Goal: Information Seeking & Learning: Find contact information

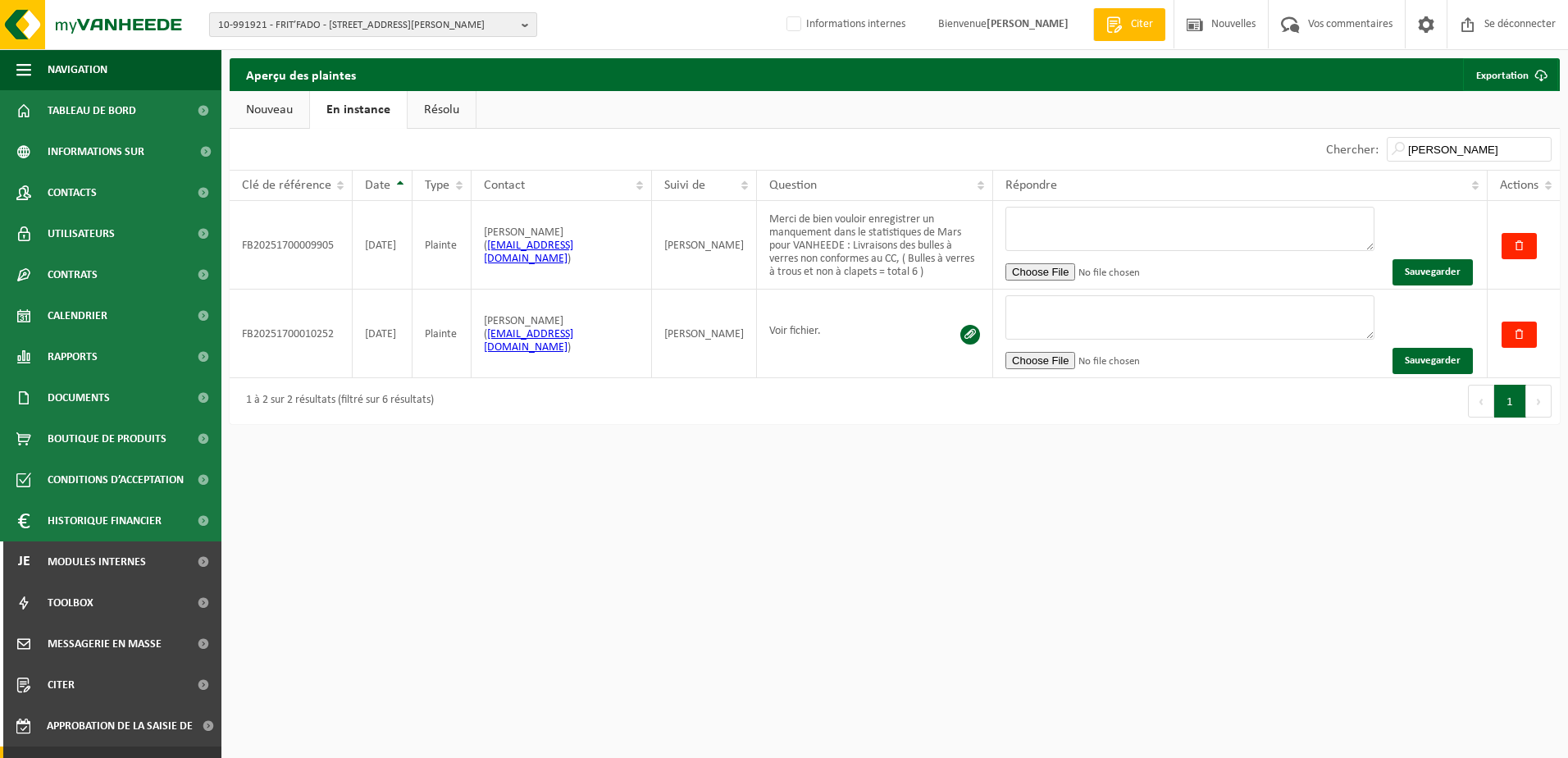
drag, startPoint x: 0, startPoint y: 0, endPoint x: 264, endPoint y: 26, distance: 265.3
click at [264, 26] on span "10-991921 - FRIT’FADO - 7012 JEMAPPES, AVENUE MARÉCHAL FOCH 788" at bounding box center [366, 25] width 297 height 25
click at [272, 45] on input "text" at bounding box center [373, 51] width 320 height 21
paste input "10-805450"
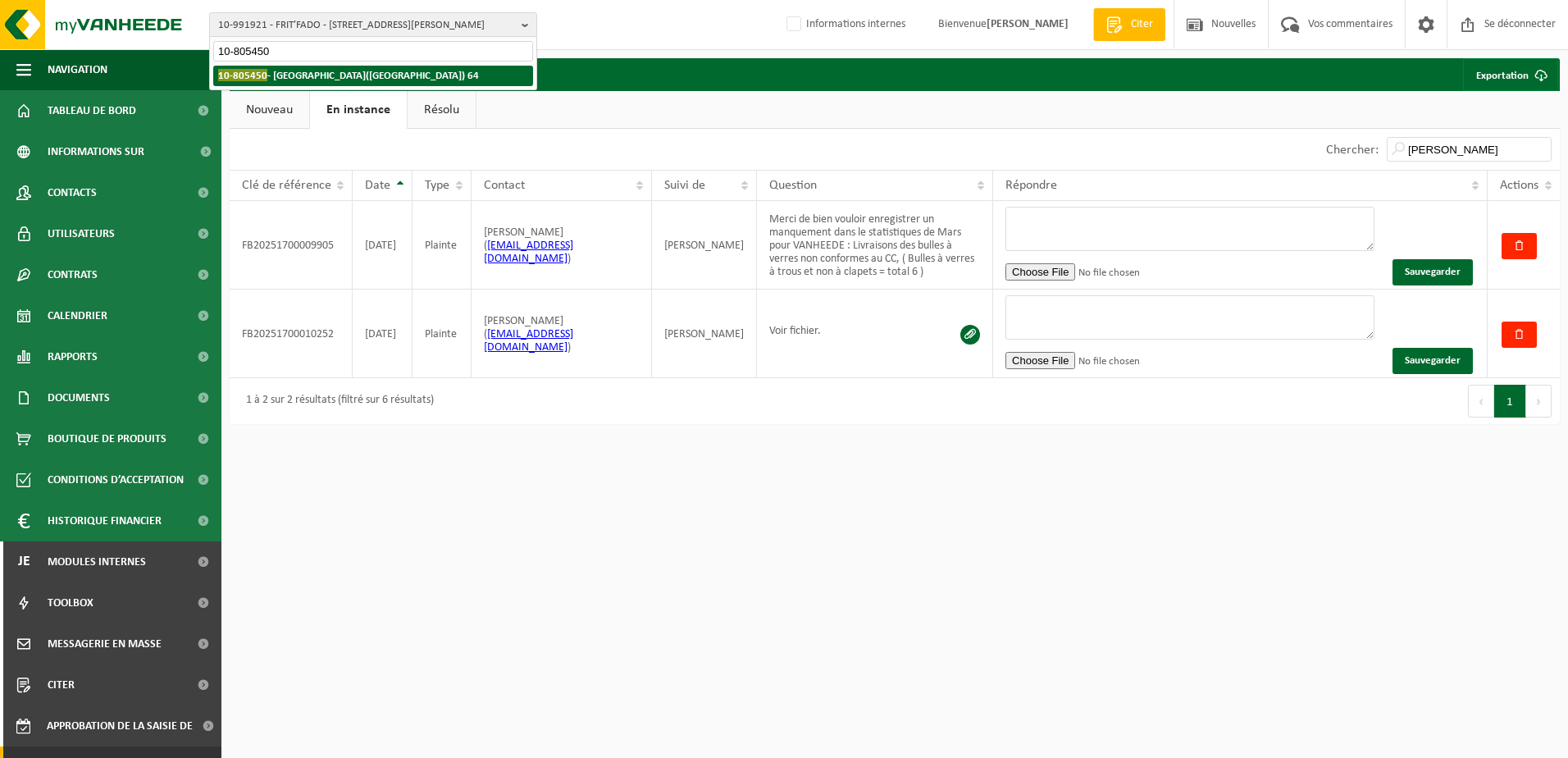
type input "10-805450"
click at [278, 73] on strong "10-805450 - CENTRE EQUESTRE DU MOULIN - 5600 PHILIPPEVILLE, RUE D’HAMELOT(ROM) …" at bounding box center [348, 75] width 261 height 12
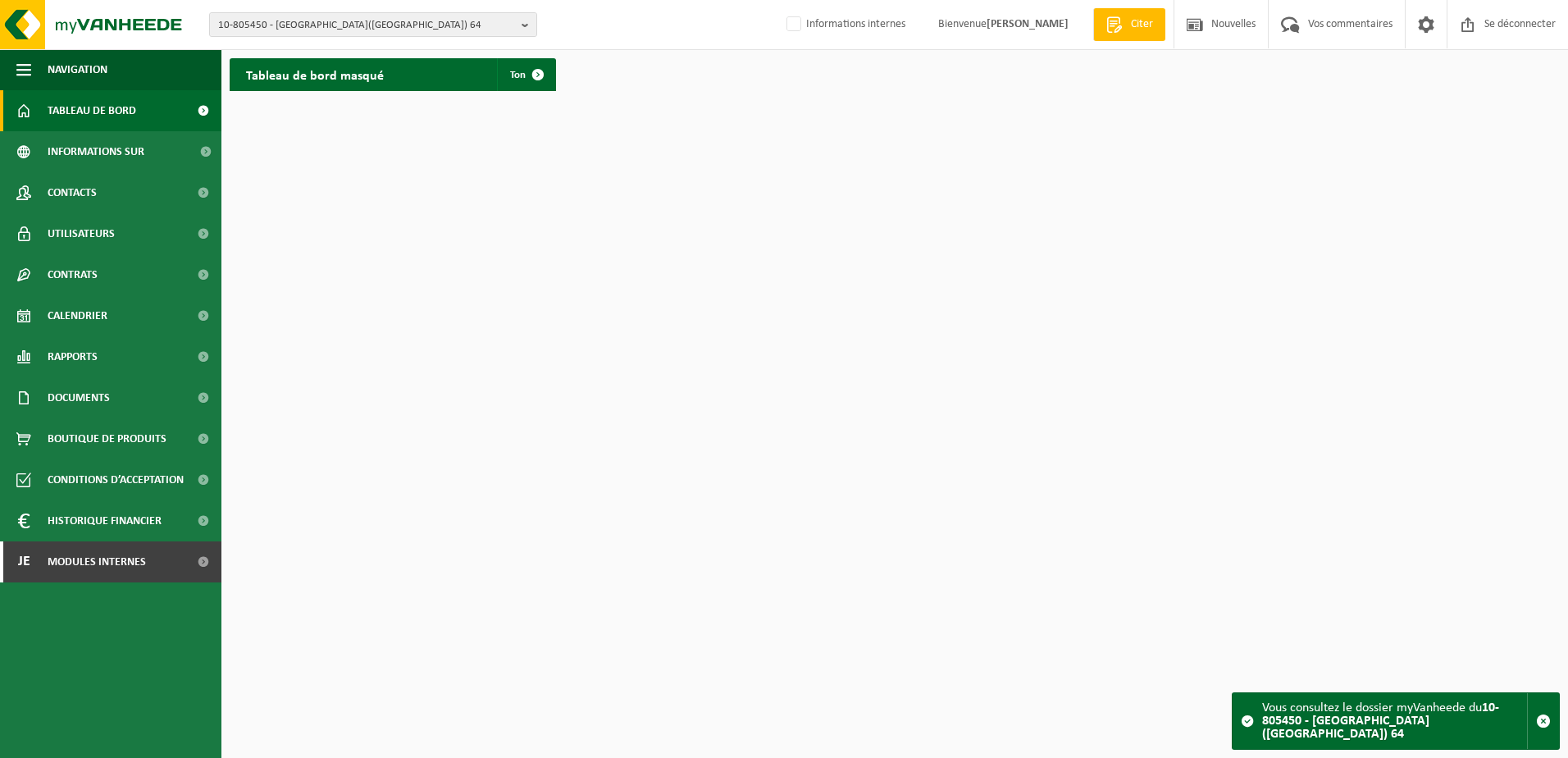
click at [824, 111] on html "10-805450 - CENTRE EQUESTRE DU MOULIN - 5600 PHILIPPEVILLE, RUE D’HAMELOT(ROM) …" at bounding box center [784, 379] width 1568 height 758
click at [115, 232] on link "Utilisateurs" at bounding box center [110, 233] width 222 height 41
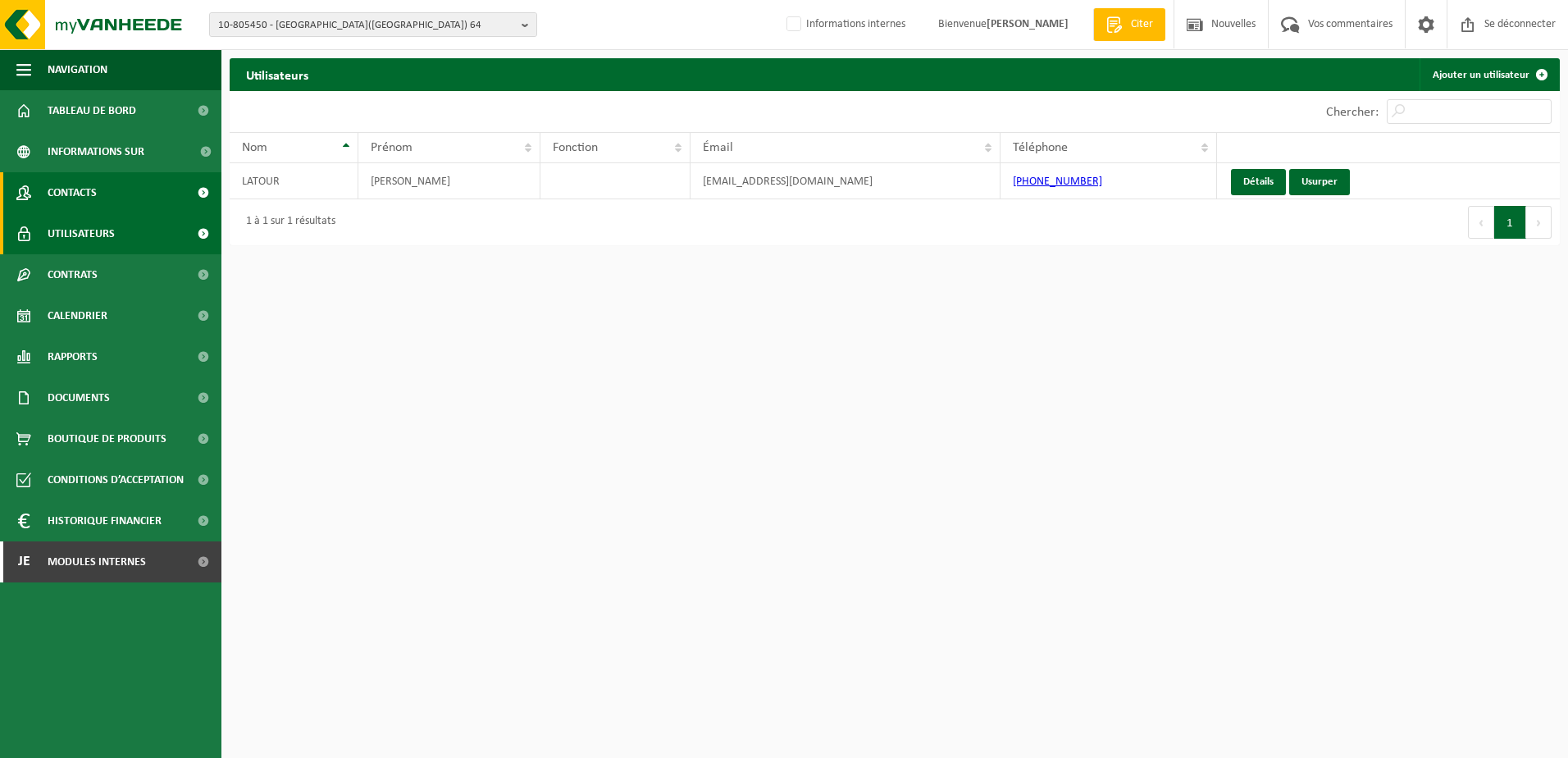
click at [89, 195] on span "Contacts" at bounding box center [72, 192] width 49 height 41
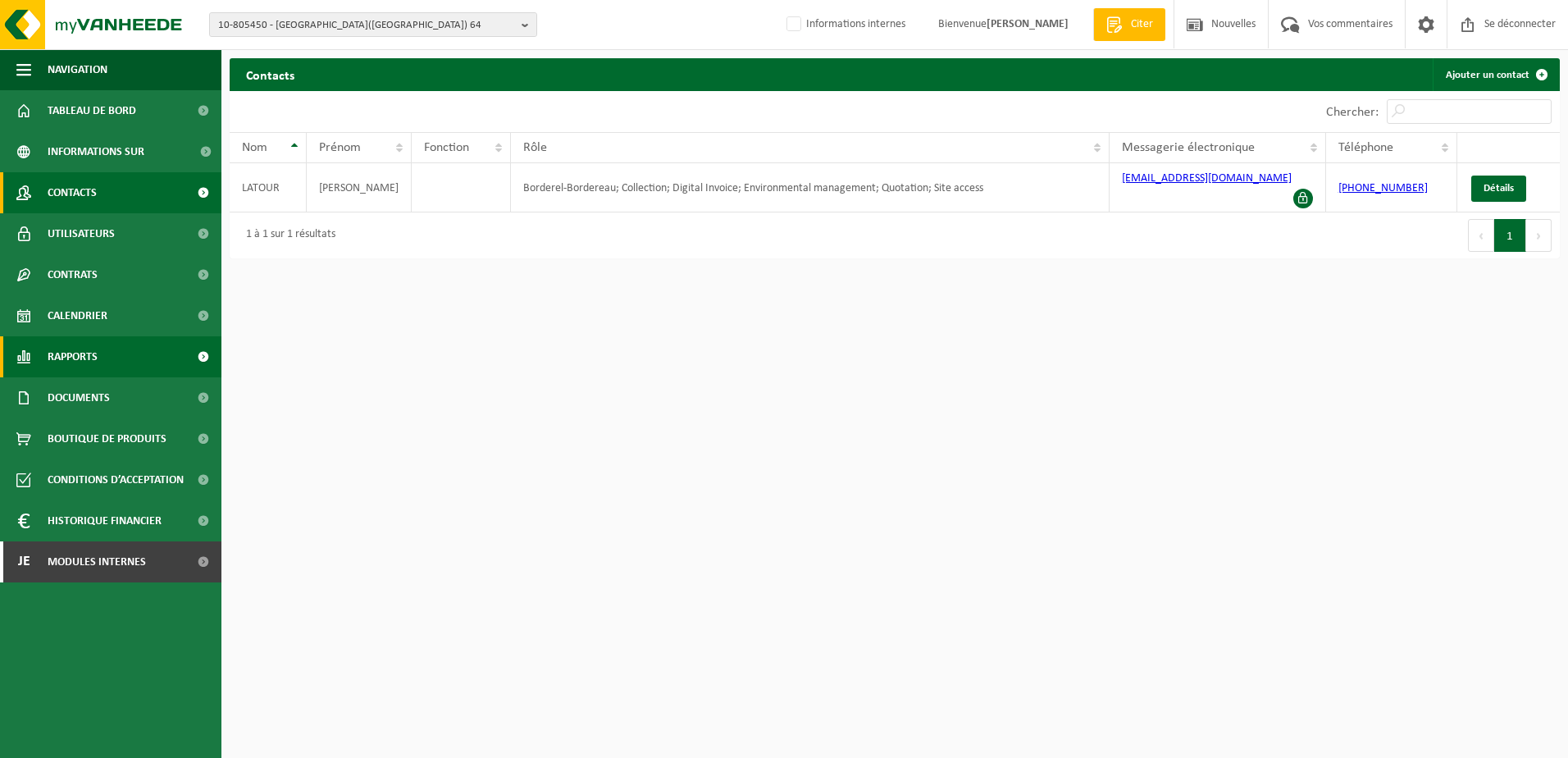
click at [90, 342] on span "Rapports" at bounding box center [73, 356] width 50 height 41
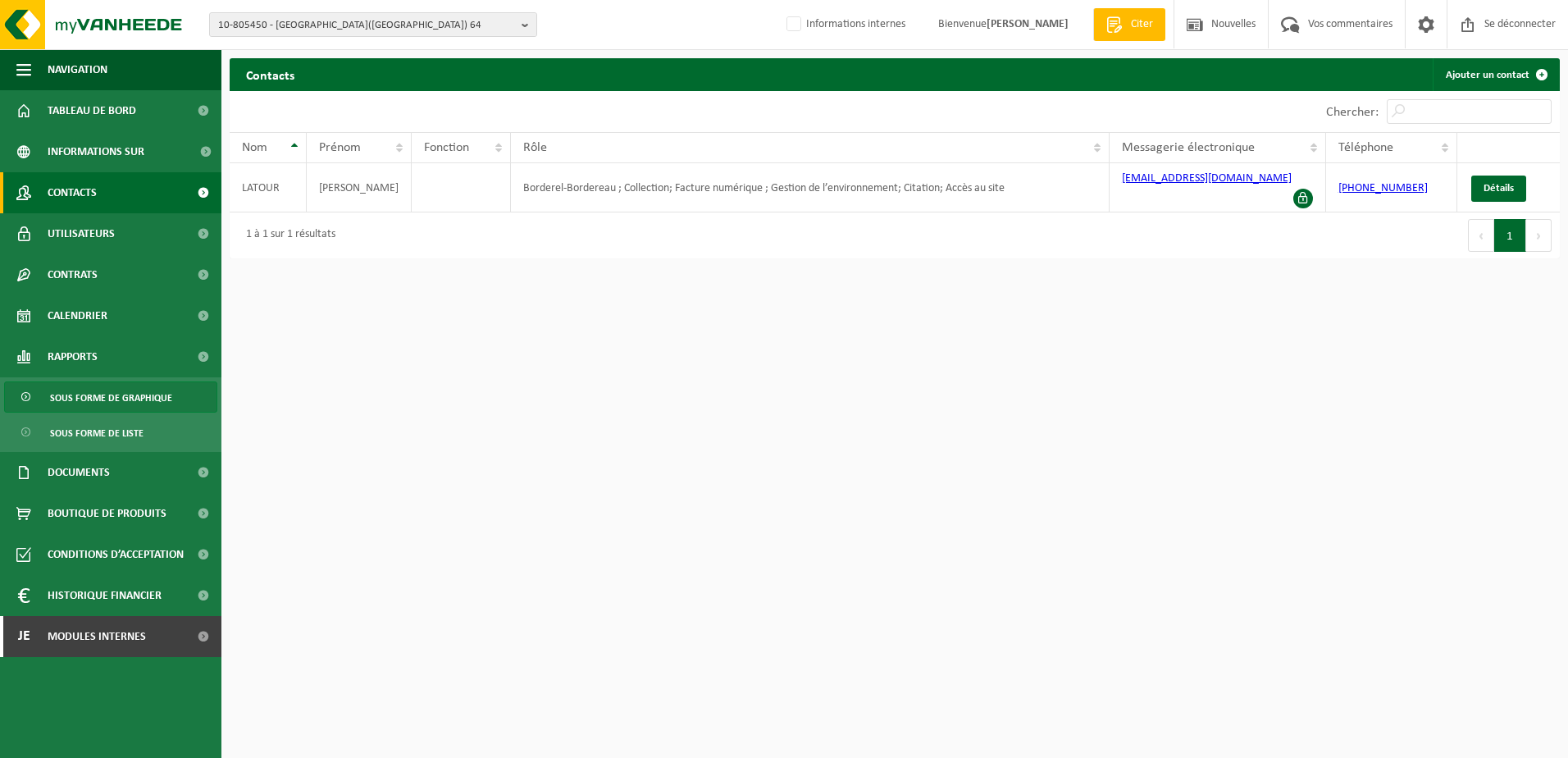
click at [87, 403] on span "Sous forme de graphique" at bounding box center [110, 397] width 122 height 31
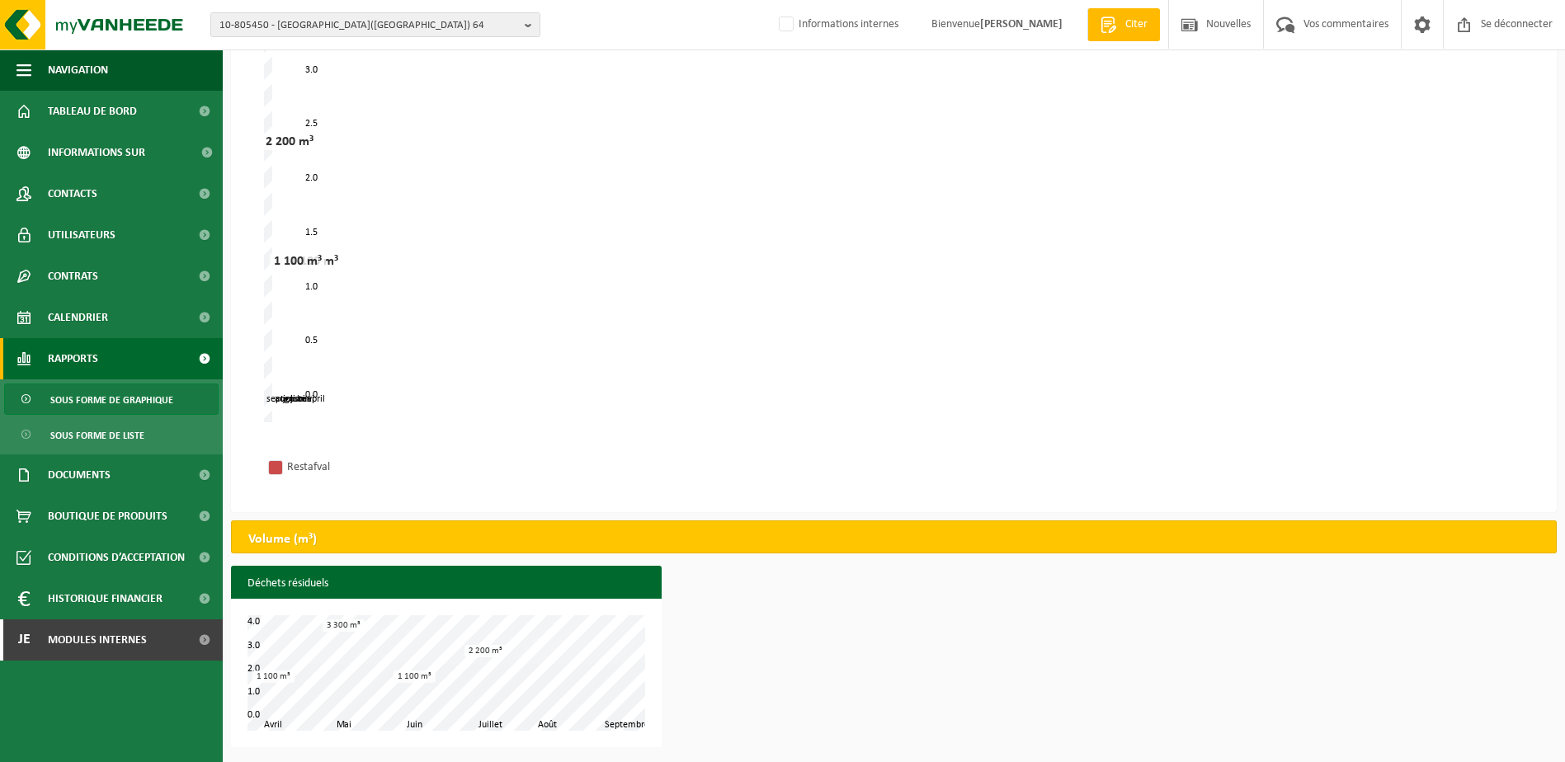
scroll to position [176, 0]
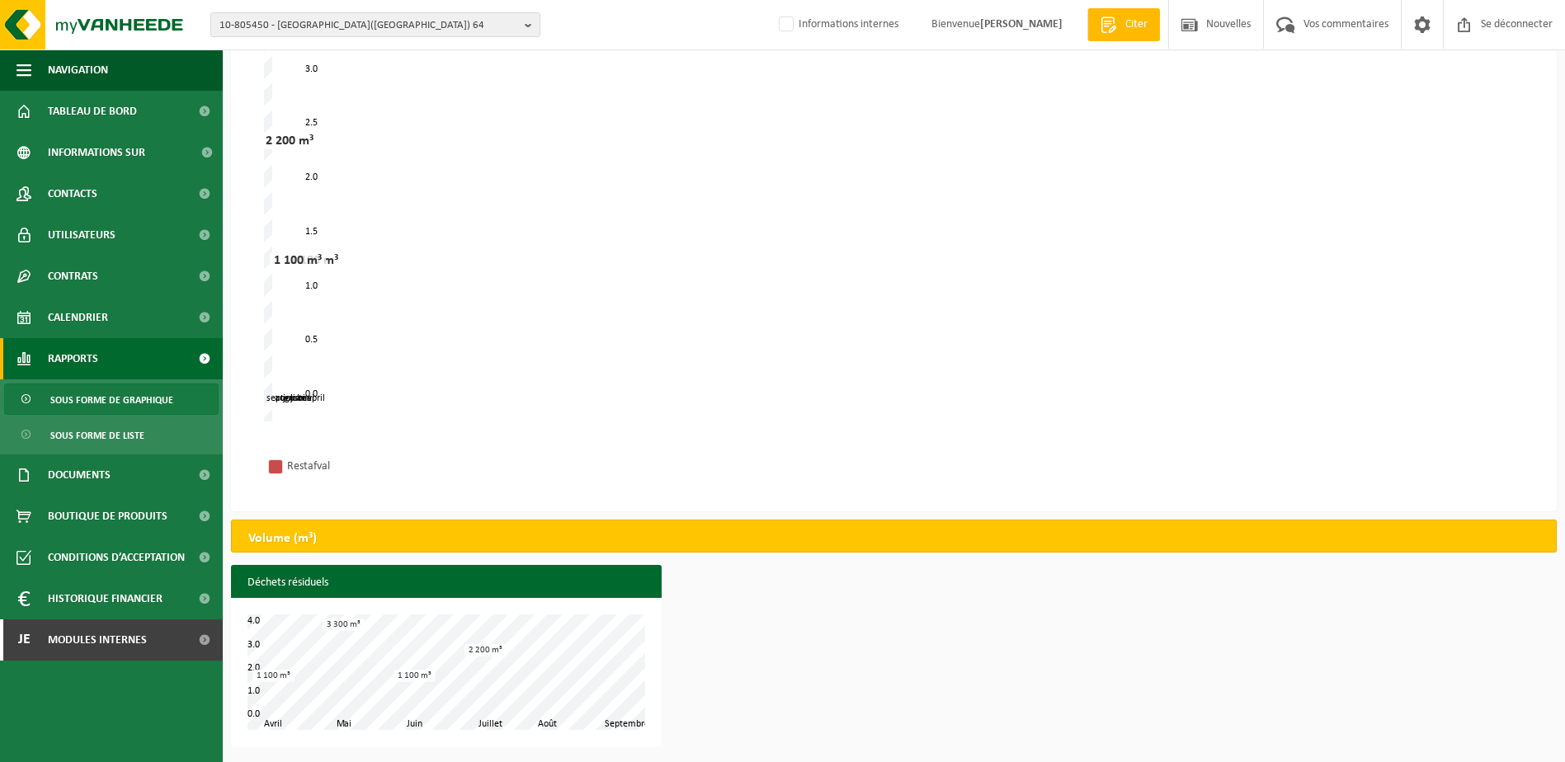
click at [1178, 389] on div "mei juni juli augustus april september 0.0 3.5 0.5 1.0 1.5 2.0 2.5 3.0 1 100 m³…" at bounding box center [893, 215] width 1259 height 412
click at [835, 186] on div "mei juni juli augustus april september 0.0 3.5 0.5 1.0 1.5 2.0 2.5 3.0 1 100 m³…" at bounding box center [893, 215] width 1259 height 412
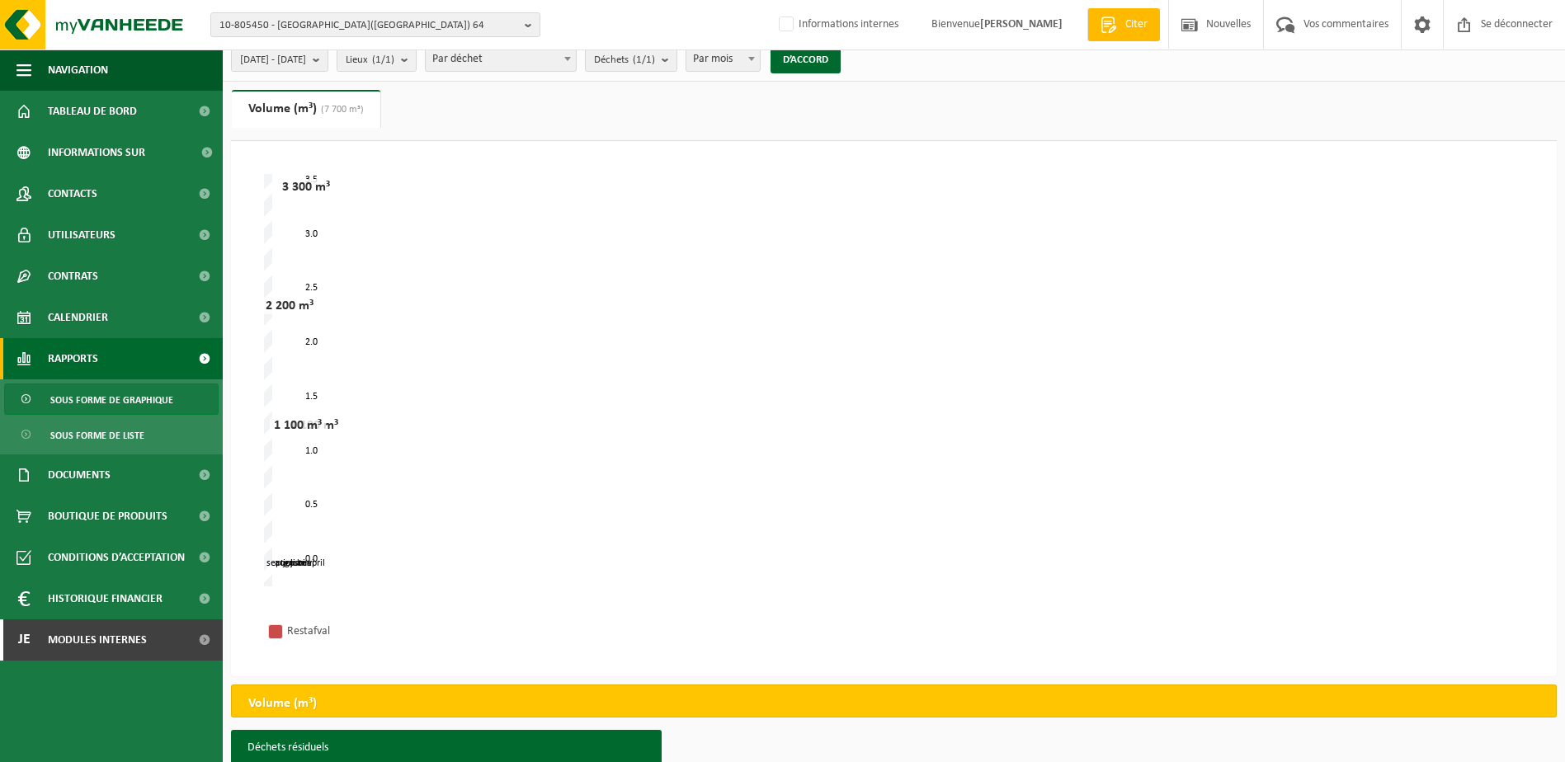
scroll to position [0, 0]
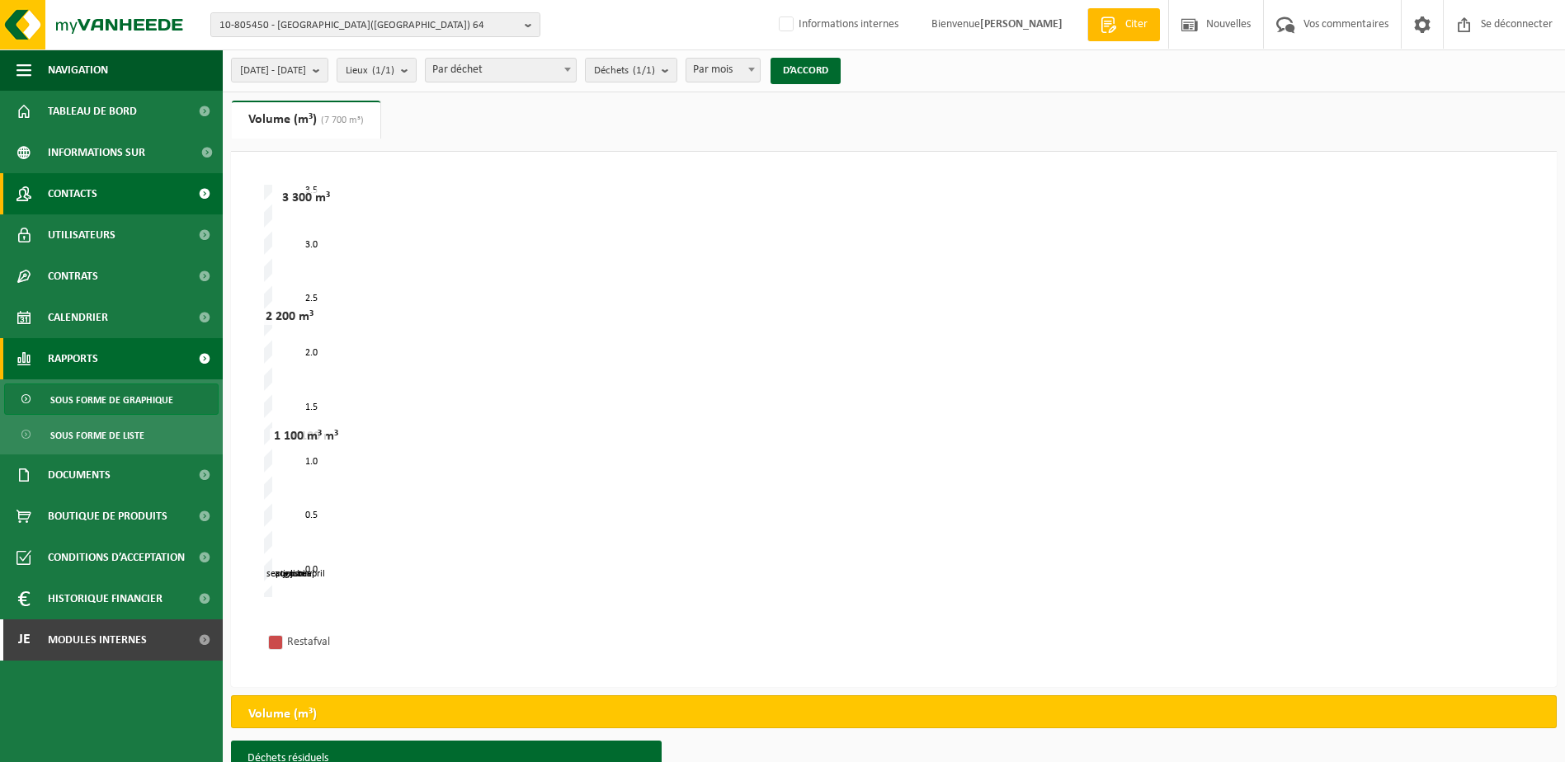
click at [97, 195] on span "Contacts" at bounding box center [72, 193] width 49 height 41
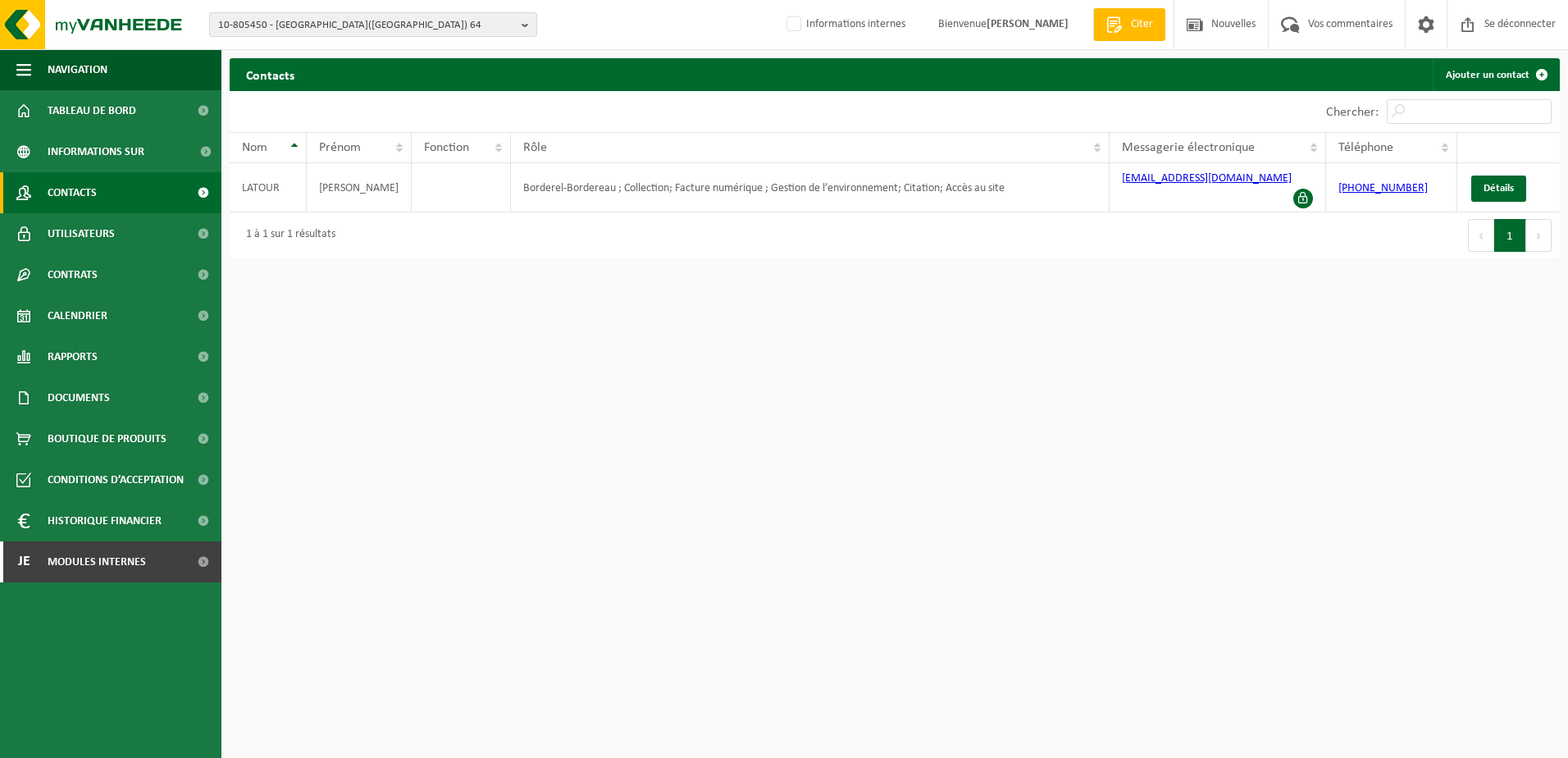
click at [363, 6] on div "10-805450 - [GEOGRAPHIC_DATA]([GEOGRAPHIC_DATA]) 64 10-805450 - [GEOGRAPHIC_DAT…" at bounding box center [784, 25] width 1568 height 50
click at [366, 24] on span "10-805450 - [GEOGRAPHIC_DATA]([GEOGRAPHIC_DATA]) 64" at bounding box center [366, 25] width 297 height 25
click at [335, 77] on strong "10-805450 - [GEOGRAPHIC_DATA]([GEOGRAPHIC_DATA]) 64" at bounding box center [349, 76] width 263 height 11
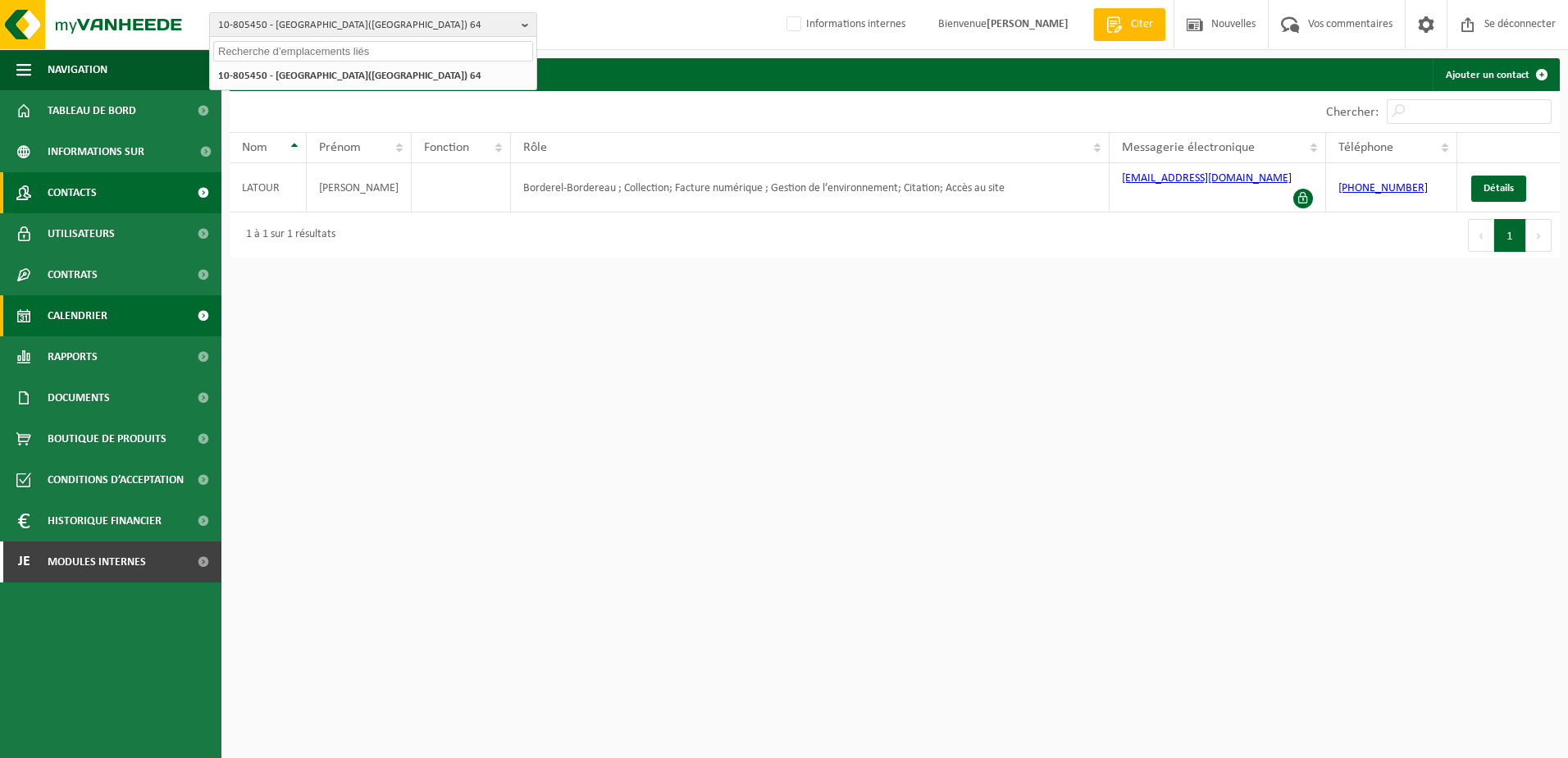
click at [100, 304] on span "Calendrier" at bounding box center [78, 315] width 60 height 41
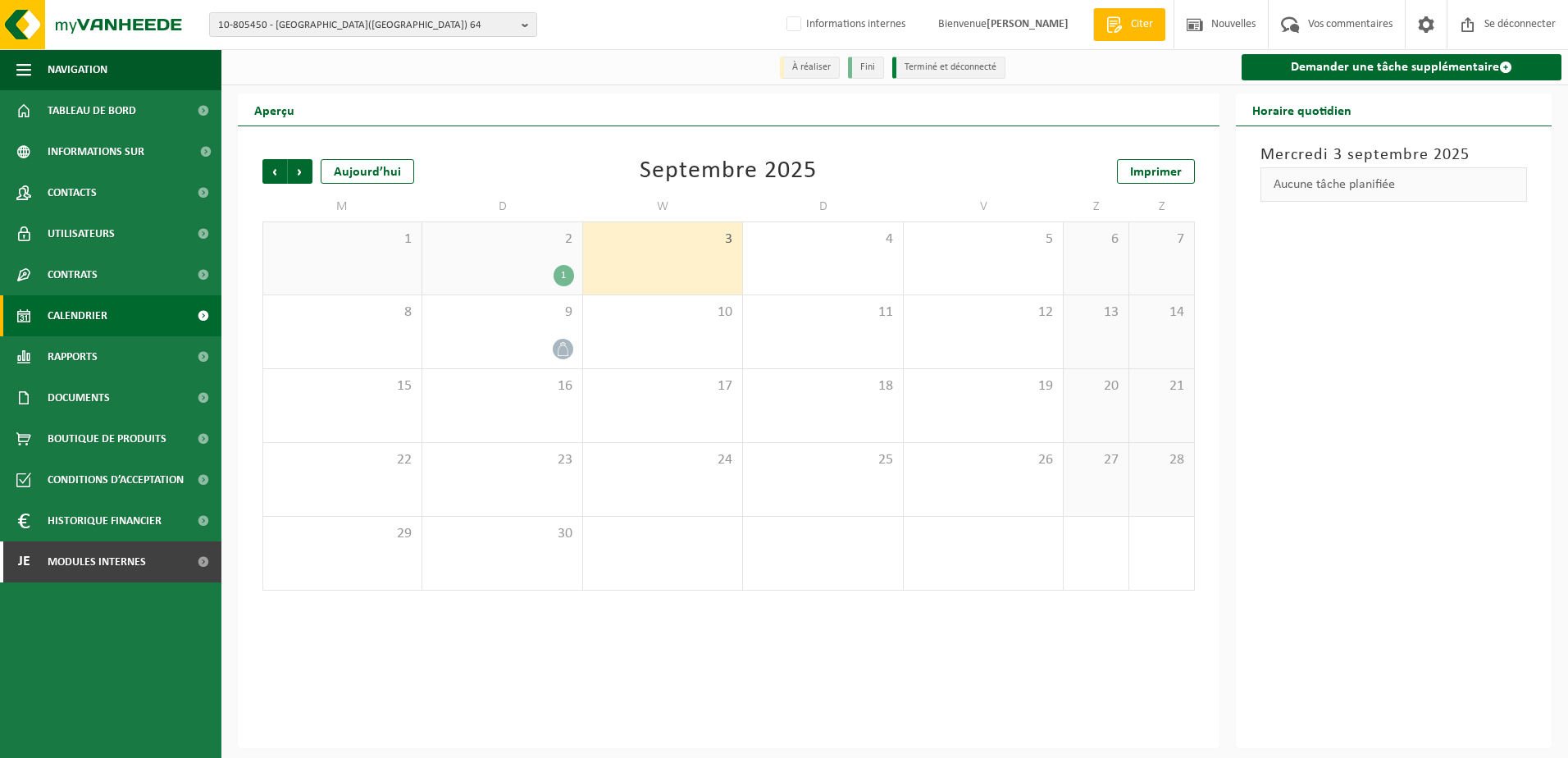
click at [533, 270] on div "1" at bounding box center [502, 275] width 143 height 21
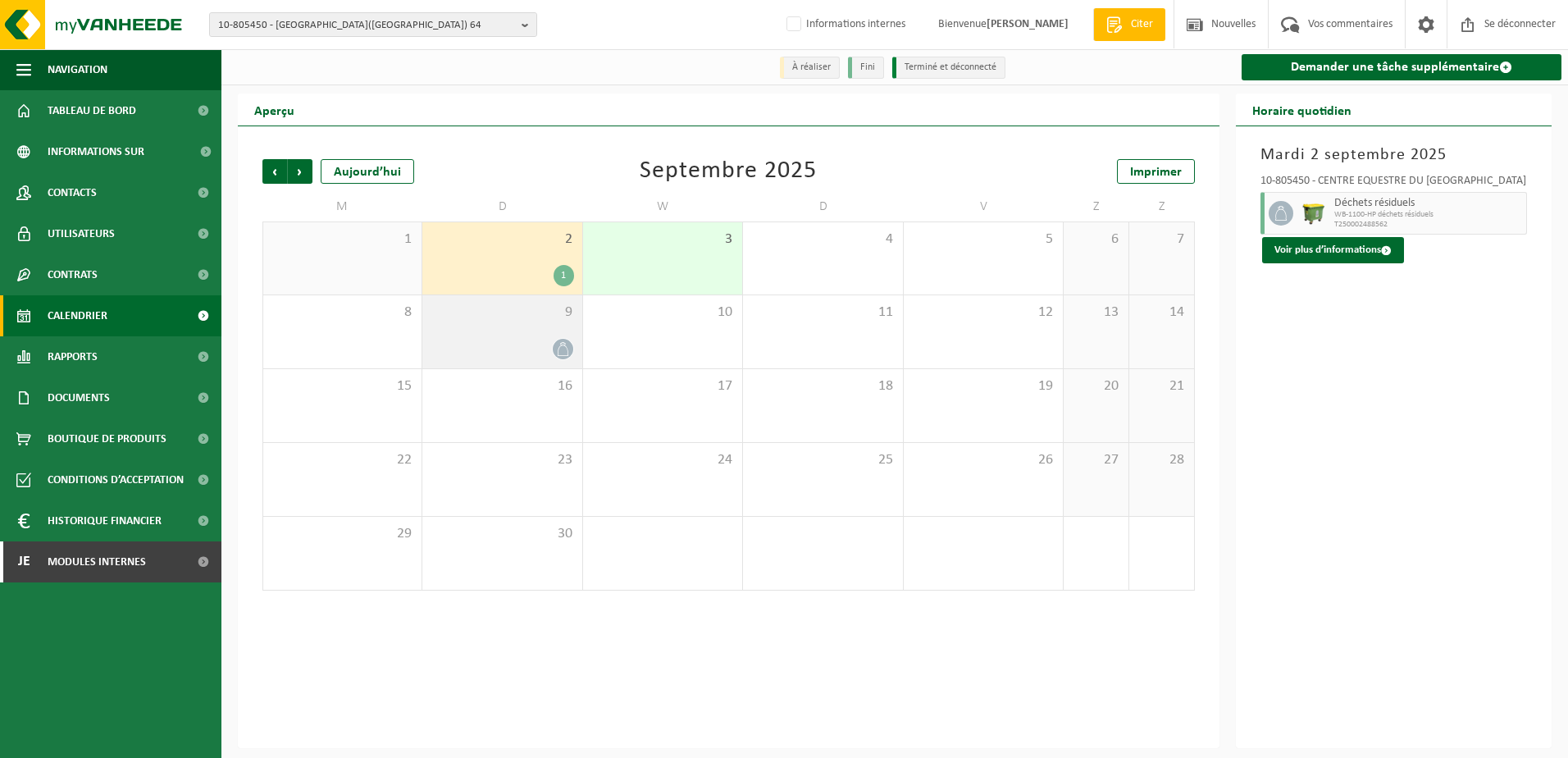
click at [529, 341] on div at bounding box center [502, 349] width 143 height 22
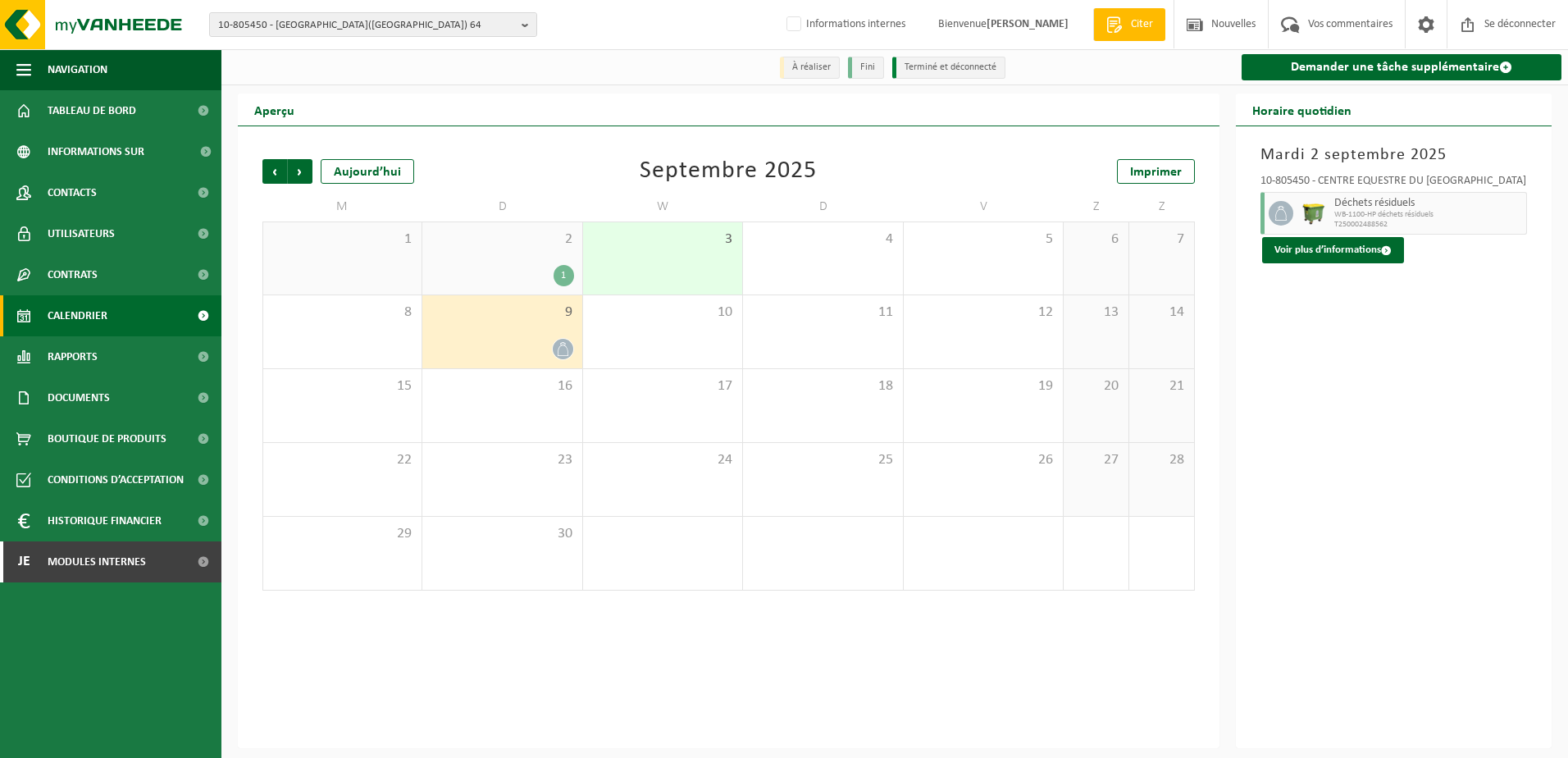
click at [504, 265] on div "2 1" at bounding box center [502, 259] width 159 height 73
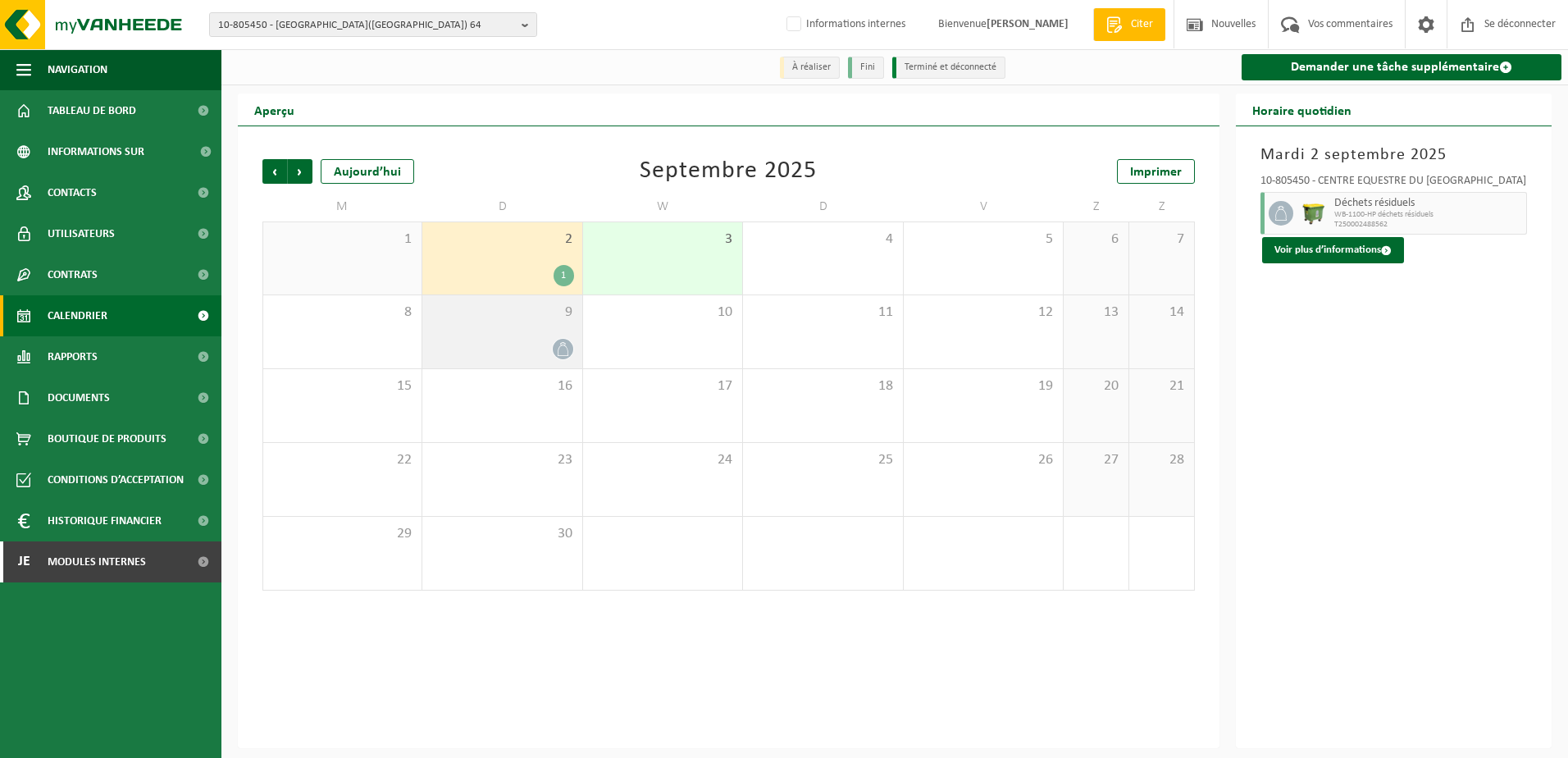
click at [497, 337] on div "9" at bounding box center [502, 331] width 159 height 73
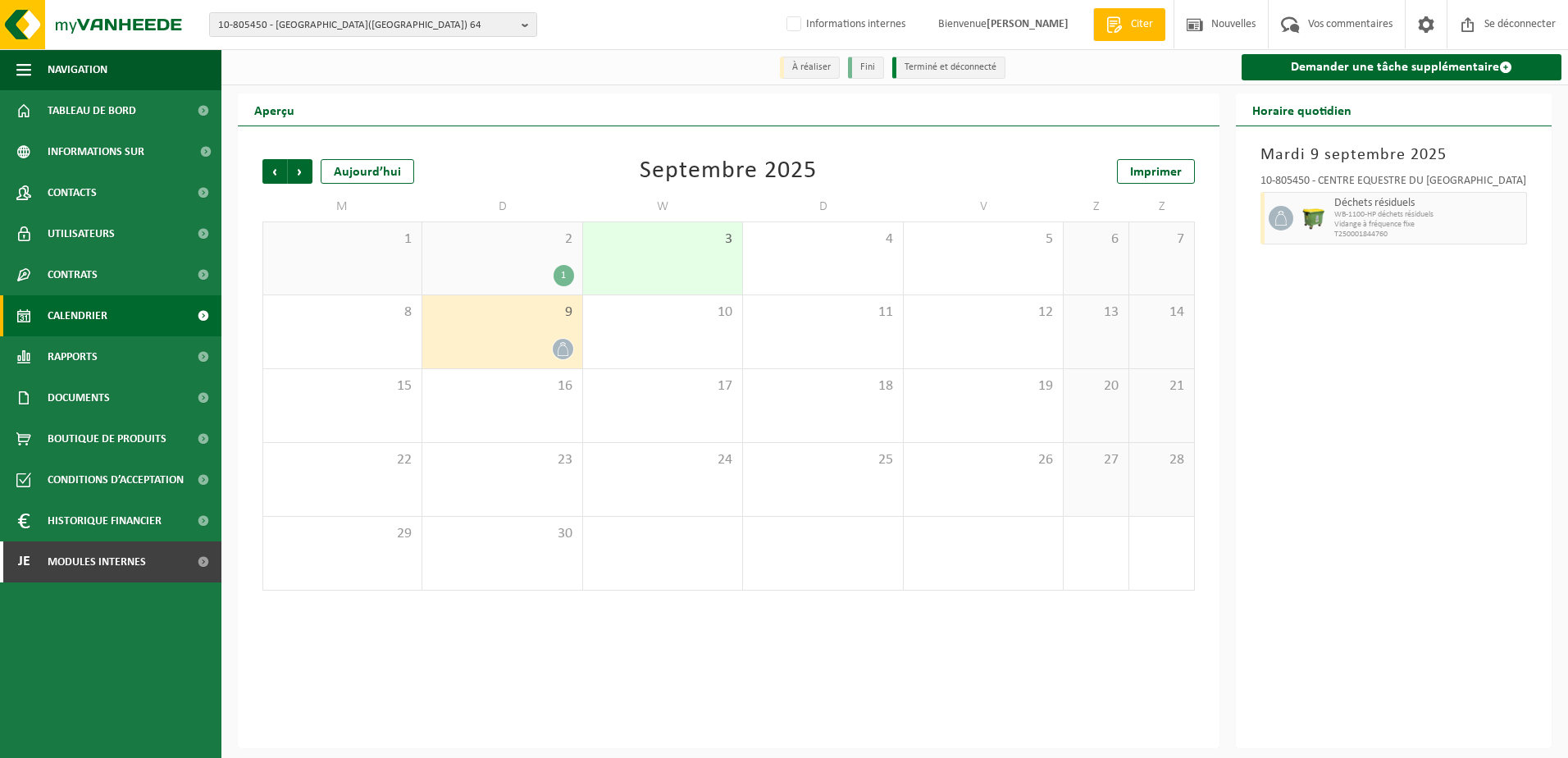
click at [483, 279] on div "1" at bounding box center [502, 275] width 143 height 21
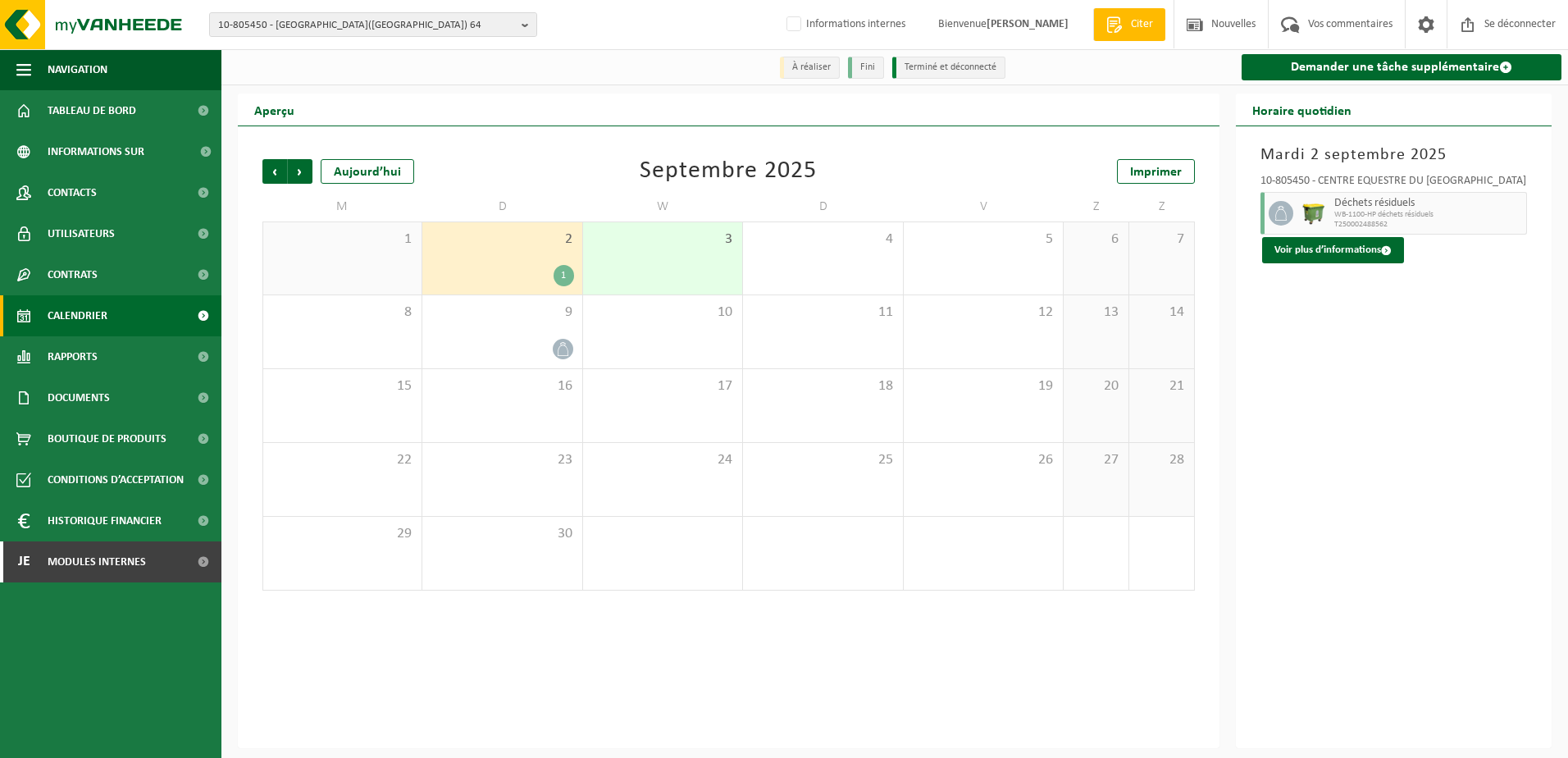
click at [517, 262] on div "2 1" at bounding box center [502, 259] width 159 height 73
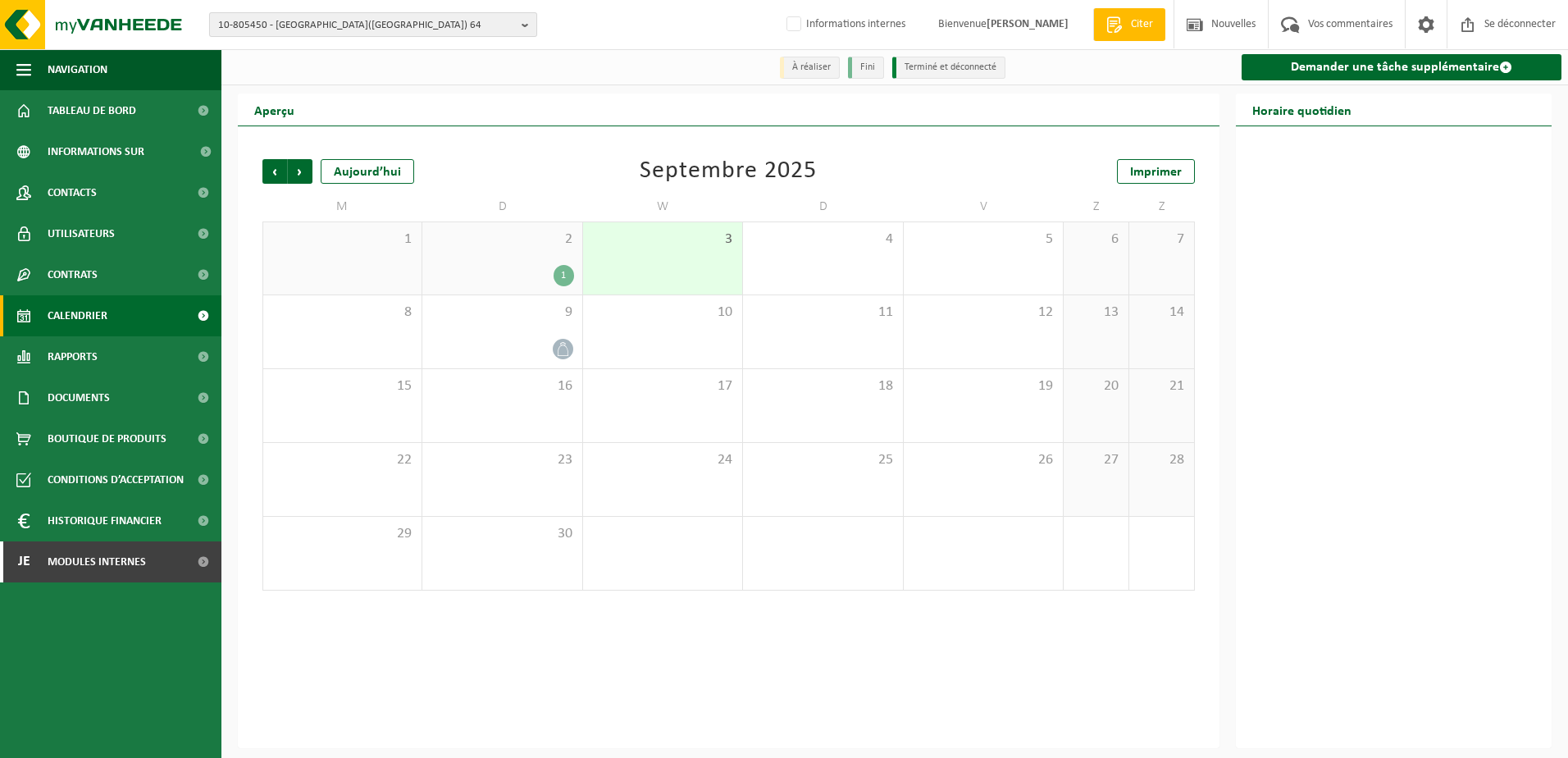
click at [334, 27] on span "10-805450 - [GEOGRAPHIC_DATA]([GEOGRAPHIC_DATA]) 64" at bounding box center [366, 25] width 297 height 25
click at [334, 48] on input "text" at bounding box center [373, 51] width 320 height 21
type input "10-932904"
click at [439, 68] on li "10-932904 - MOBEATALIA - 5030 [GEOGRAPHIC_DATA][STREET_ADDRESS]" at bounding box center [373, 76] width 320 height 21
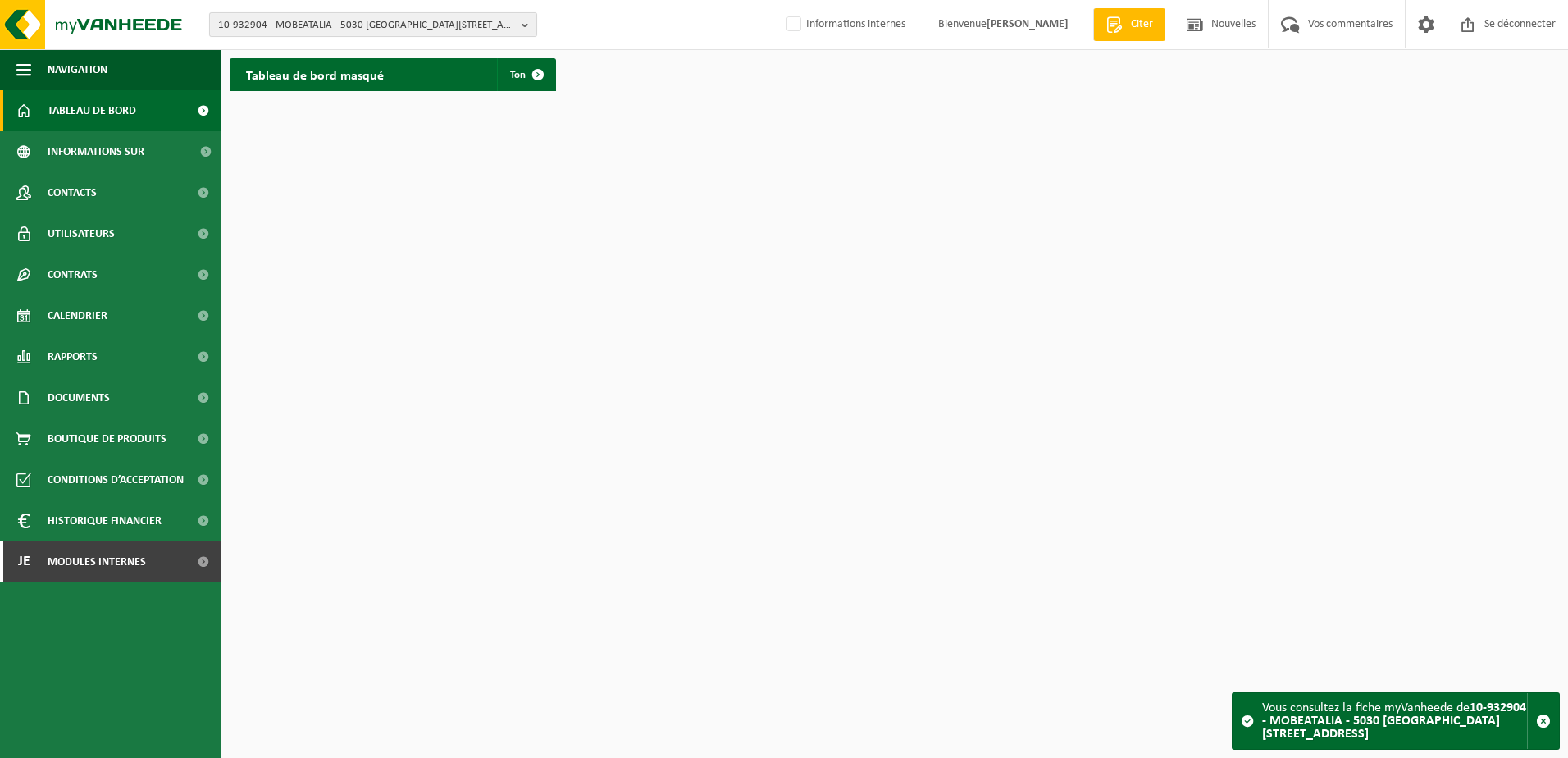
click at [262, 23] on span "10-932904 - MOBEATALIA - 5030 GEMBLOUX, RUE HAIE NICOLAS 14" at bounding box center [366, 25] width 297 height 25
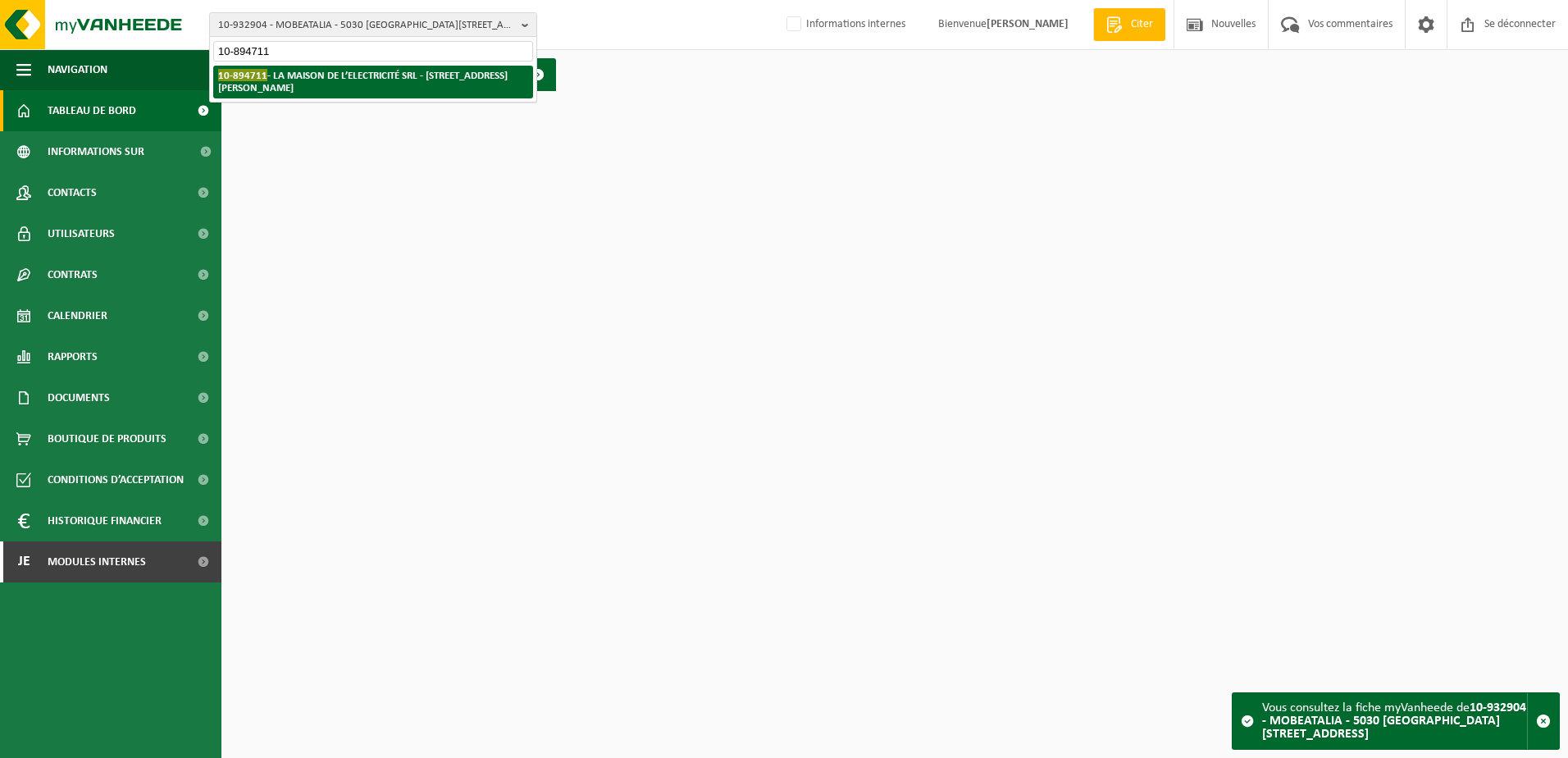
type input "10-894711"
click at [316, 86] on li "10-894711 - LA MAISON DE L’ELECTRICITÉ SRL - 6860 LÉGLISE, RUE ALBERT 1ER 42" at bounding box center [373, 82] width 320 height 33
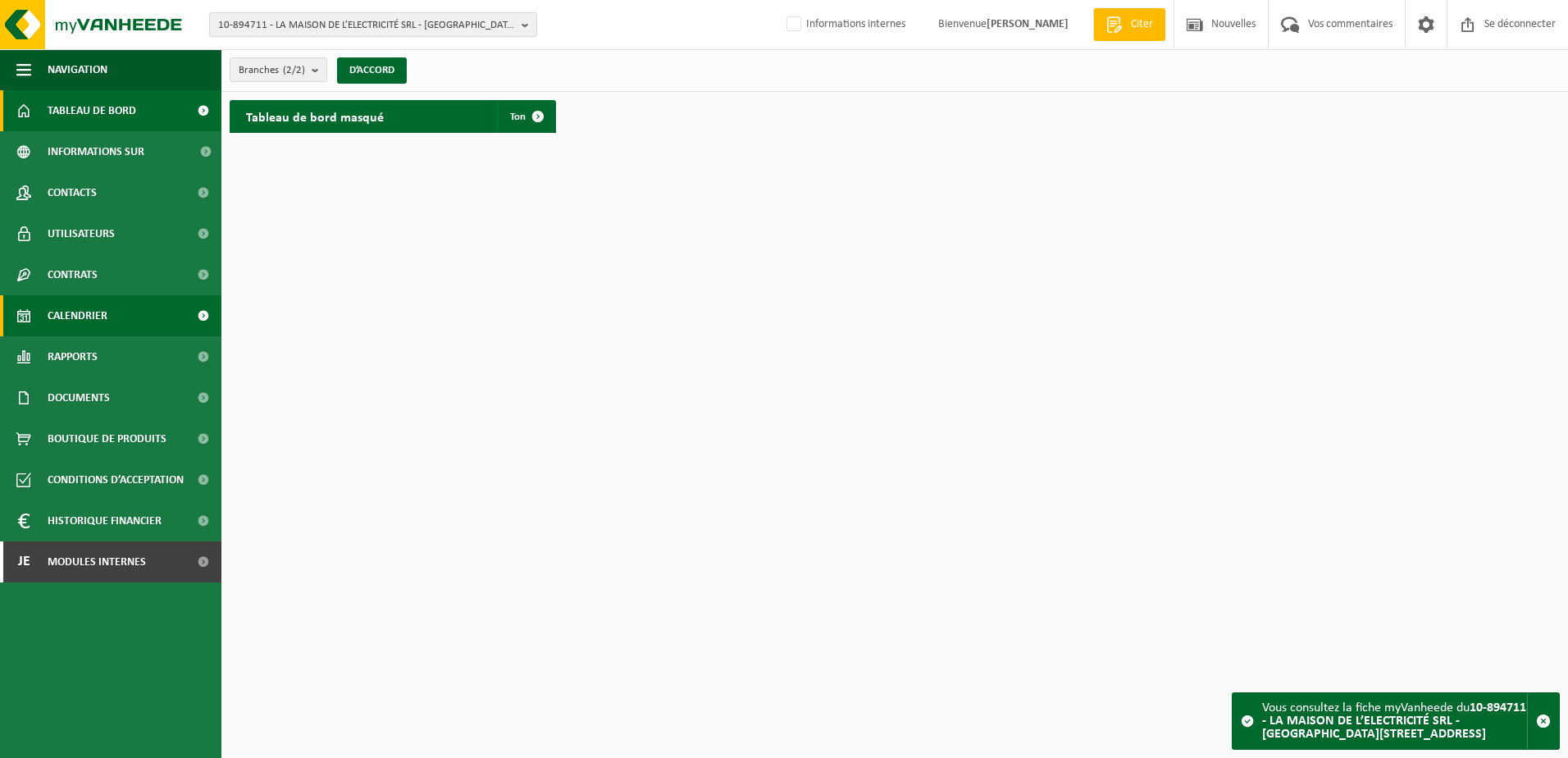
click at [100, 323] on span "Calendrier" at bounding box center [78, 315] width 60 height 41
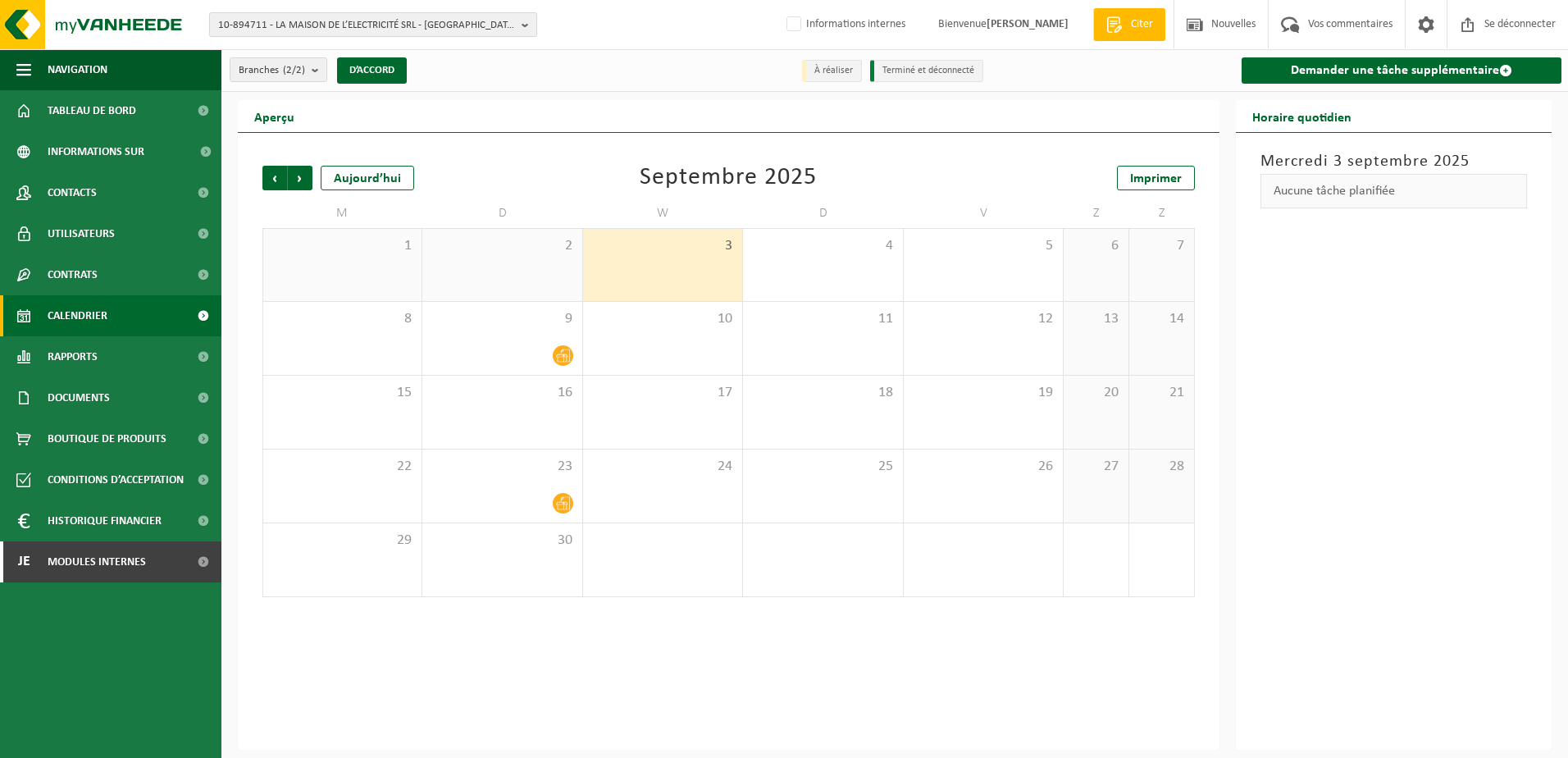
click at [354, 14] on span "10-894711 - LA MAISON DE L’ELECTRICITÉ SRL - [GEOGRAPHIC_DATA][STREET_ADDRESS]" at bounding box center [366, 25] width 297 height 25
type input "01-096594"
click at [356, 78] on strong "01-096594 - SCHOEPS - 7110 HOUDENG-GOEGNIES, BOULEVARD DE LA TECHNICITÉ 5" at bounding box center [373, 75] width 310 height 12
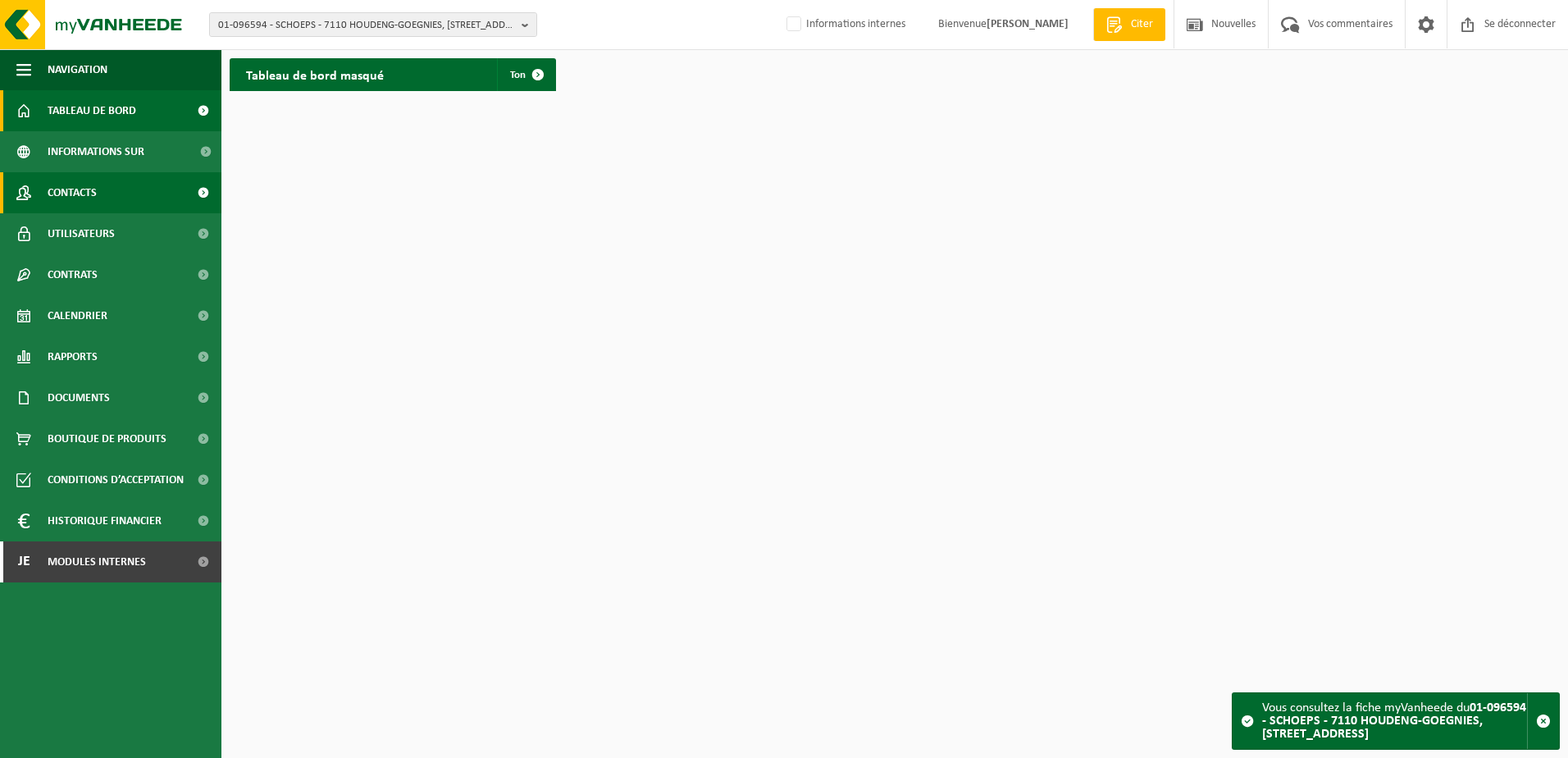
click at [137, 191] on link "Contacts" at bounding box center [110, 192] width 222 height 41
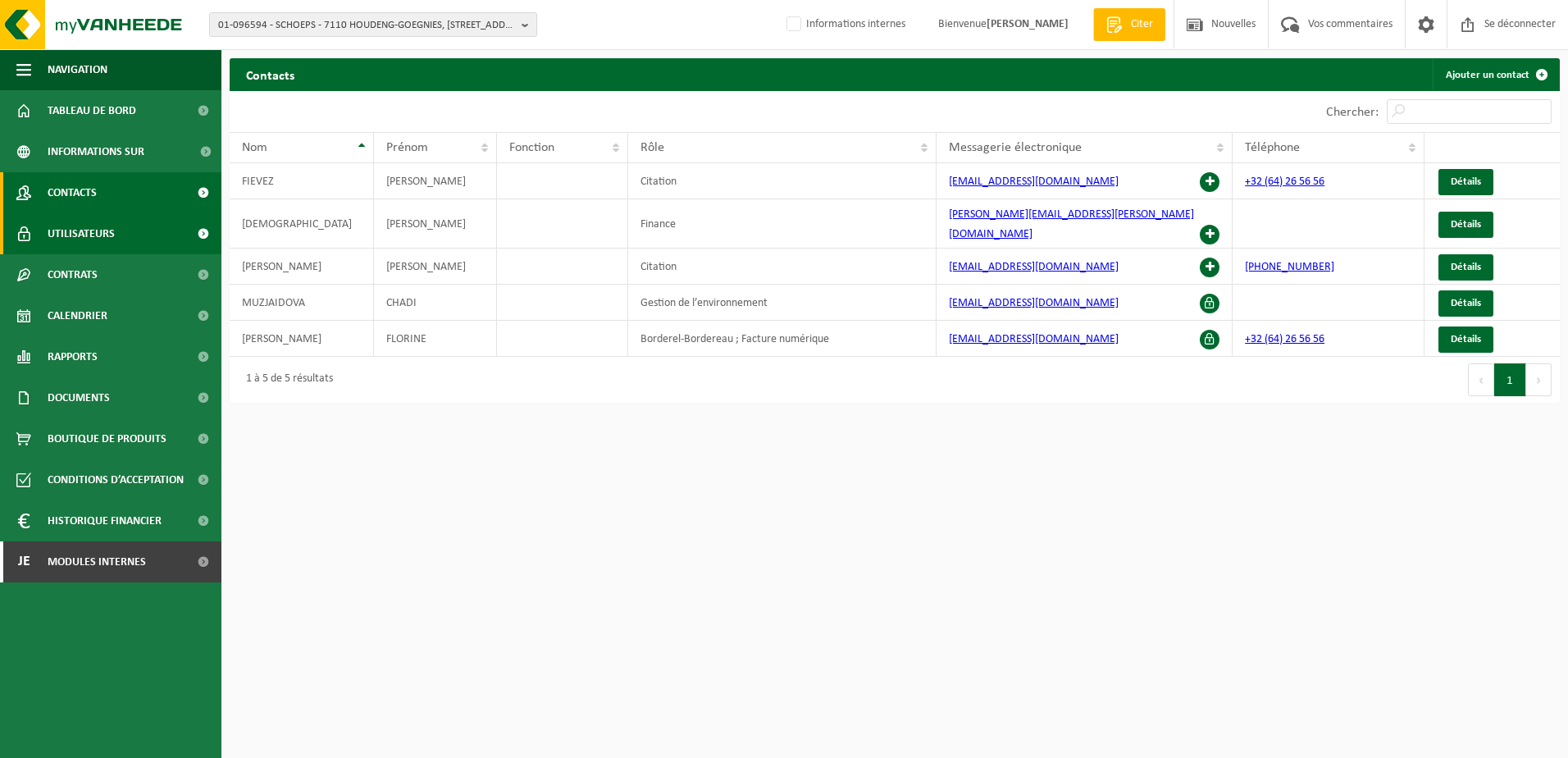
click at [107, 233] on span "Utilisateurs" at bounding box center [82, 233] width 68 height 41
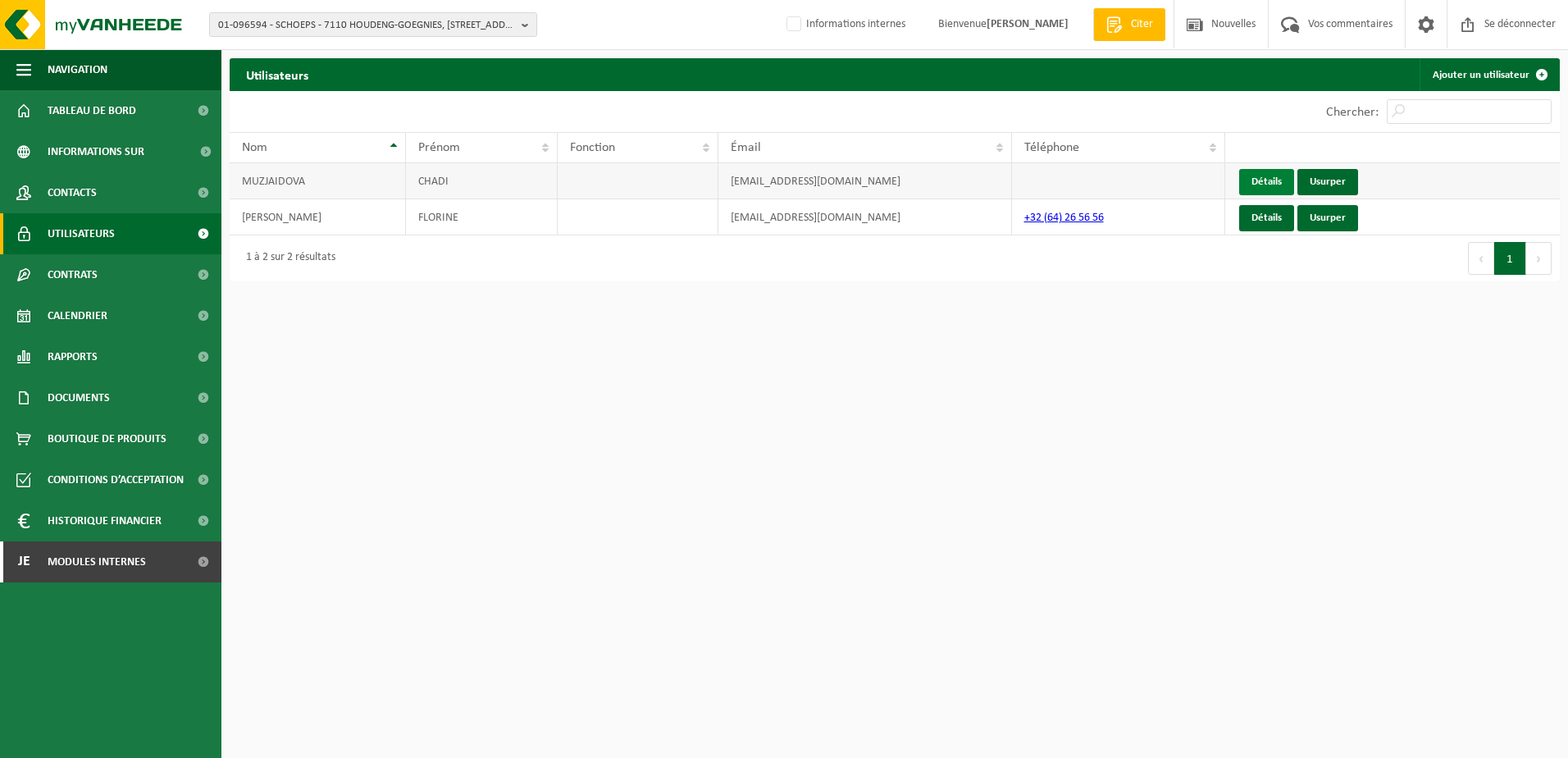
click at [1274, 178] on link "Détails" at bounding box center [1266, 182] width 55 height 26
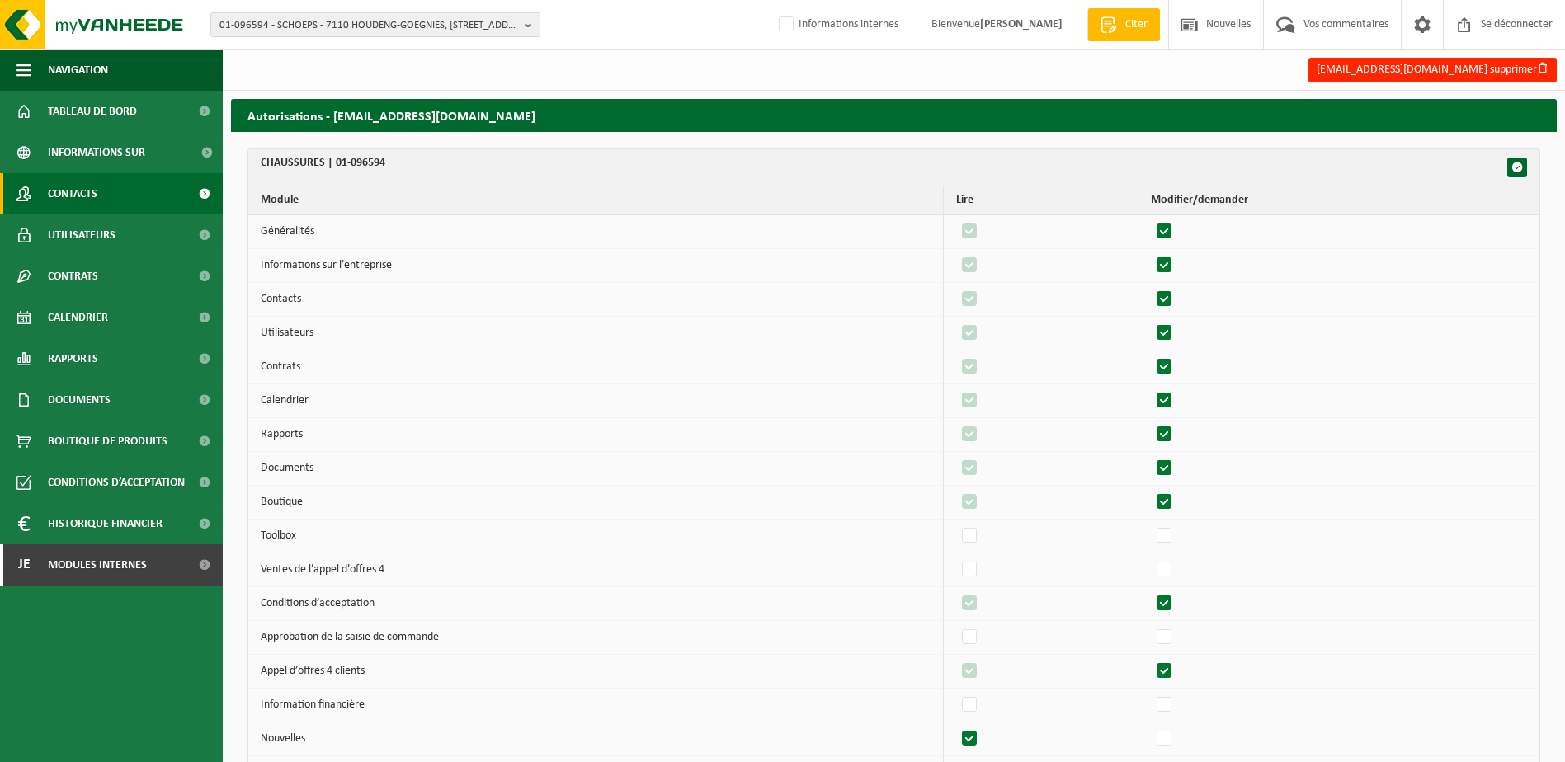
click at [105, 196] on link "Contacts" at bounding box center [111, 193] width 223 height 41
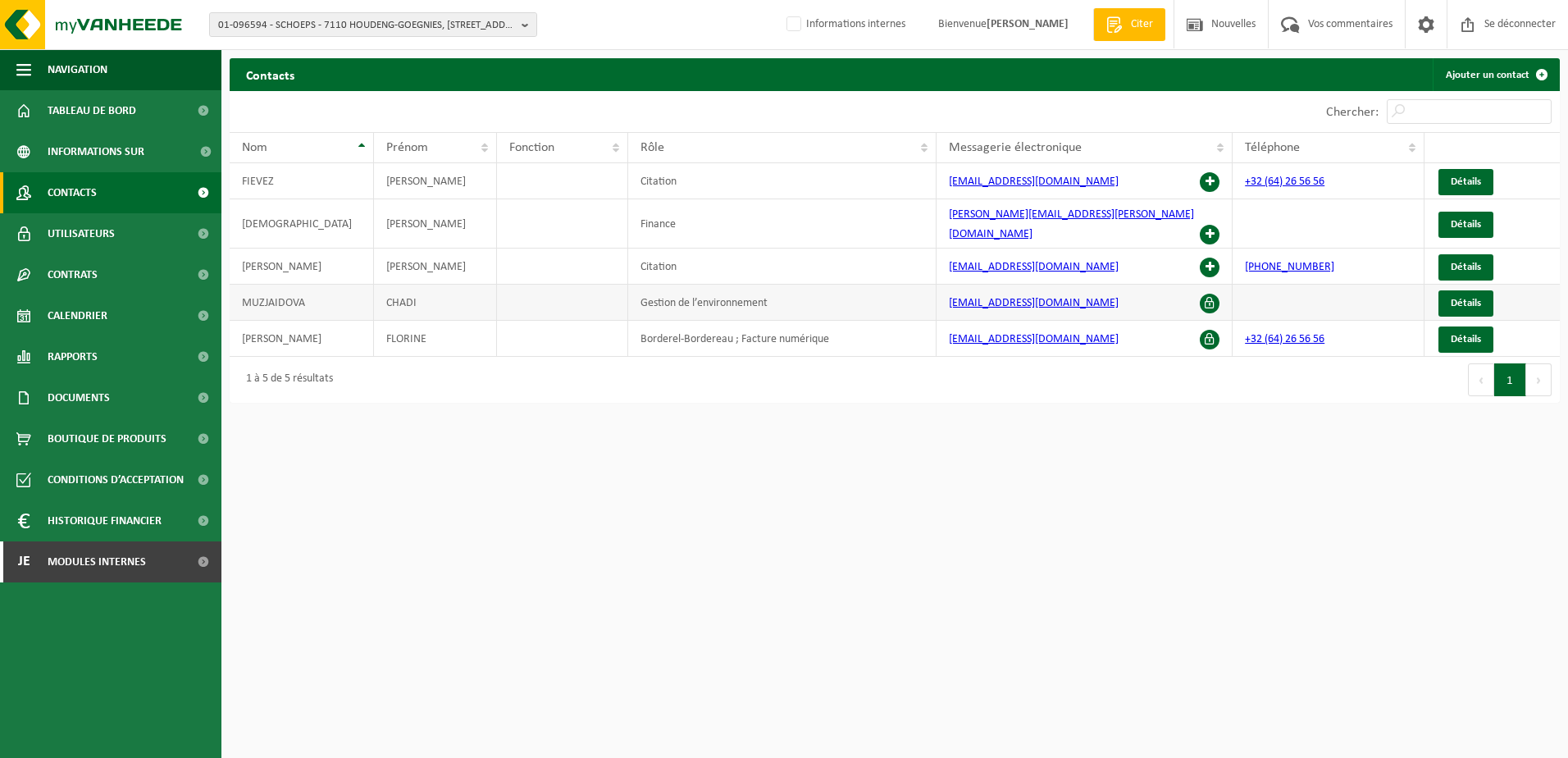
click at [1210, 293] on span at bounding box center [1210, 303] width 20 height 20
click at [1466, 297] on span "Détails" at bounding box center [1466, 302] width 31 height 11
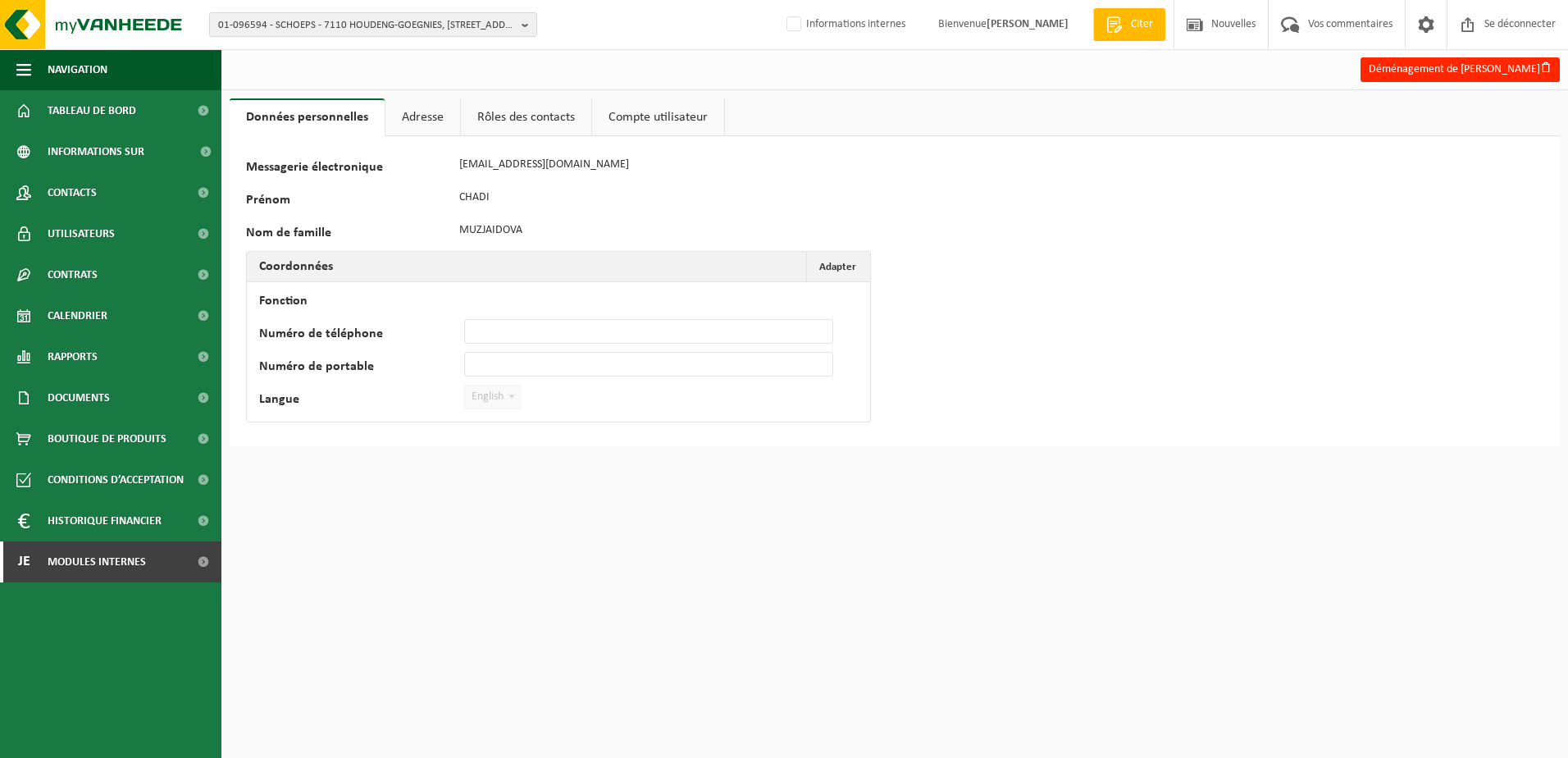
click at [424, 113] on link "Adresse" at bounding box center [423, 117] width 75 height 38
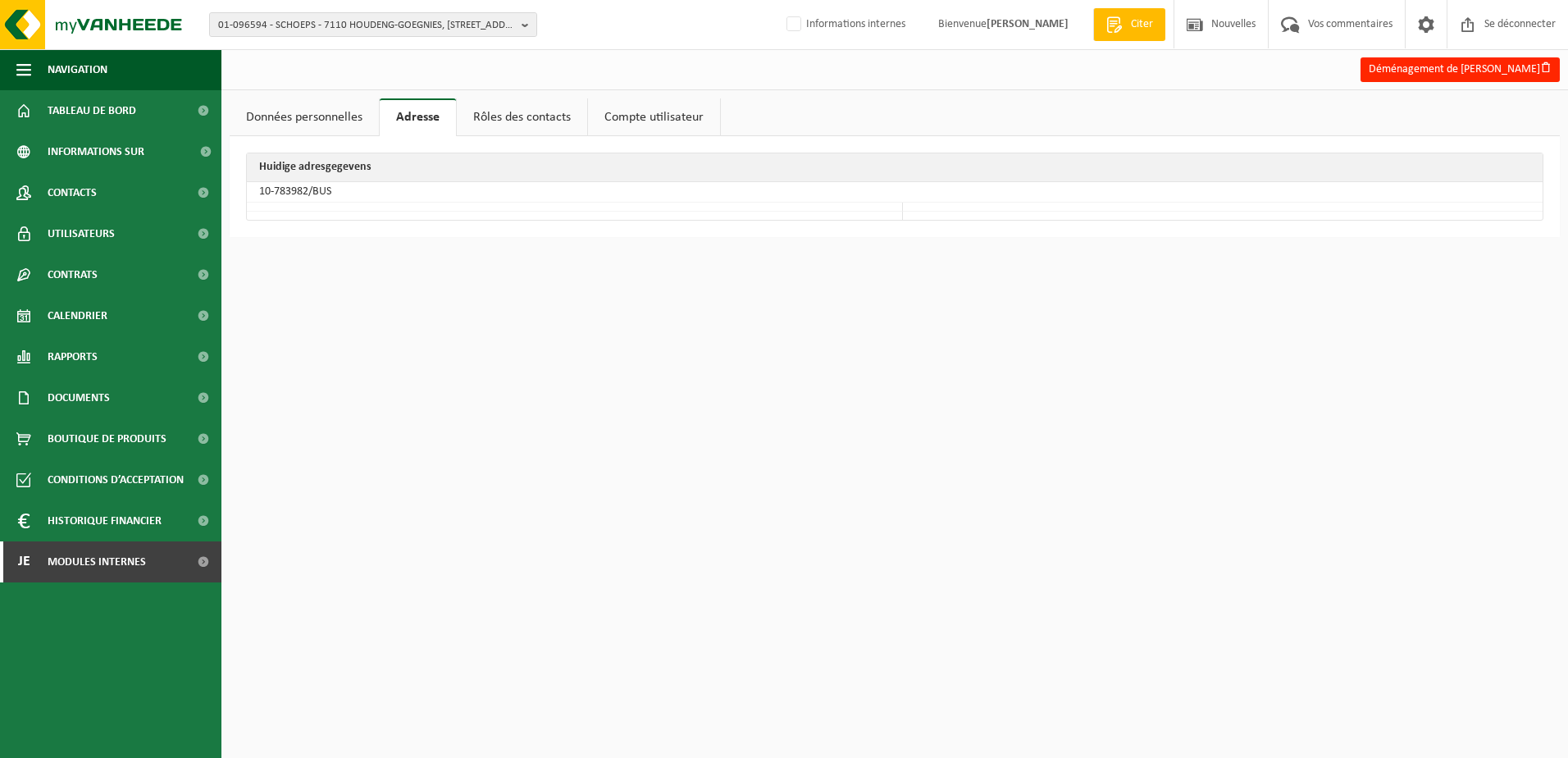
click at [506, 119] on link "Rôles des contacts" at bounding box center [521, 117] width 130 height 38
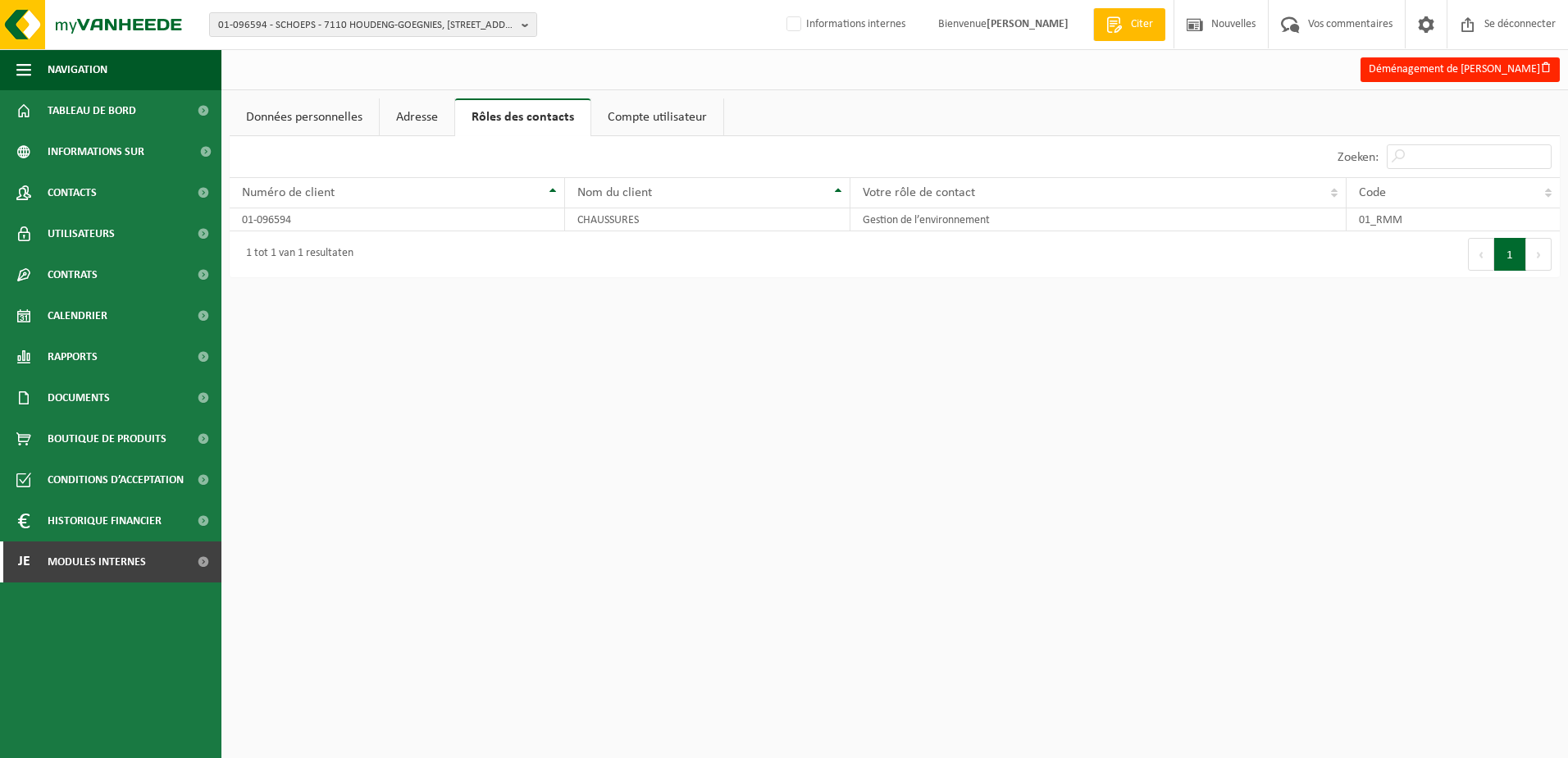
click at [334, 116] on link "Données personnelles" at bounding box center [304, 117] width 149 height 38
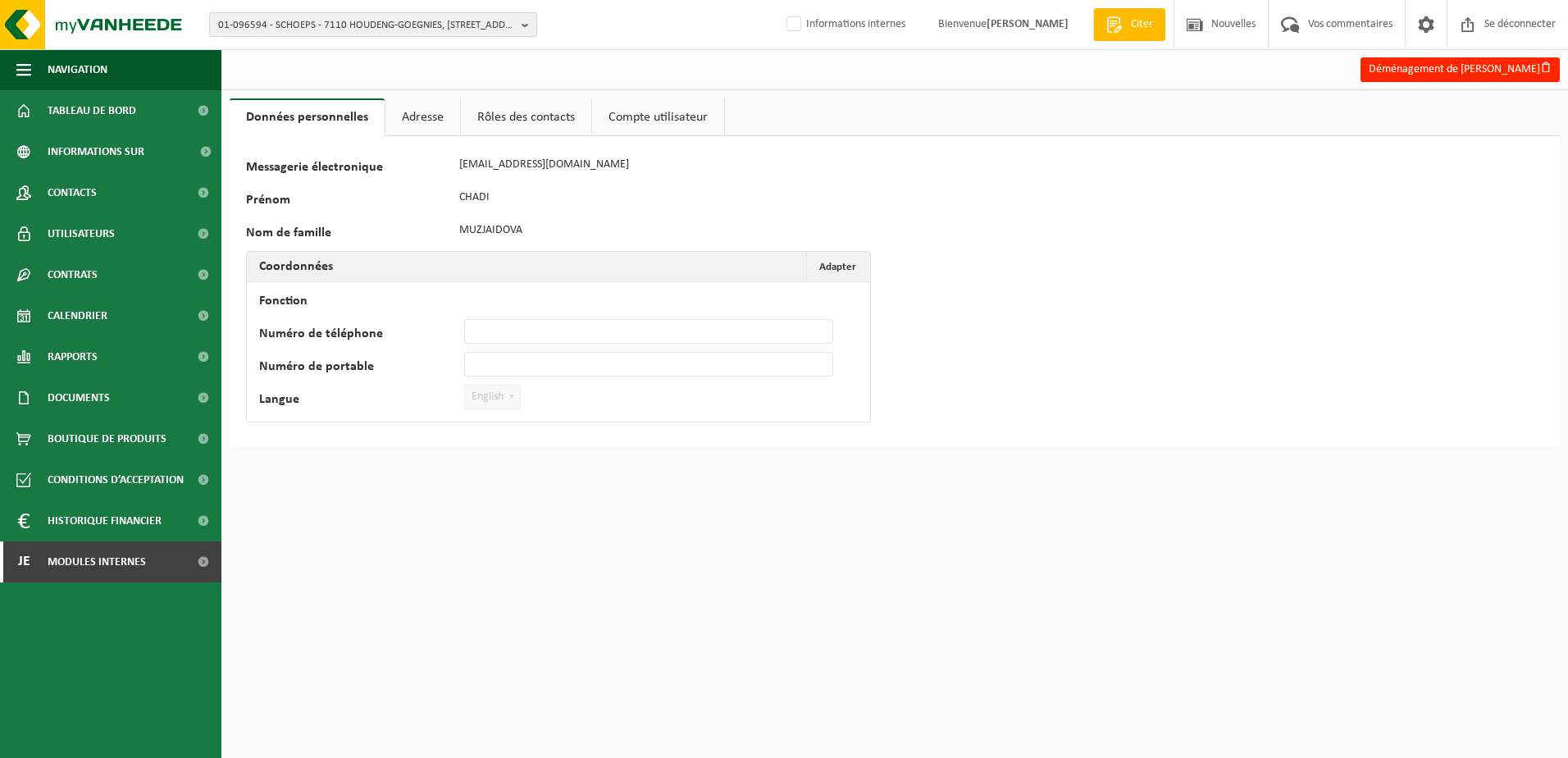
click at [522, 124] on link "Rôles des contacts" at bounding box center [526, 117] width 130 height 38
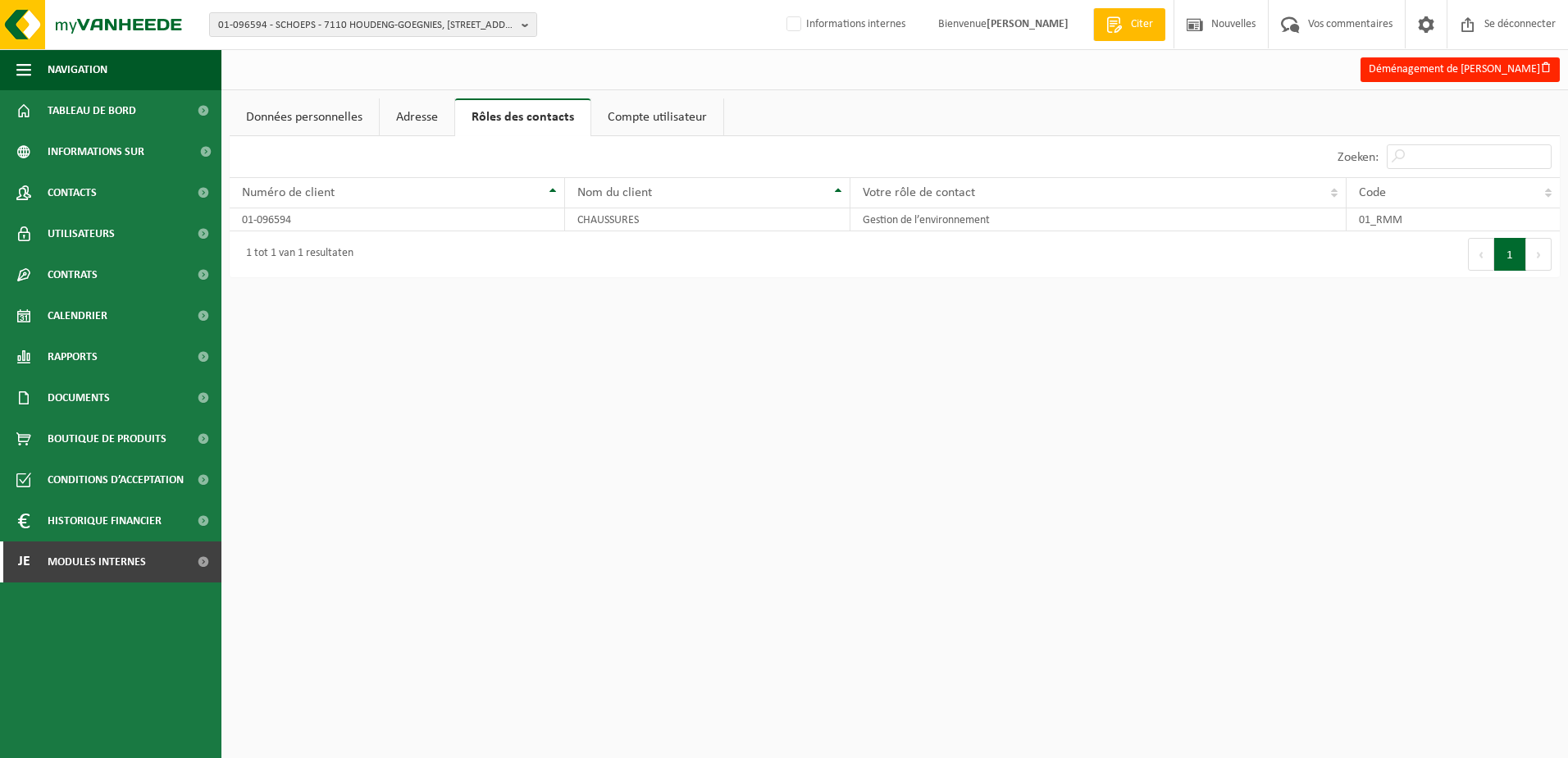
click at [293, 119] on link "Données personnelles" at bounding box center [304, 117] width 149 height 38
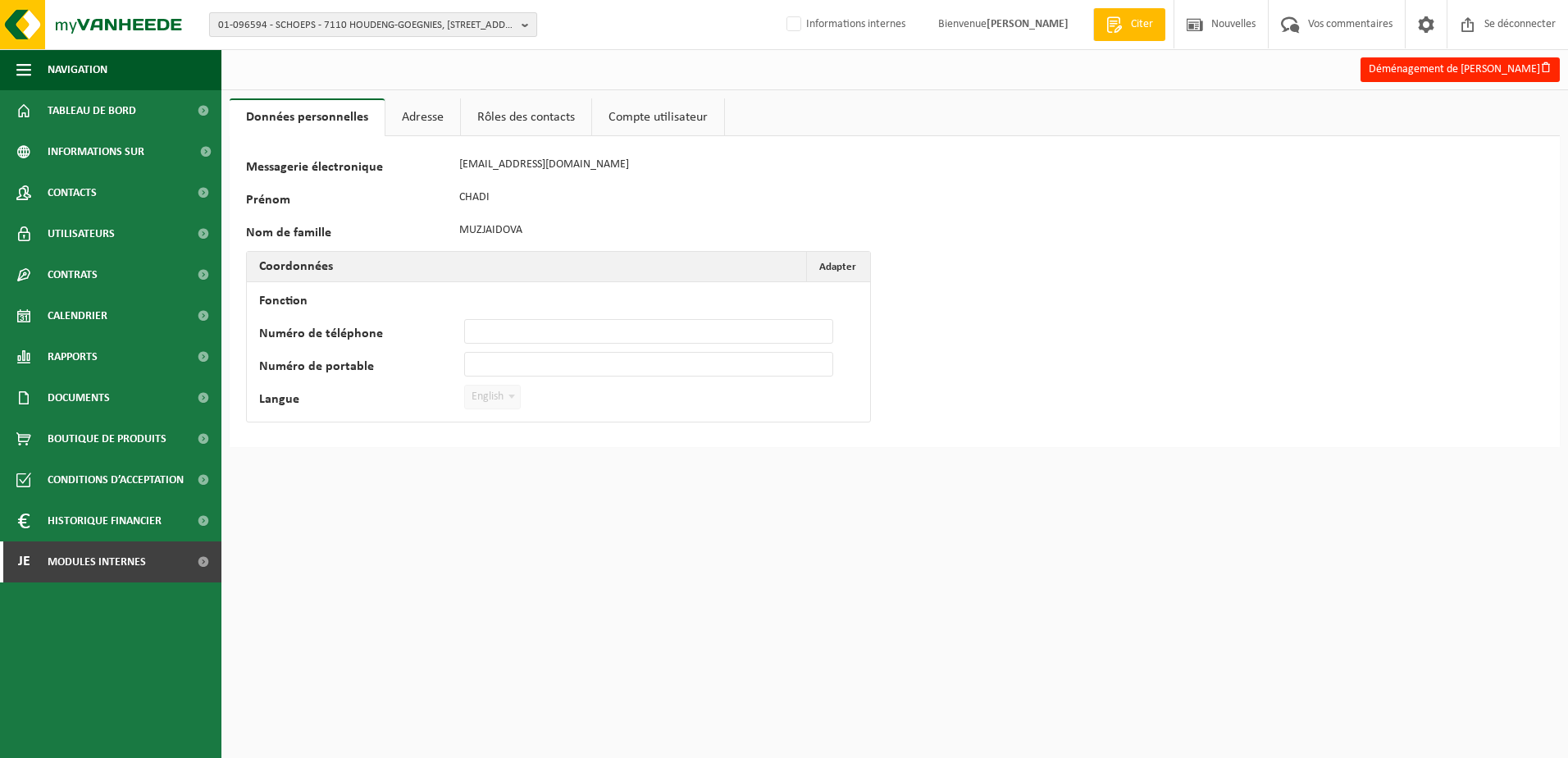
click at [324, 27] on span "01-096594 - SCHOEPS - 7110 HOUDENG-GOEGNIES, BOULEVARD DE LA TECHNICITÉ 5" at bounding box center [366, 25] width 297 height 25
type input "10-896322"
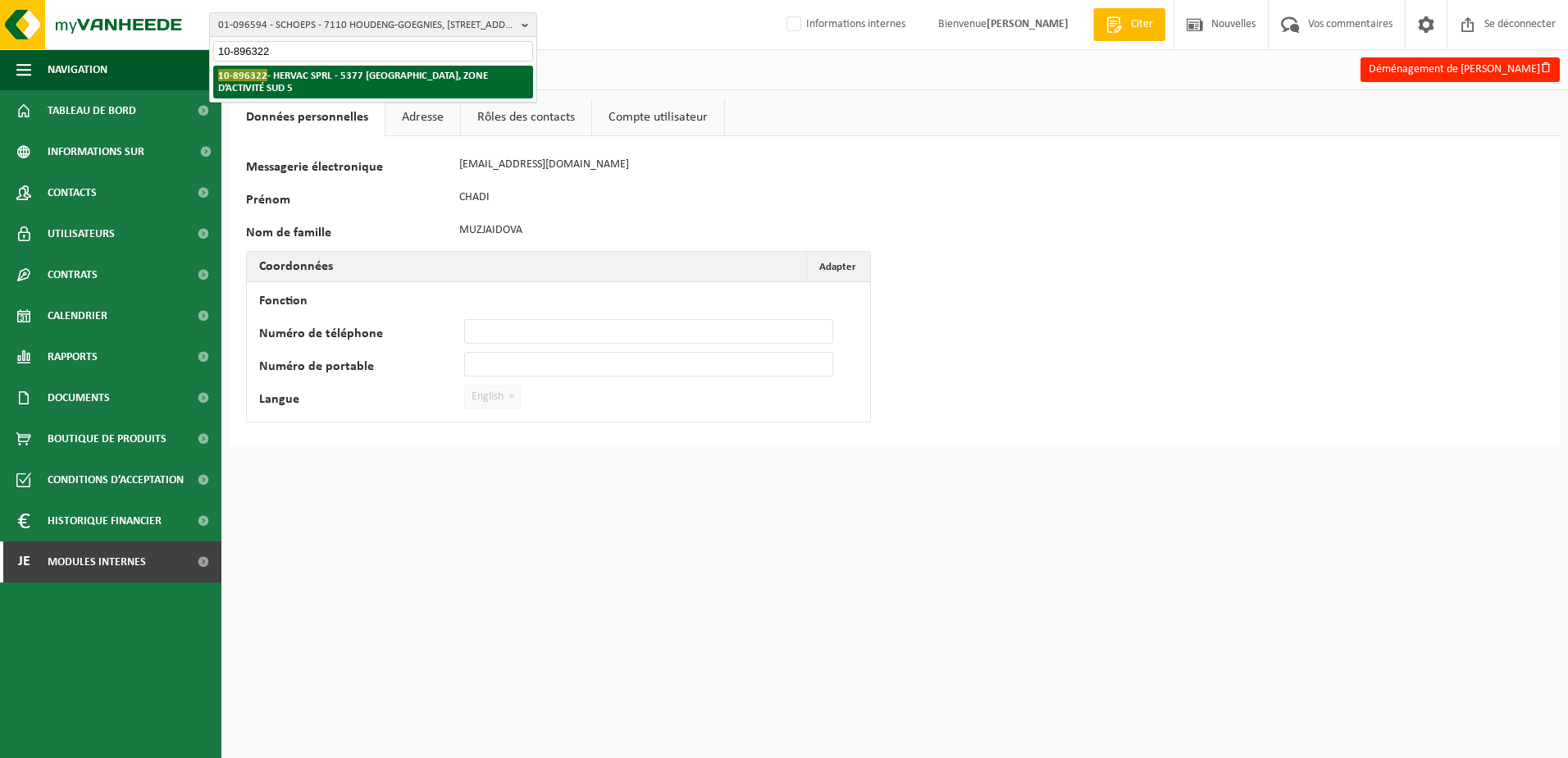
click at [363, 74] on strong "10-896322 - HERVAC SPRL - 5377 BAILLONVILLE, ZONE D’ACTIVITÉ SUD 5" at bounding box center [352, 81] width 269 height 25
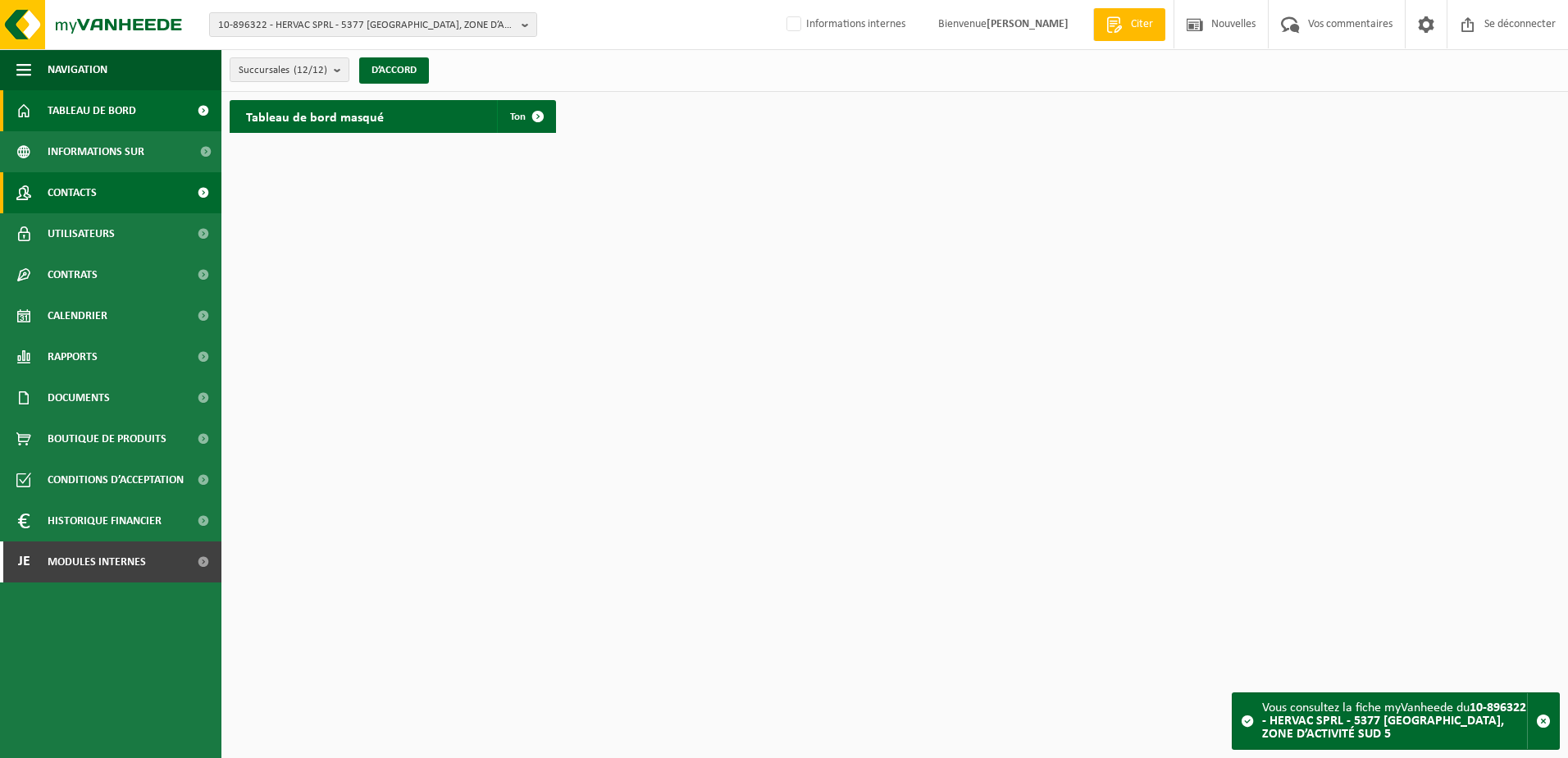
click at [97, 204] on link "Contacts" at bounding box center [110, 192] width 222 height 41
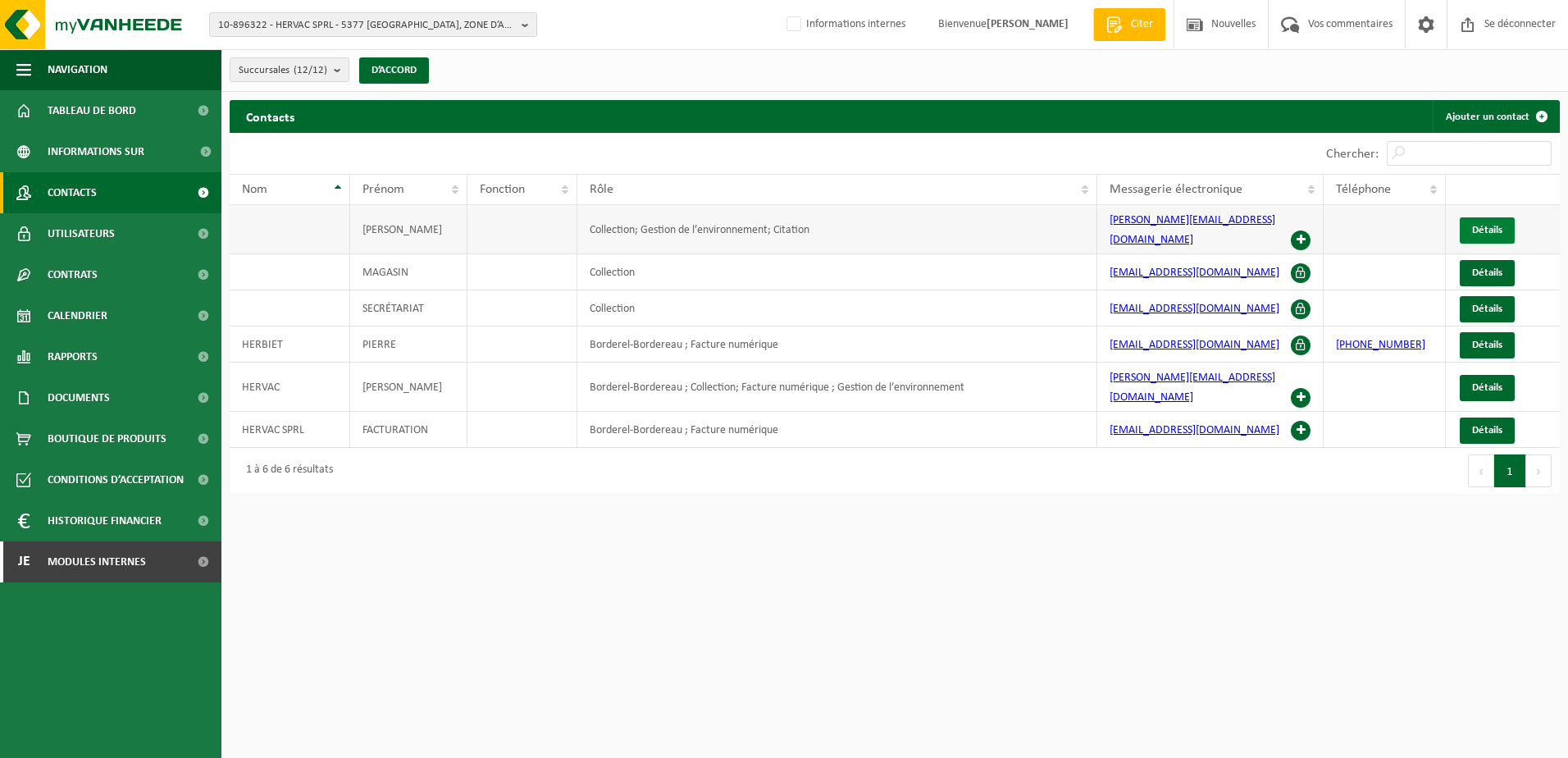
click at [1489, 225] on span "Détails" at bounding box center [1486, 230] width 31 height 11
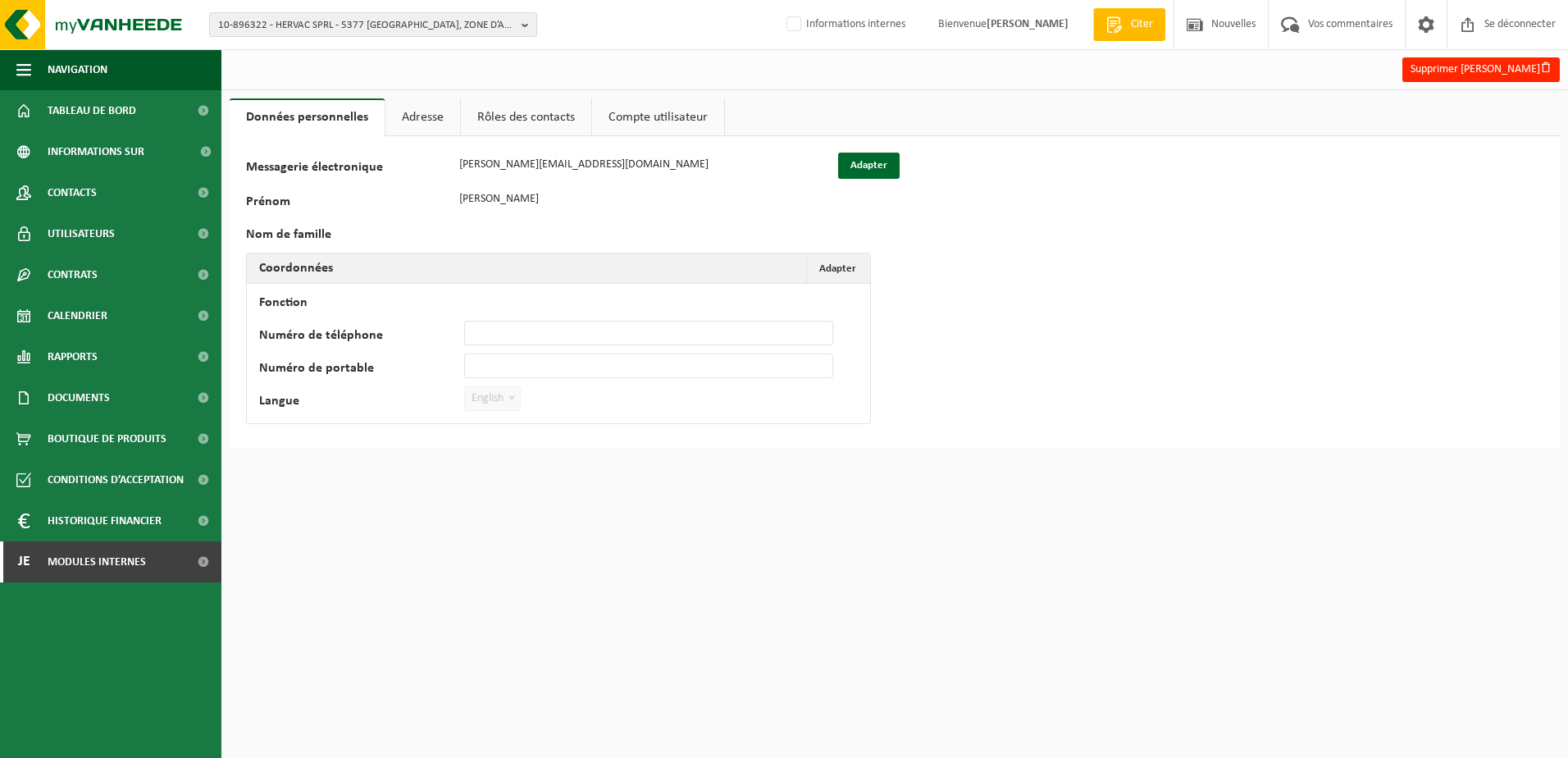
click at [429, 119] on link "Adresse" at bounding box center [423, 117] width 75 height 38
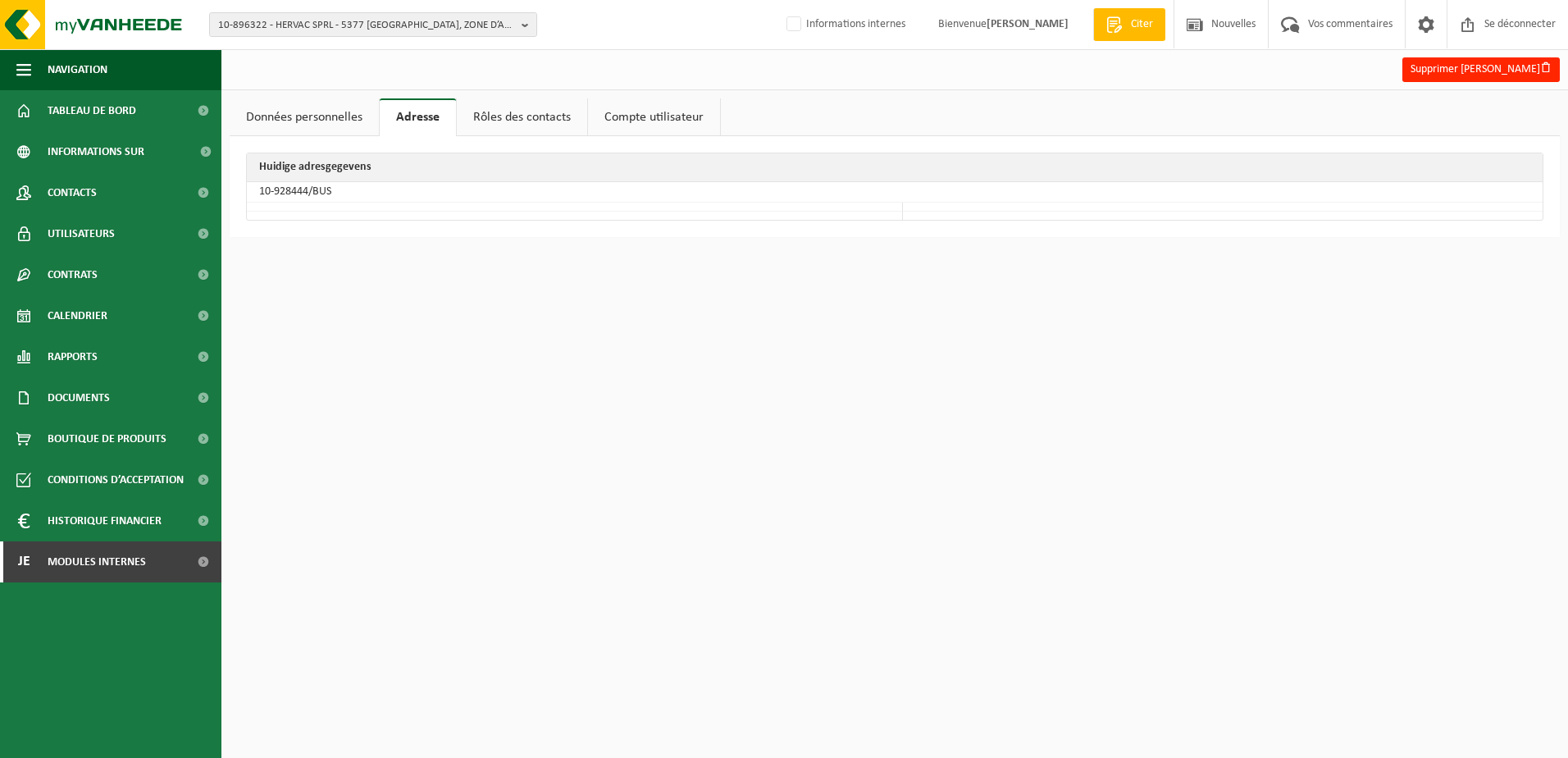
click at [510, 116] on link "Rôles des contacts" at bounding box center [521, 117] width 130 height 38
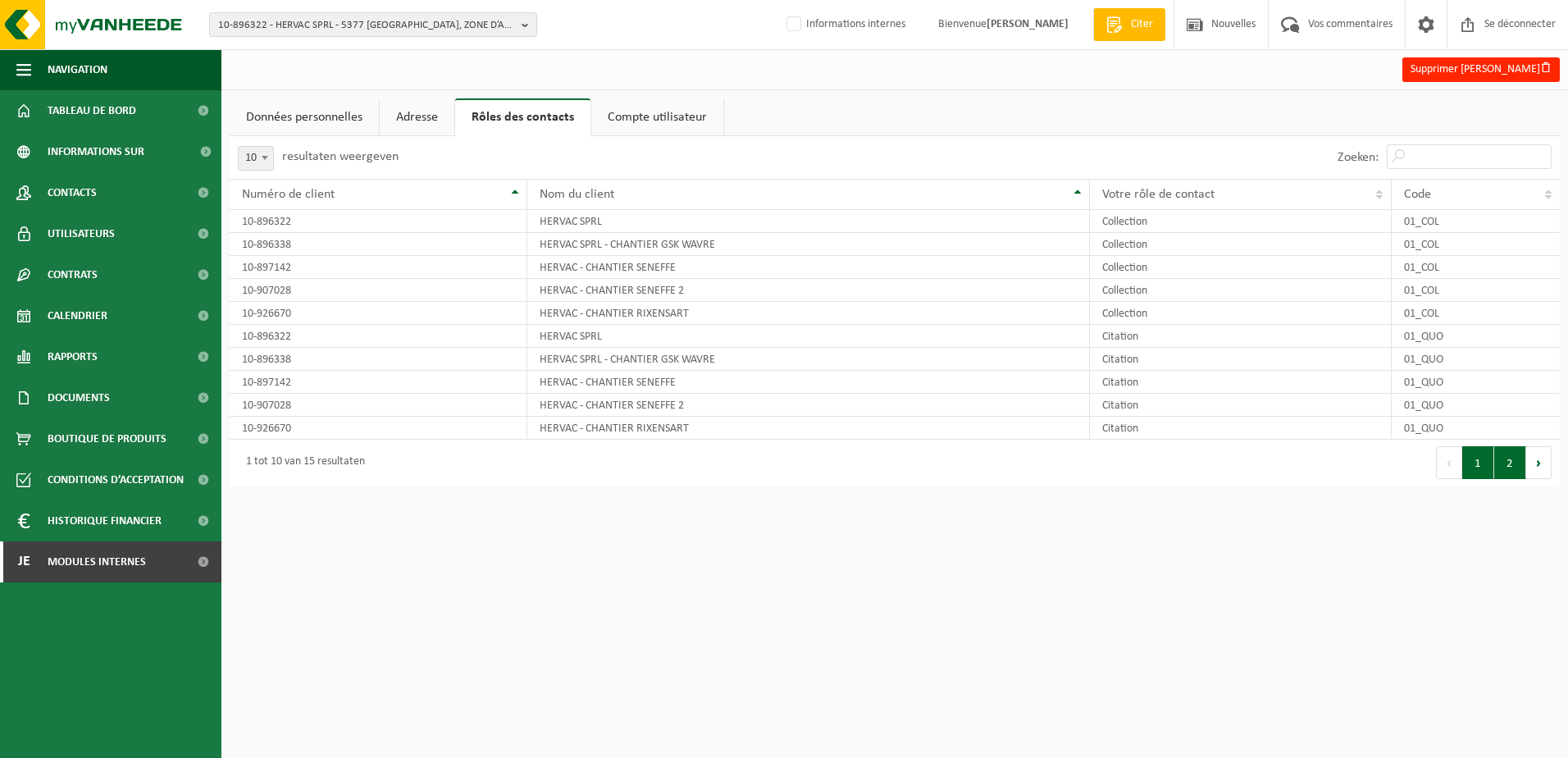
click at [1510, 468] on button "2" at bounding box center [1510, 463] width 32 height 33
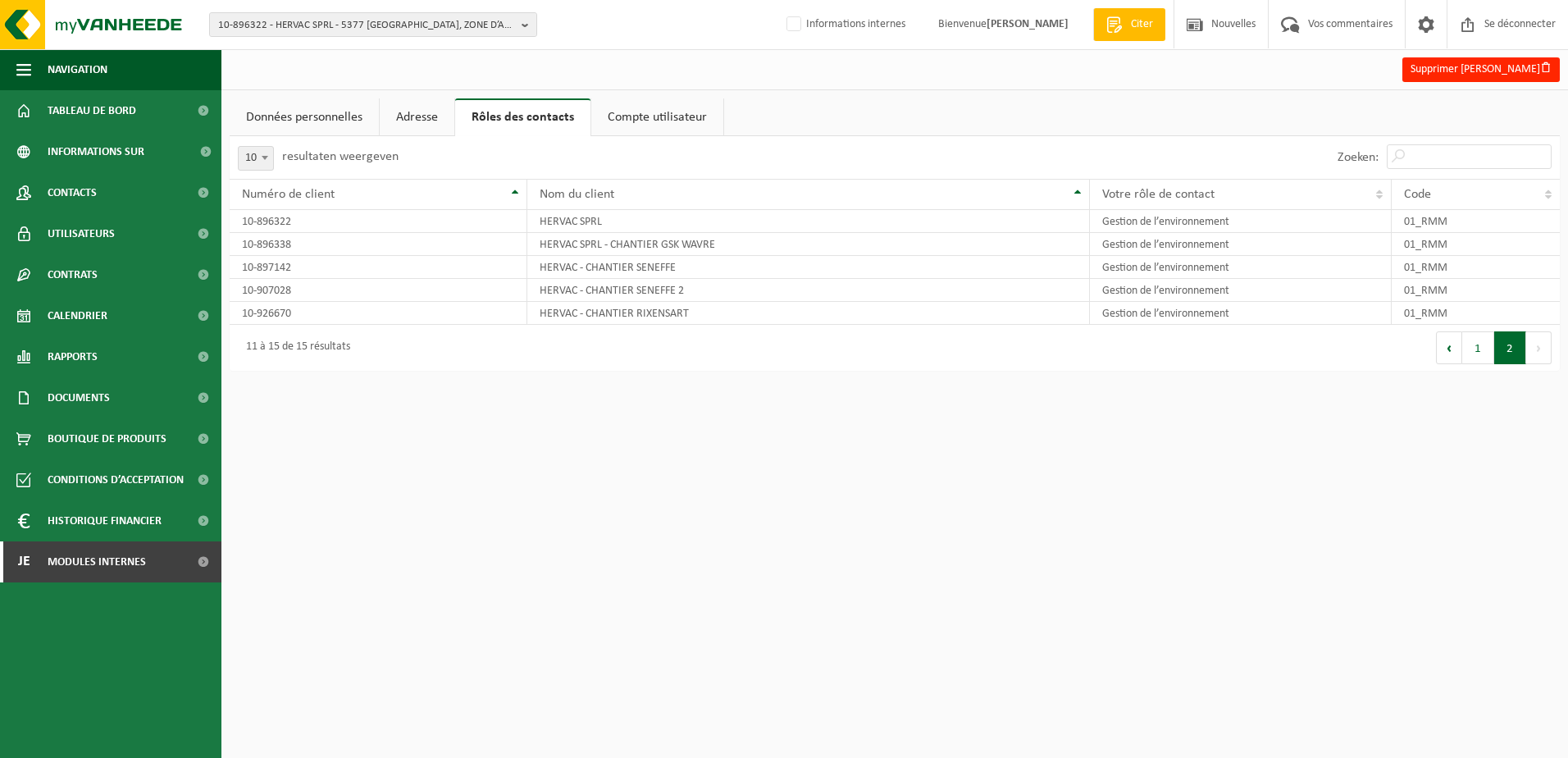
click at [423, 125] on link "Adresse" at bounding box center [417, 117] width 75 height 38
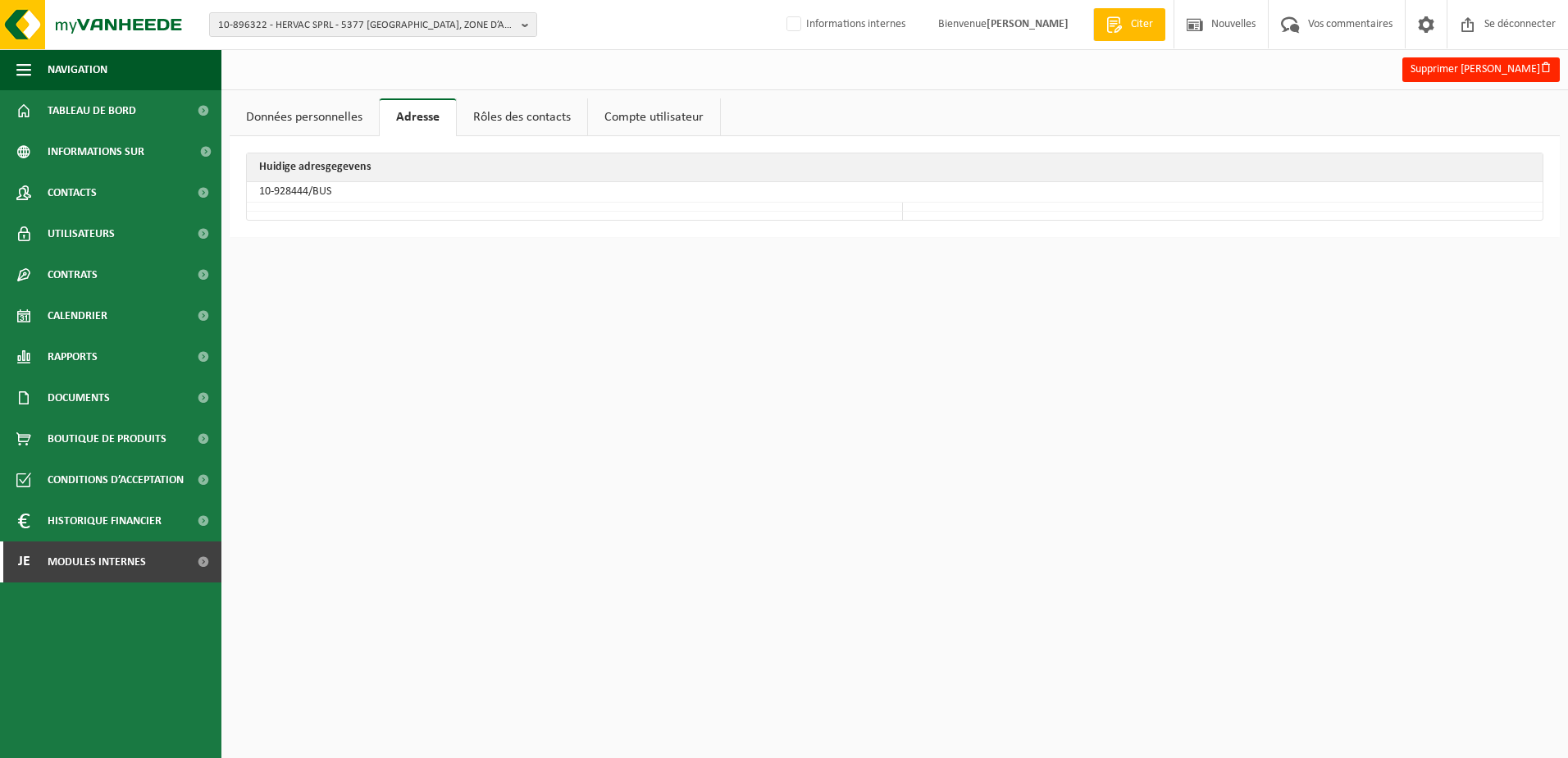
click at [310, 111] on link "Données personnelles" at bounding box center [304, 117] width 149 height 38
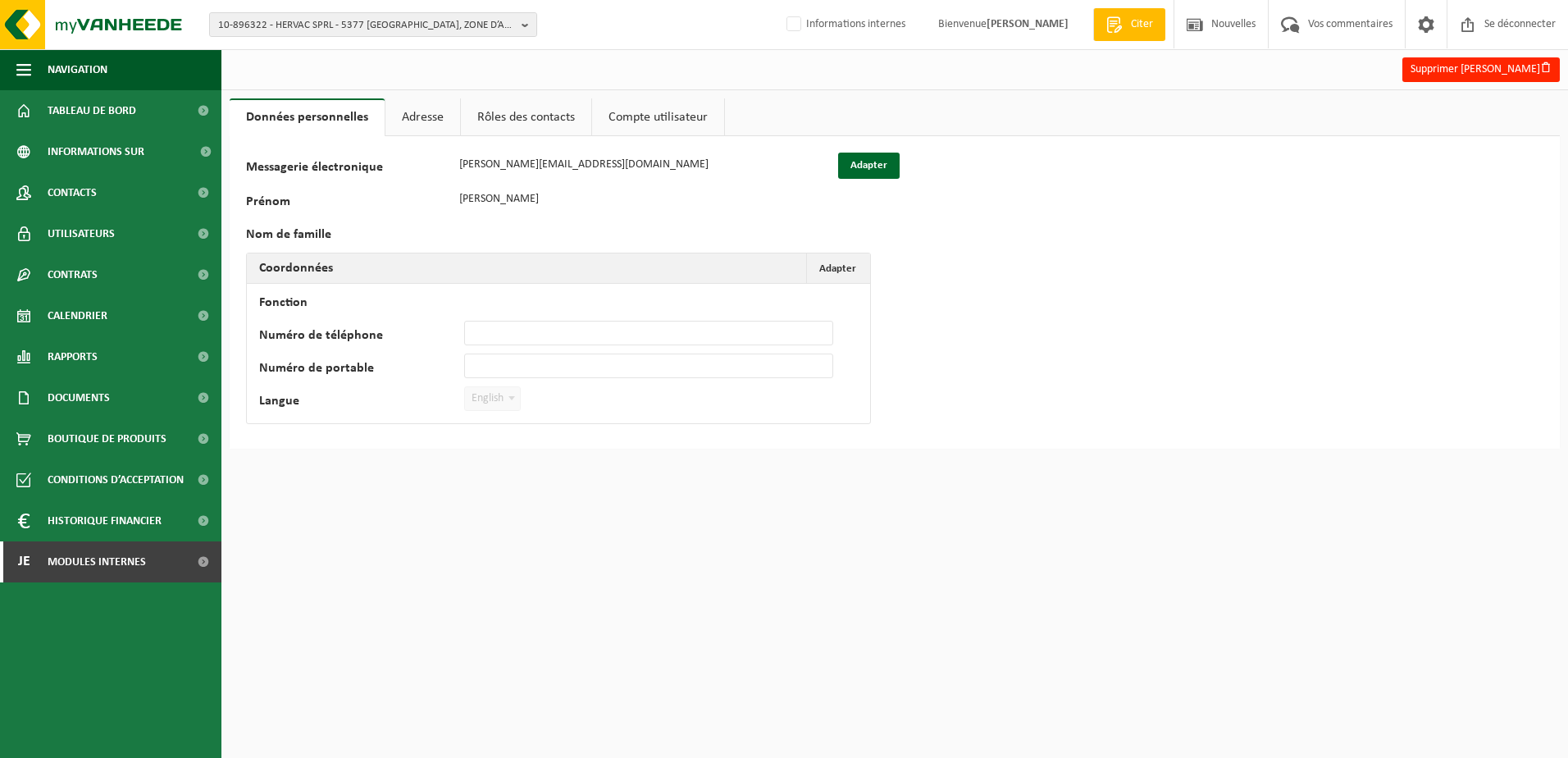
click at [450, 166] on div "Messagerie électronique samuel@hervac.be Adapter" at bounding box center [573, 165] width 655 height 26
click at [430, 165] on div "Messagerie électronique samuel@hervac.be Adapter" at bounding box center [573, 165] width 655 height 26
click at [366, 21] on span "10-896322 - HERVAC SPRL - 5377 BAILLONVILLE, ZONE D’ACTIVITÉ SUD 5" at bounding box center [366, 25] width 297 height 25
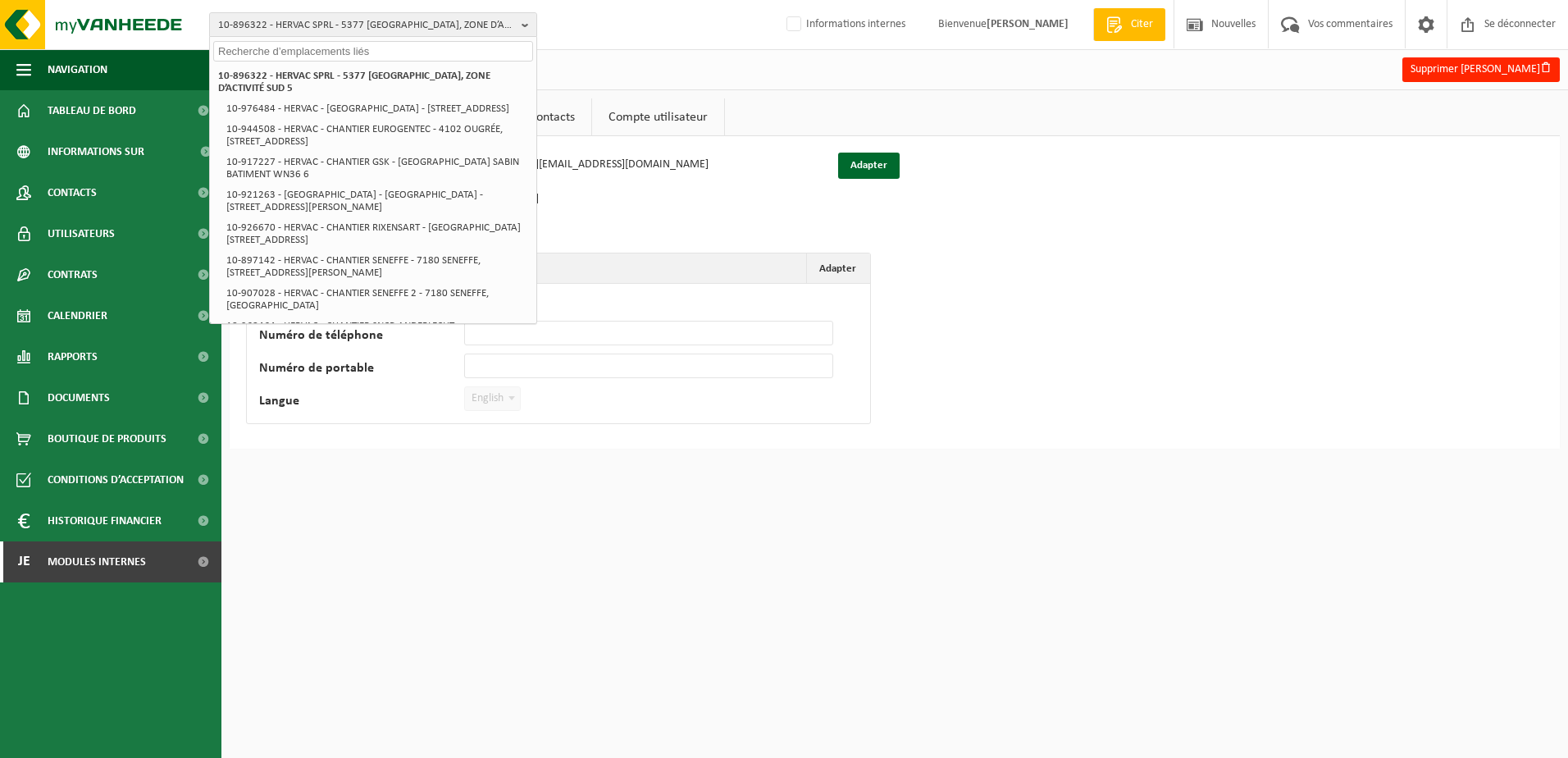
click at [355, 54] on input "text" at bounding box center [373, 51] width 320 height 21
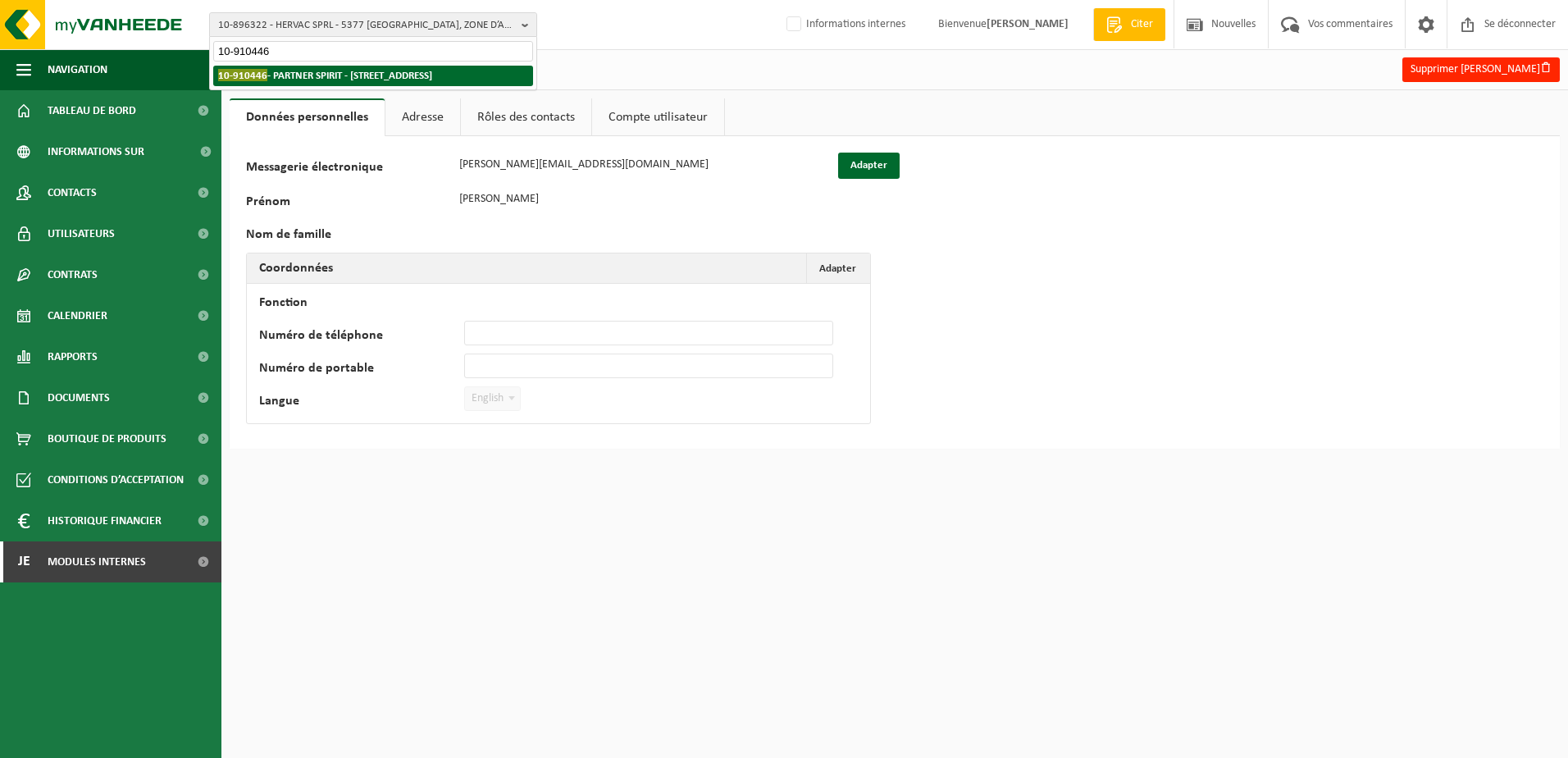
type input "10-910446"
click at [395, 83] on li "10-910446 - PARTNER SPIRIT - 5300 ANDENNE, RUE DU PROGRÈS 34" at bounding box center [373, 76] width 320 height 21
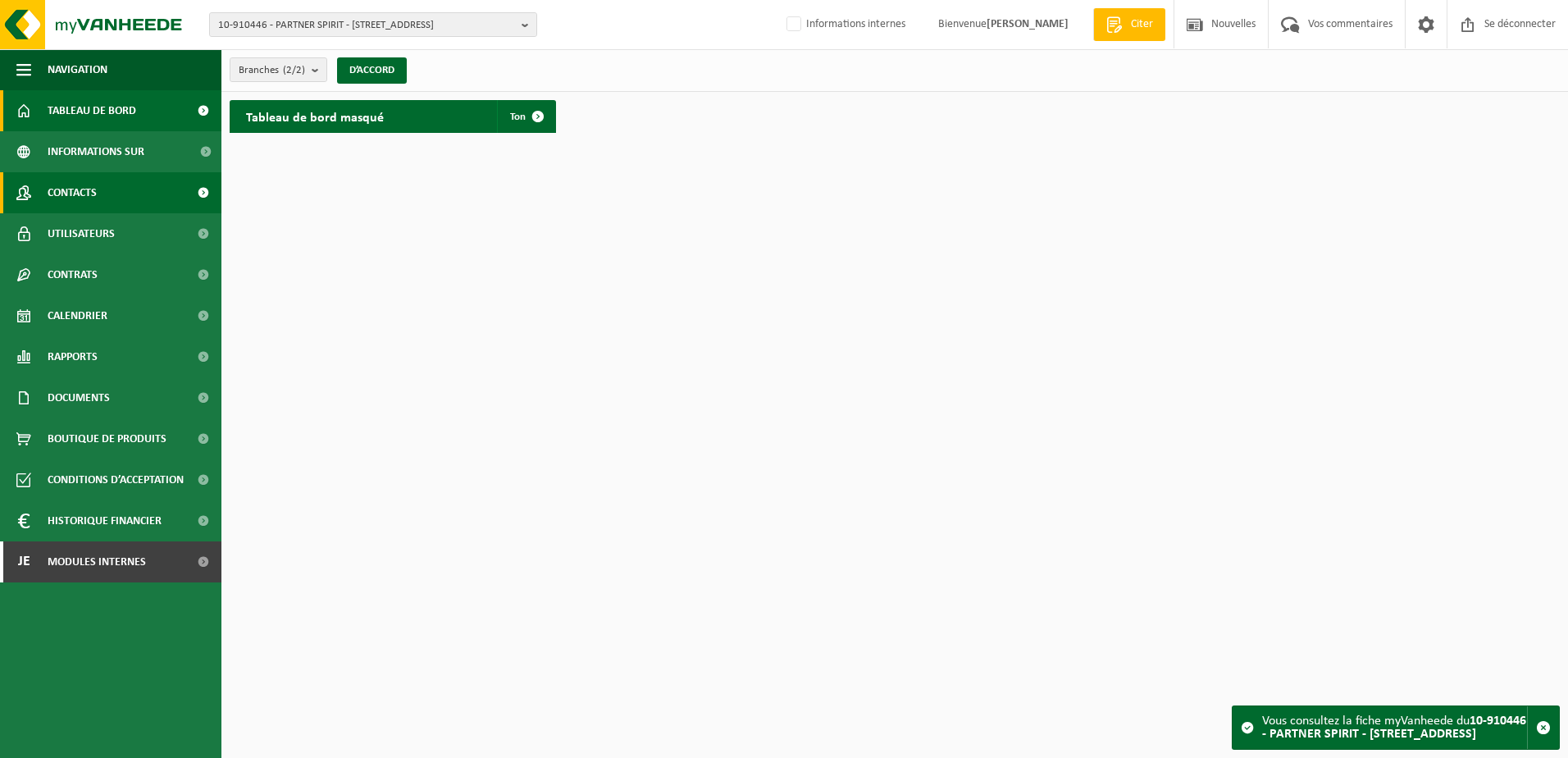
click at [92, 188] on span "Contacts" at bounding box center [72, 192] width 49 height 41
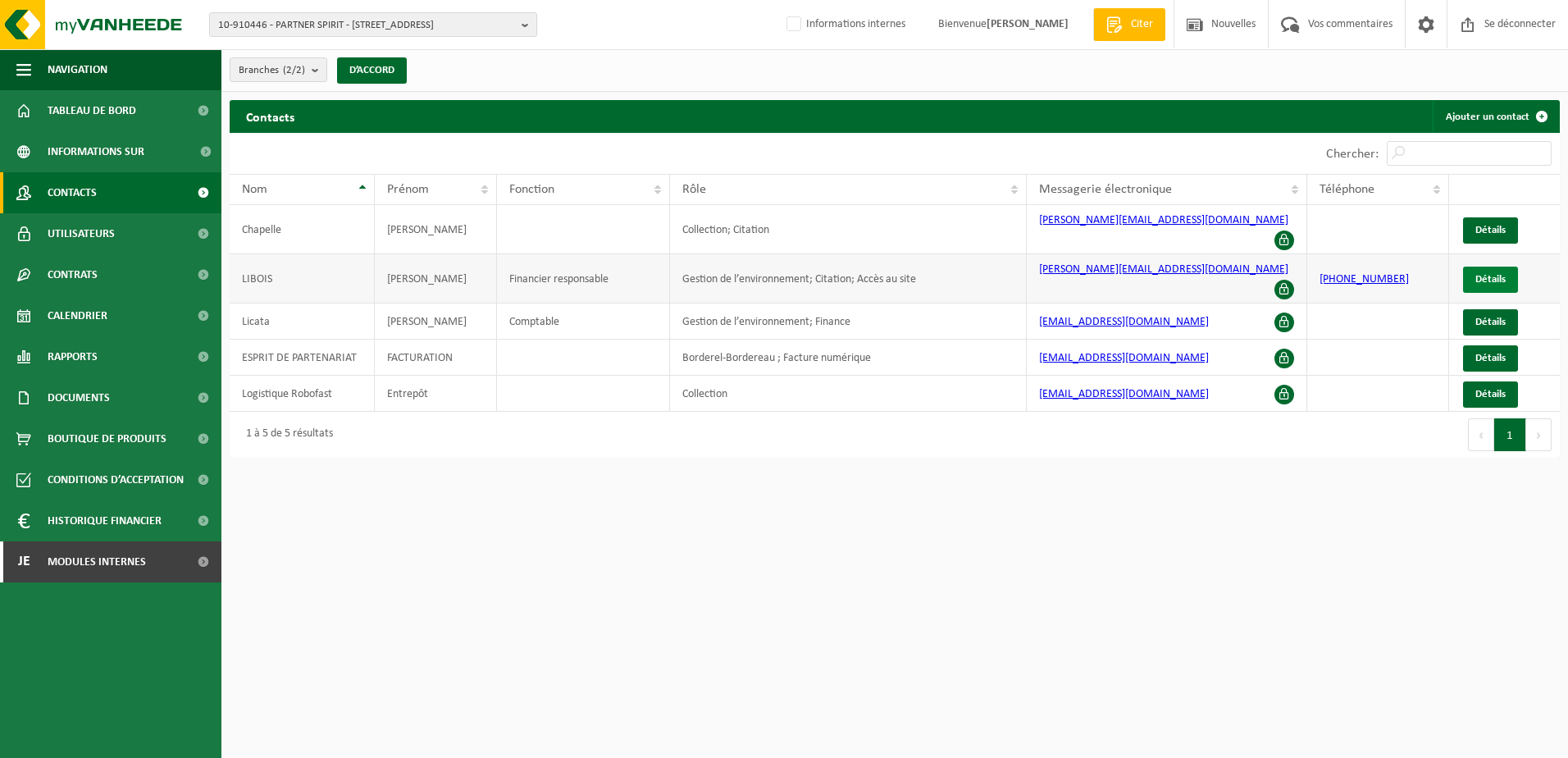
click at [1484, 274] on span "Détails" at bounding box center [1490, 279] width 31 height 11
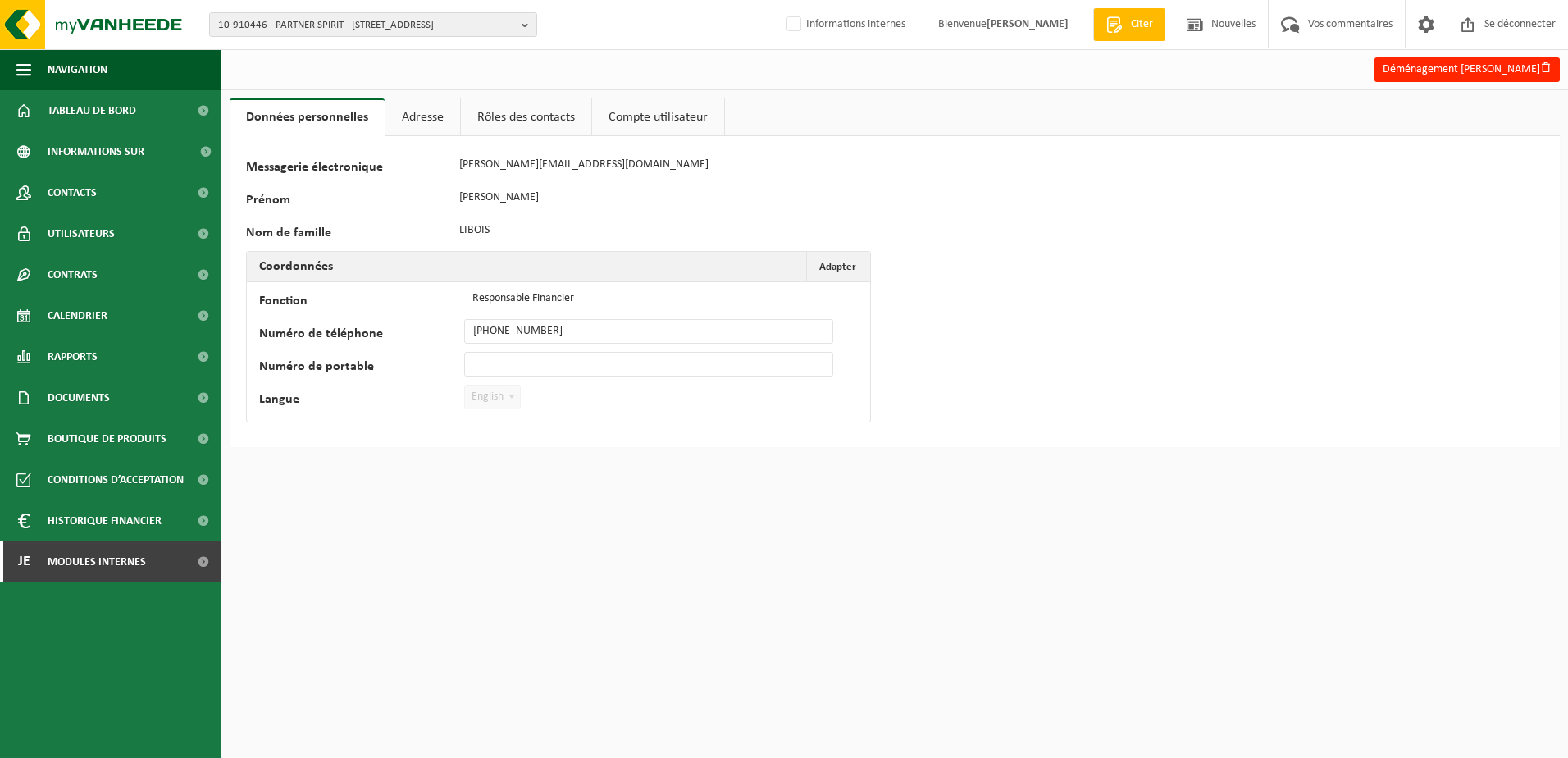
click at [635, 112] on link "Compte utilisateur" at bounding box center [657, 117] width 132 height 38
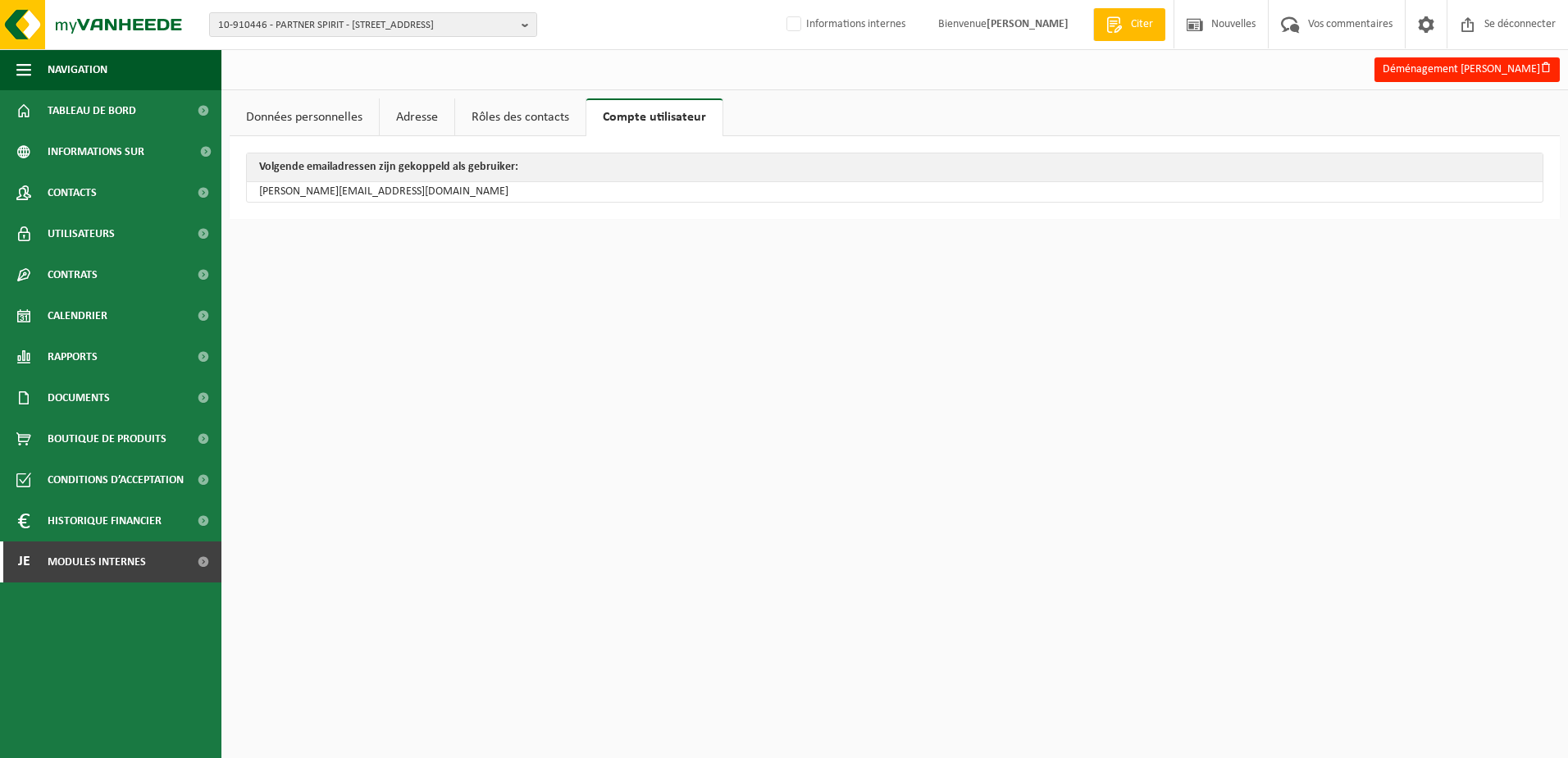
click at [522, 112] on link "Rôles des contacts" at bounding box center [520, 117] width 130 height 38
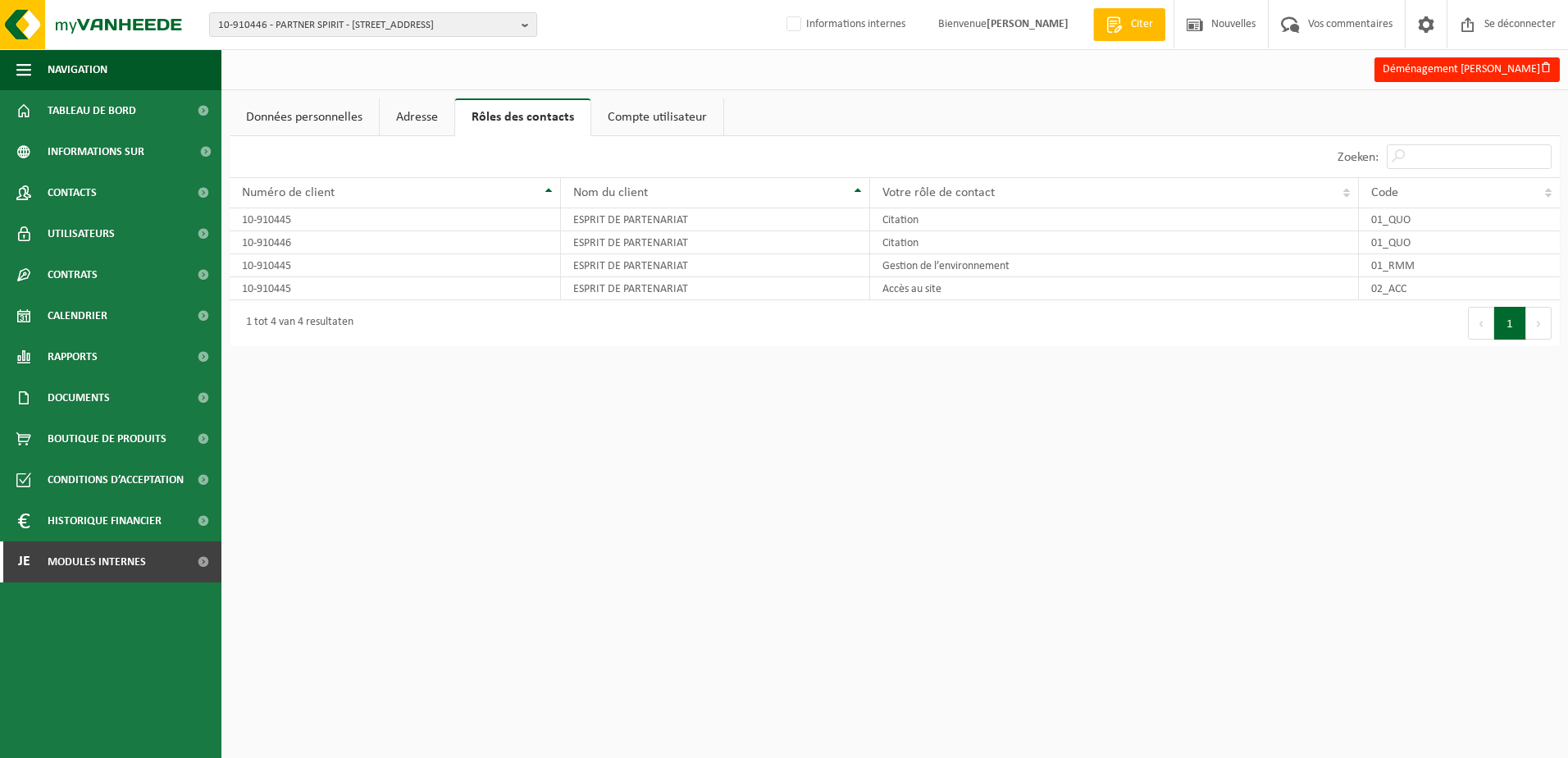
click at [422, 114] on link "Adresse" at bounding box center [417, 117] width 75 height 38
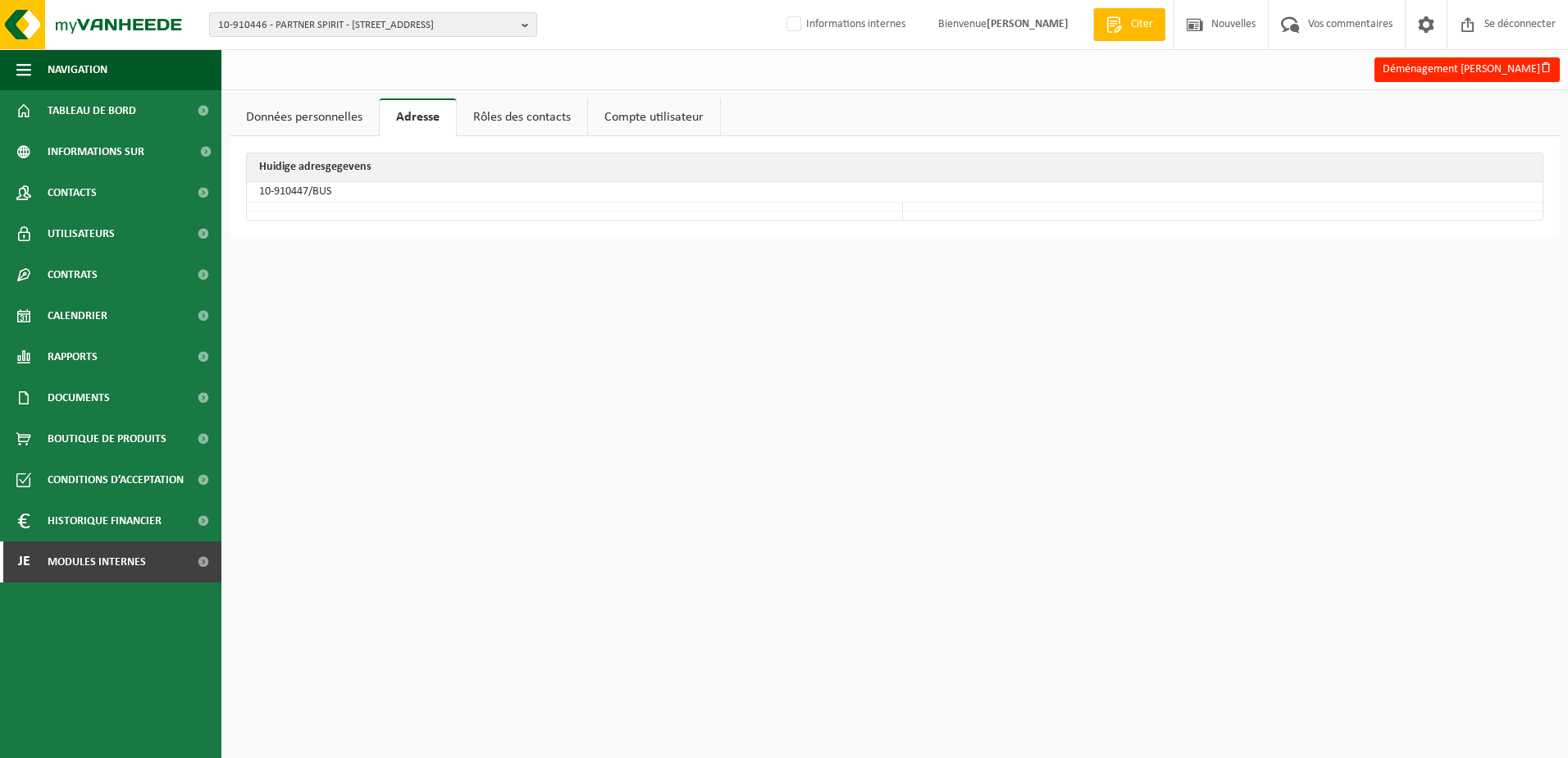
click at [305, 115] on link "Données personnelles" at bounding box center [304, 117] width 149 height 38
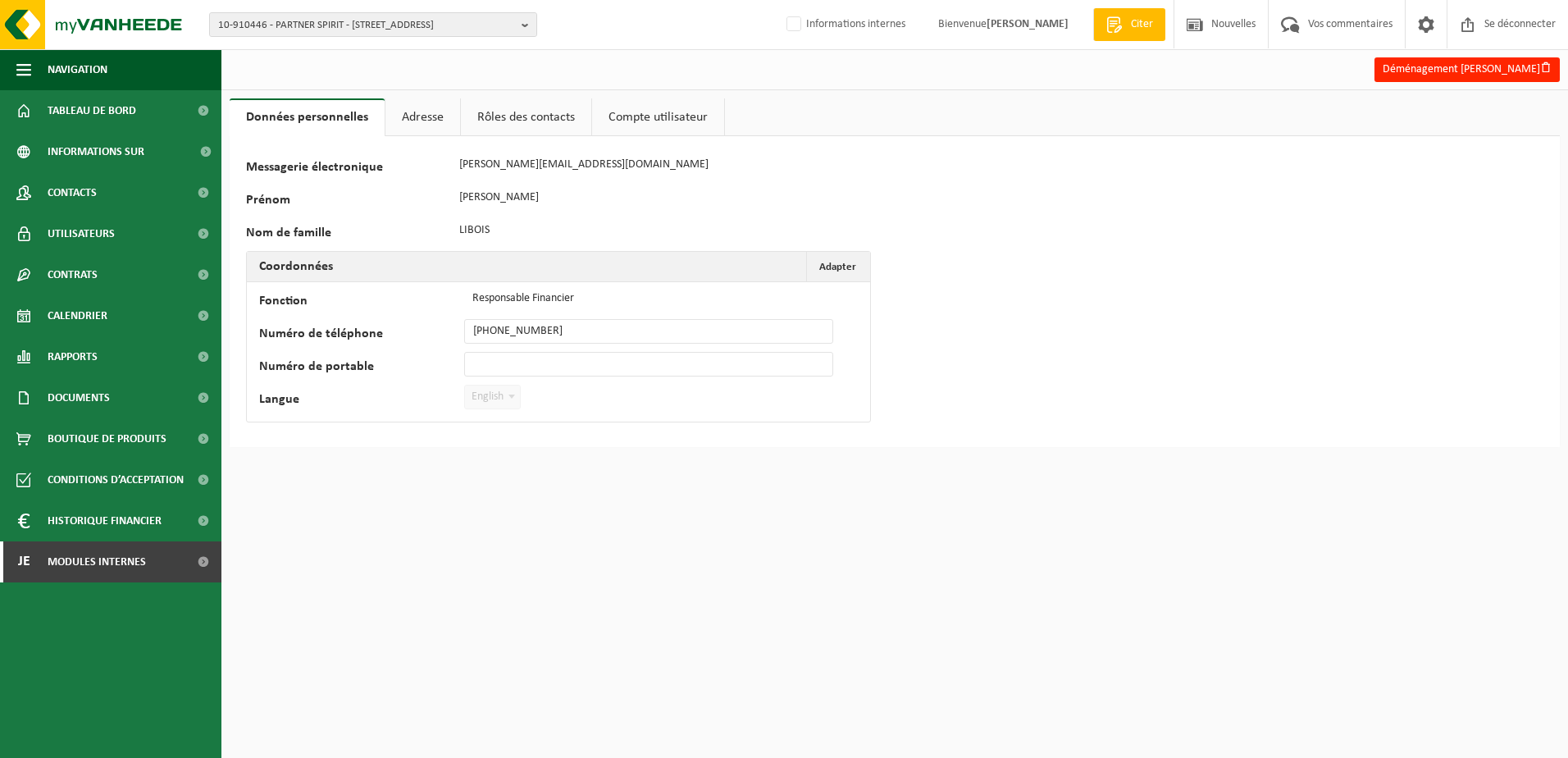
click at [426, 122] on link "Adresse" at bounding box center [423, 117] width 75 height 38
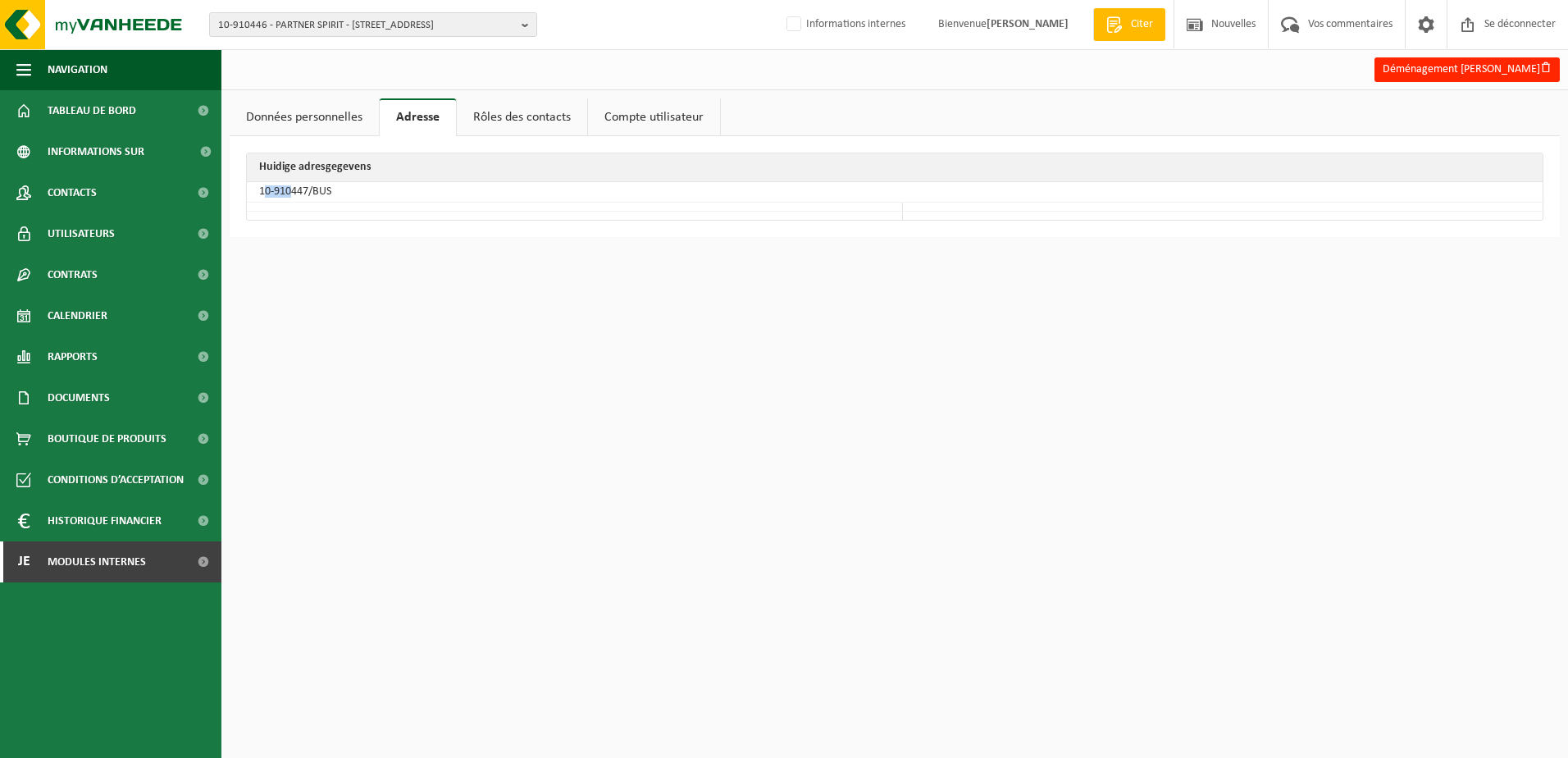
drag, startPoint x: 262, startPoint y: 192, endPoint x: 292, endPoint y: 192, distance: 30.0
click at [292, 192] on td "10-910447/BUS" at bounding box center [894, 192] width 1296 height 21
drag, startPoint x: 292, startPoint y: 192, endPoint x: 306, endPoint y: 192, distance: 14.0
click at [306, 192] on td "10-910447/BUS" at bounding box center [894, 192] width 1296 height 21
drag, startPoint x: 308, startPoint y: 187, endPoint x: 253, endPoint y: 180, distance: 55.4
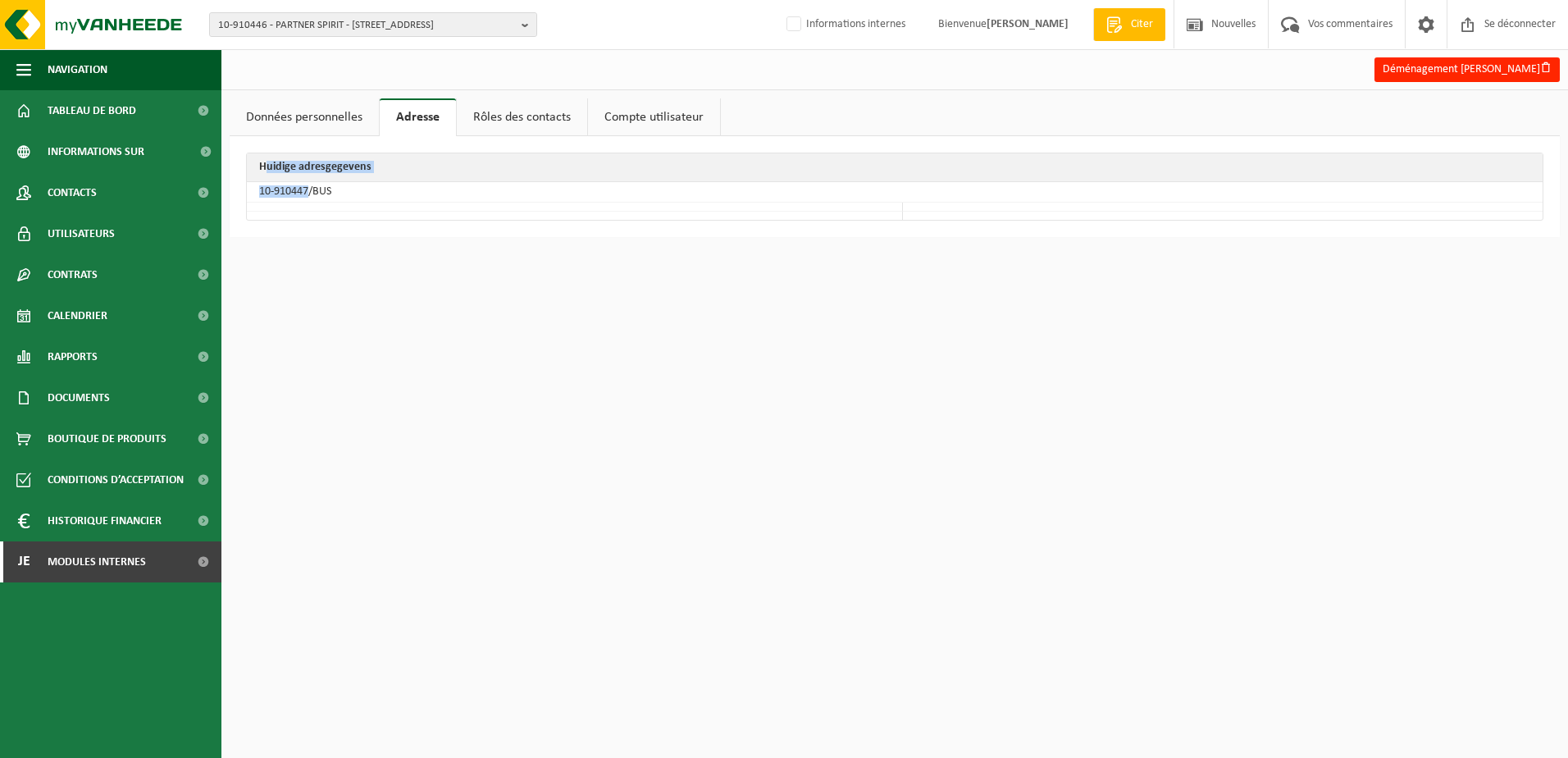
click at [253, 180] on table "Huidige adresgegevens 10-910447/BUS" at bounding box center [894, 186] width 1298 height 68
drag, startPoint x: 253, startPoint y: 180, endPoint x: 290, endPoint y: 213, distance: 49.6
click at [290, 213] on td at bounding box center [575, 216] width 656 height 8
drag, startPoint x: 308, startPoint y: 190, endPoint x: 261, endPoint y: 190, distance: 47.0
click at [261, 190] on td "10-910447/BUS" at bounding box center [894, 192] width 1296 height 21
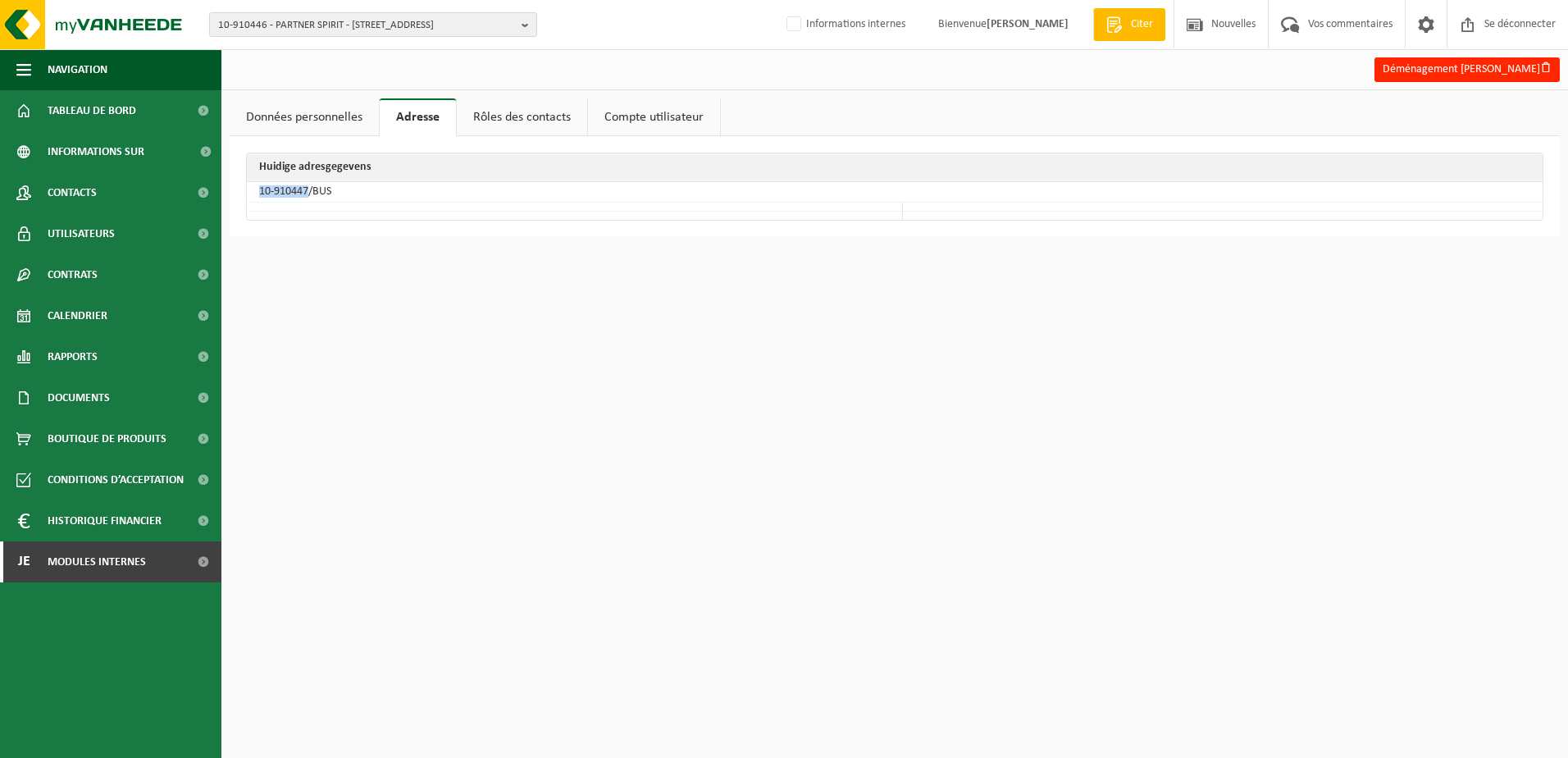
copy td "10-910447"
click at [505, 218] on td at bounding box center [575, 216] width 656 height 8
drag, startPoint x: 308, startPoint y: 190, endPoint x: 246, endPoint y: 187, distance: 62.1
click at [246, 187] on table "Huidige adresgegevens 10-910447/BUS" at bounding box center [894, 186] width 1298 height 68
copy td "10-910447"
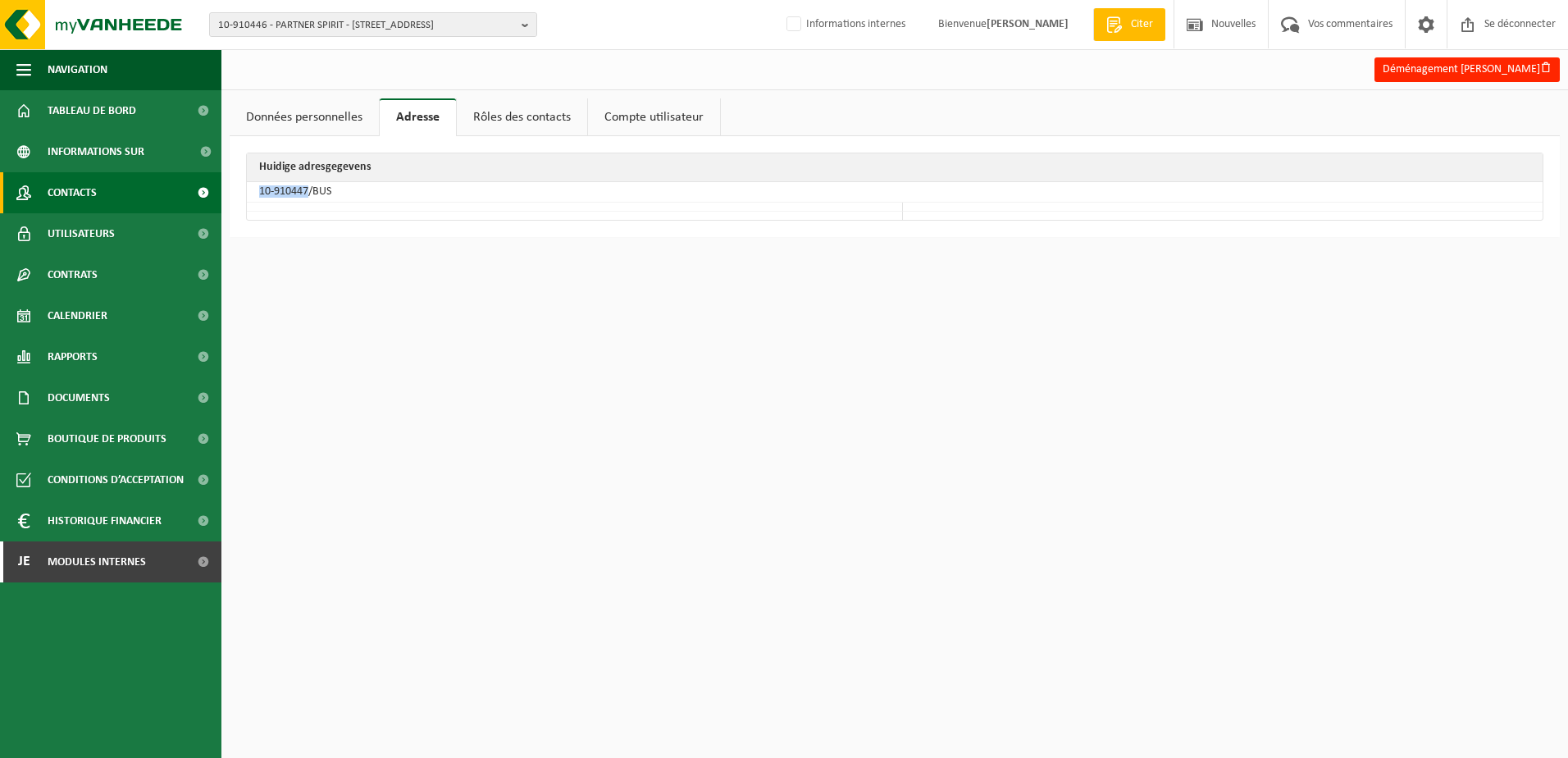
click at [122, 202] on link "Contacts" at bounding box center [110, 192] width 222 height 41
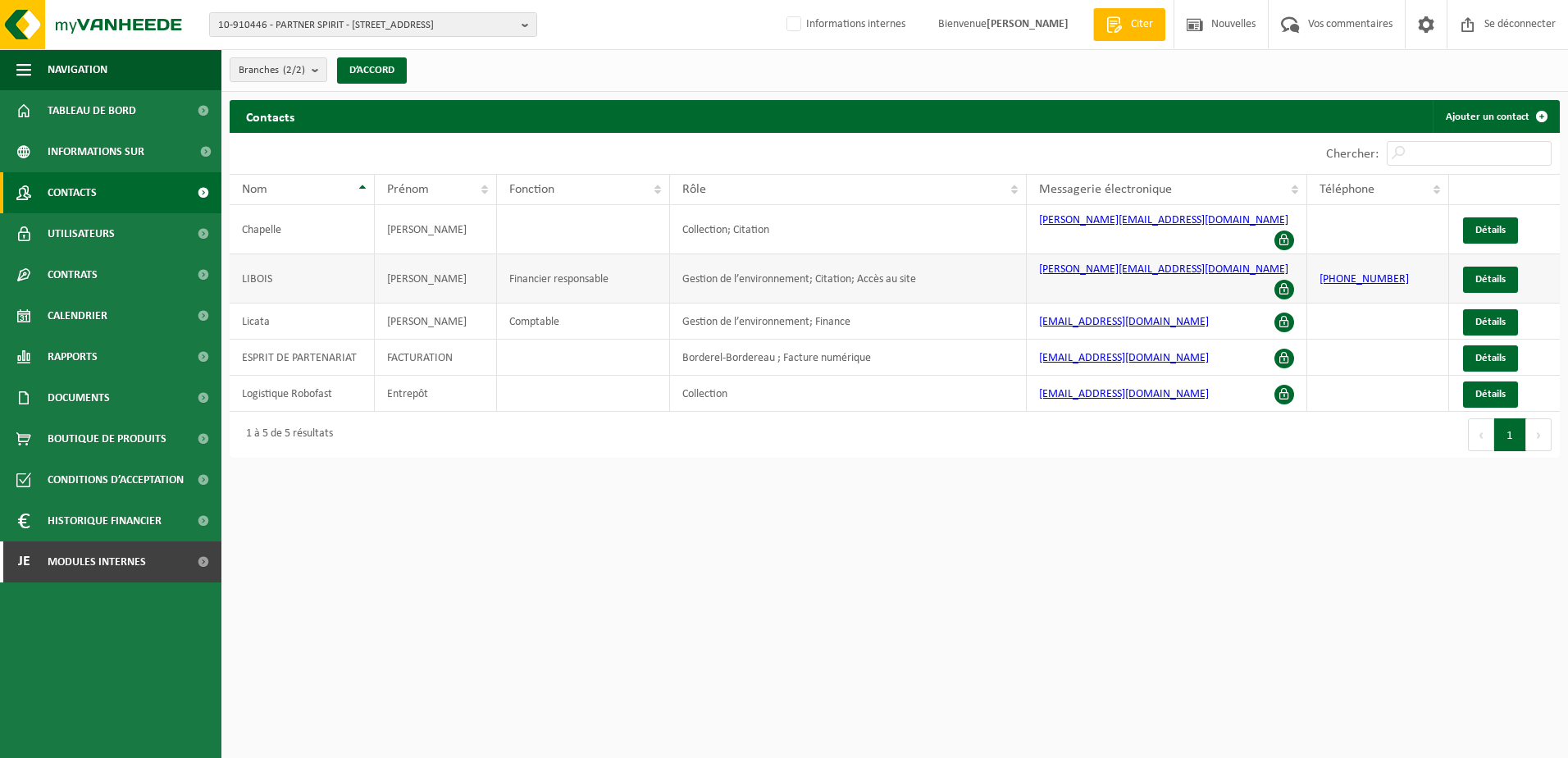
click at [1287, 280] on span at bounding box center [1285, 289] width 20 height 20
click at [1499, 274] on span "Détails" at bounding box center [1490, 279] width 31 height 11
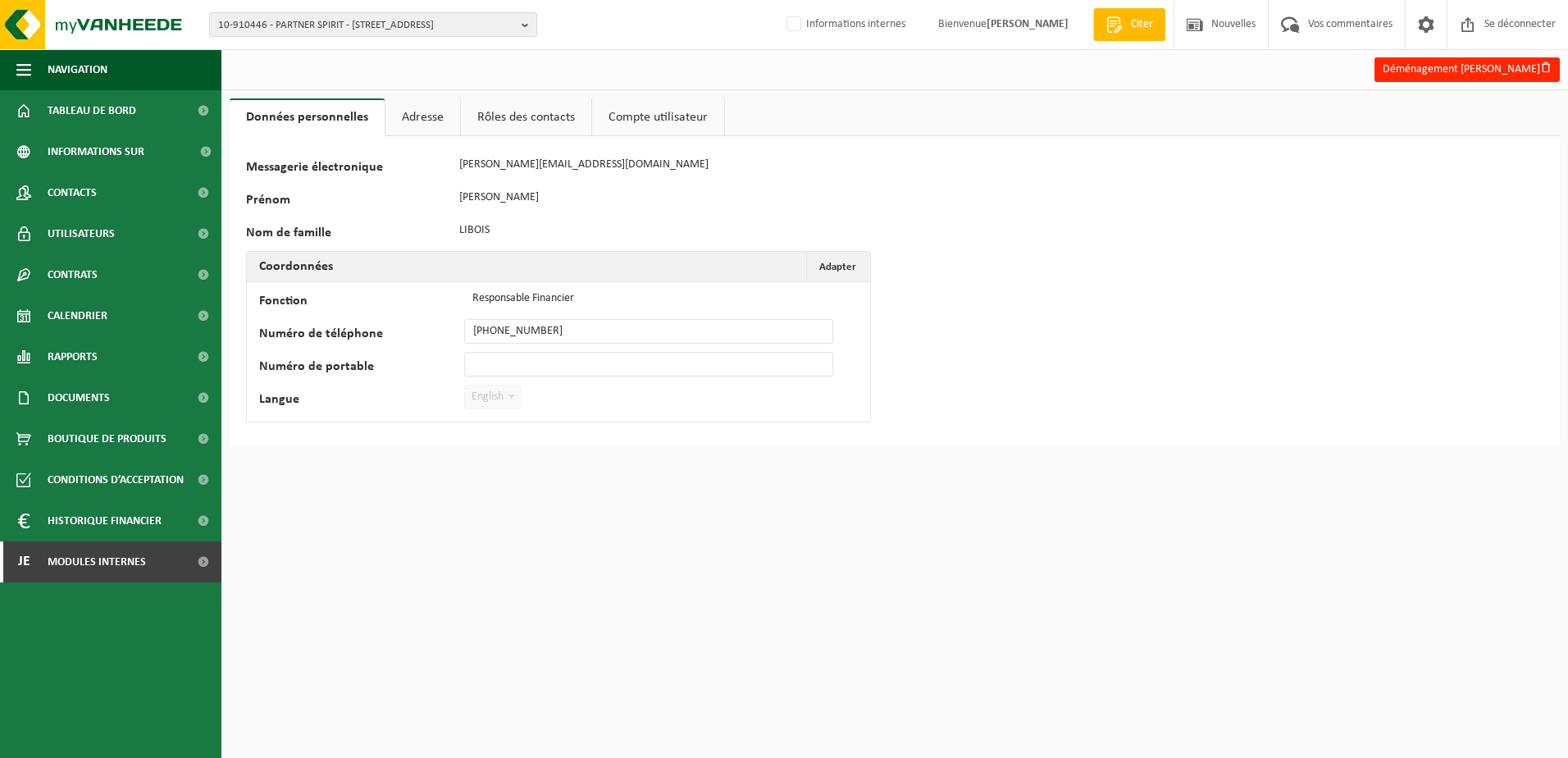
click at [515, 119] on link "Rôles des contacts" at bounding box center [526, 117] width 130 height 38
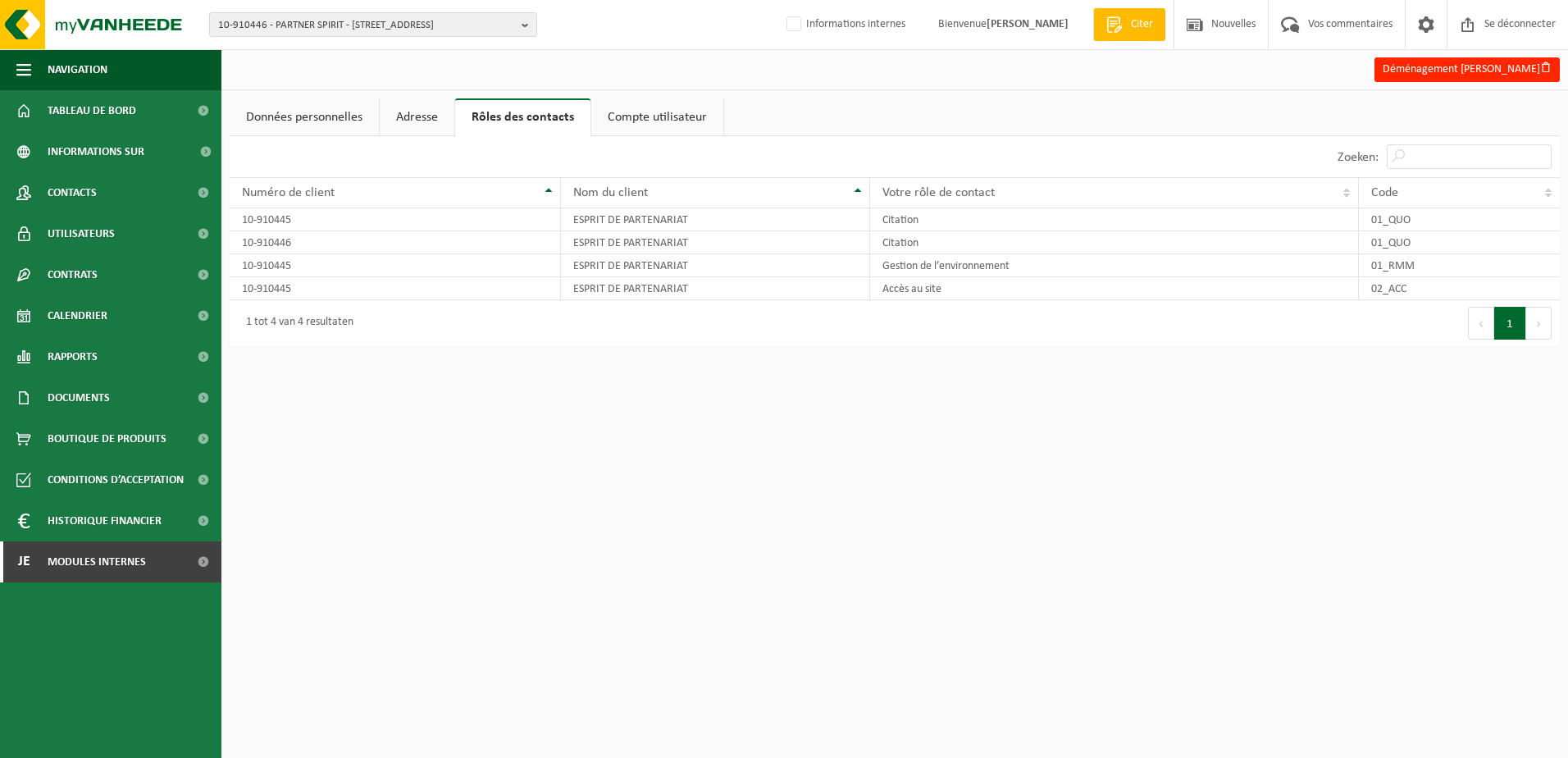
click at [438, 124] on link "Adresse" at bounding box center [417, 117] width 75 height 38
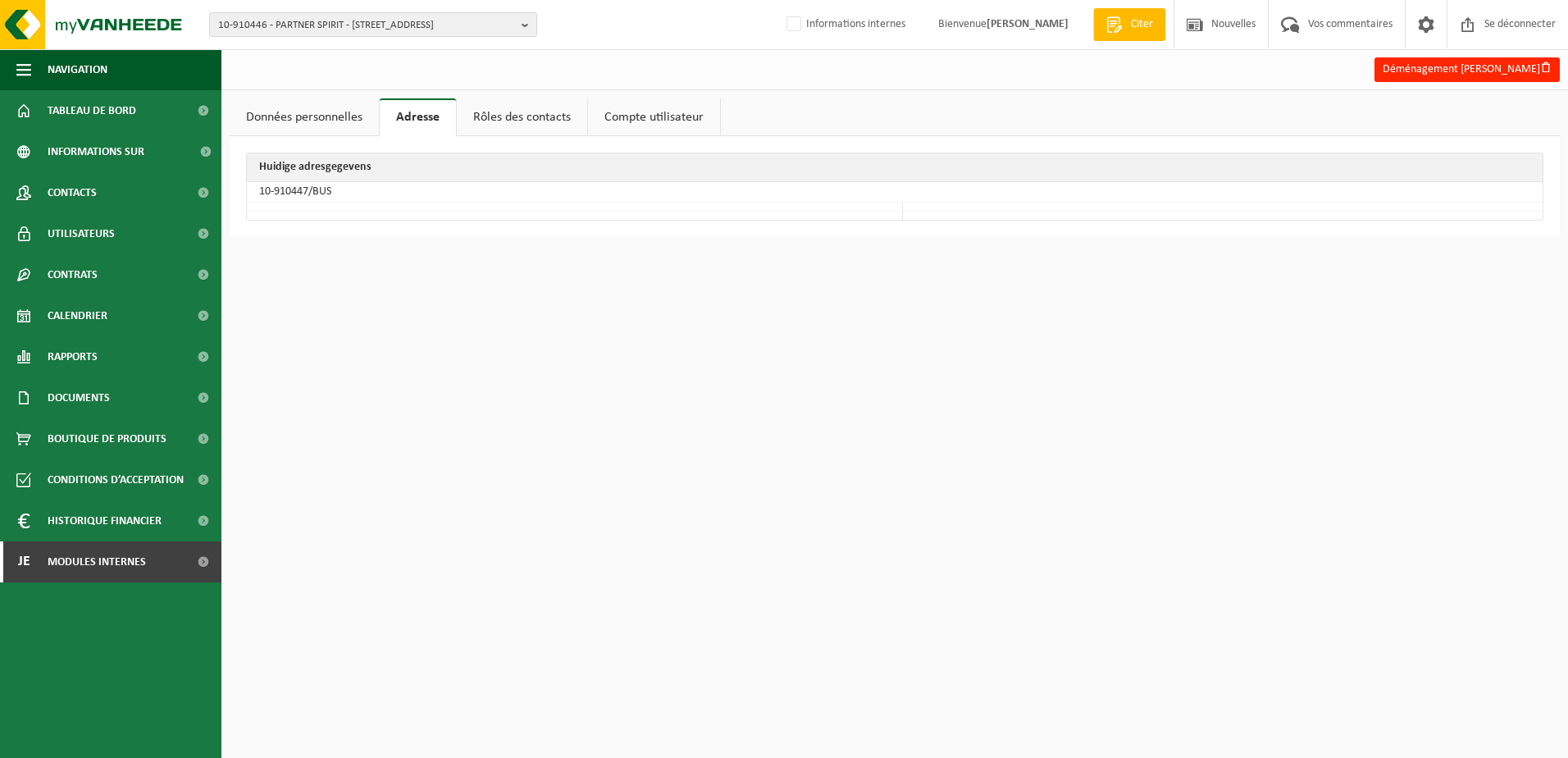
click at [692, 114] on link "Compte utilisateur" at bounding box center [653, 117] width 132 height 38
drag, startPoint x: 424, startPoint y: 188, endPoint x: 239, endPoint y: 184, distance: 185.0
click at [239, 184] on div "Volgende emailadressen zijn gekoppeld als gebruiker: [PERSON_NAME][EMAIL_ADDRES…" at bounding box center [895, 177] width 1330 height 83
drag, startPoint x: 239, startPoint y: 184, endPoint x: 419, endPoint y: 201, distance: 180.8
click at [424, 202] on table "Volgende emailadressen zijn gekoppeld als gebruiker: [PERSON_NAME][EMAIL_ADDRES…" at bounding box center [894, 177] width 1298 height 50
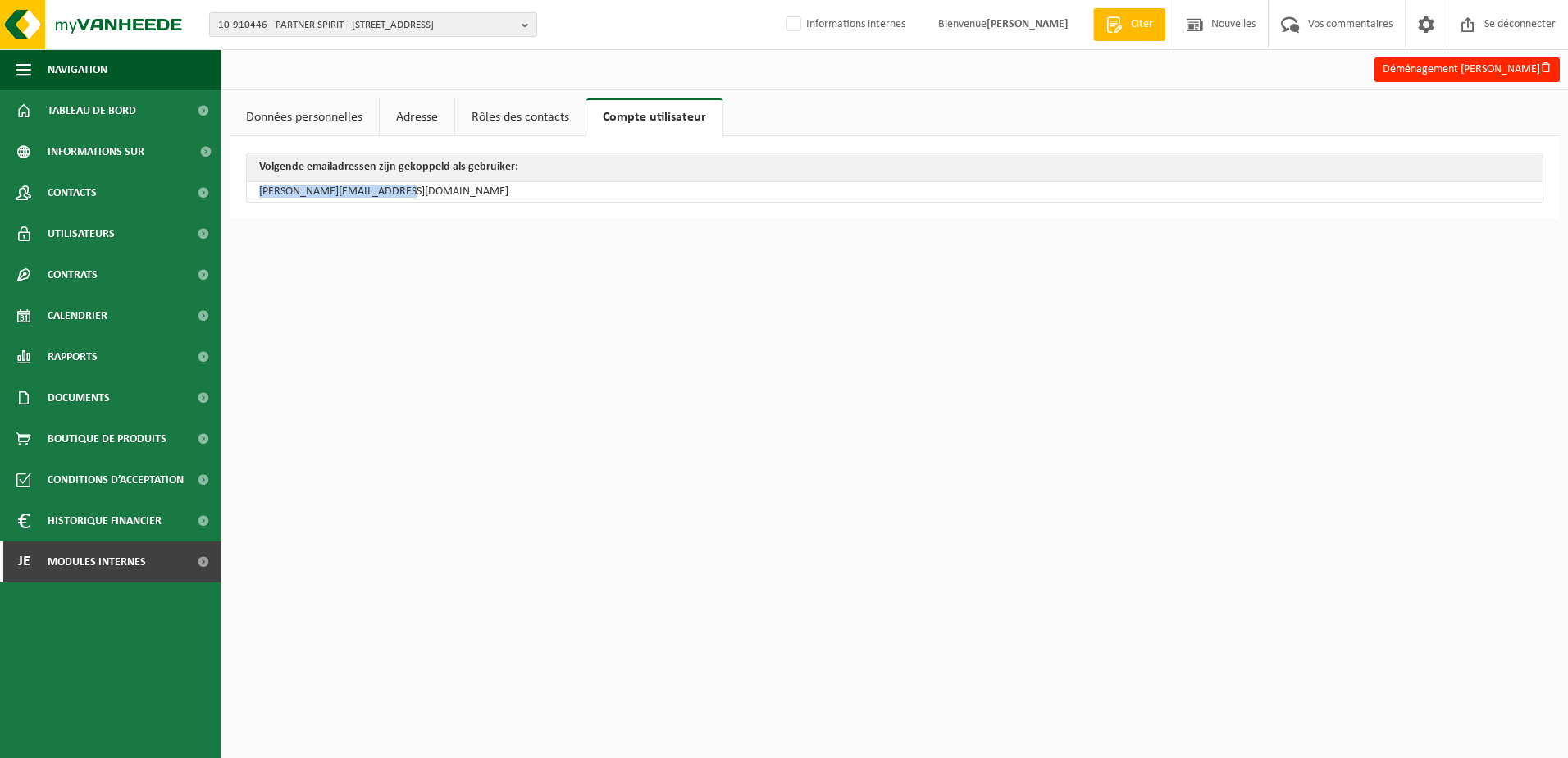
drag, startPoint x: 394, startPoint y: 191, endPoint x: 256, endPoint y: 203, distance: 138.5
click at [256, 203] on div "Volgende emailadressen zijn gekoppeld als gebruiker: [PERSON_NAME][EMAIL_ADDRES…" at bounding box center [895, 177] width 1330 height 83
copy td "[PERSON_NAME][EMAIL_ADDRESS][DOMAIN_NAME]"
click at [396, 195] on td "[PERSON_NAME][EMAIL_ADDRESS][DOMAIN_NAME]" at bounding box center [894, 192] width 1296 height 20
copy td "[PERSON_NAME][EMAIL_ADDRESS][DOMAIN_NAME]"
